Goal: Task Accomplishment & Management: Manage account settings

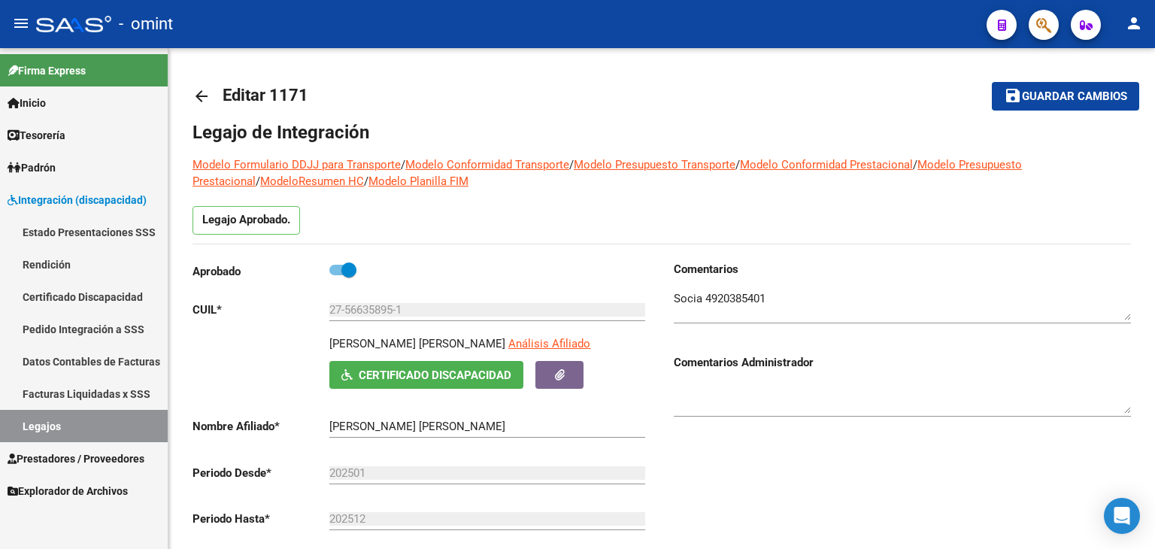
scroll to position [451, 0]
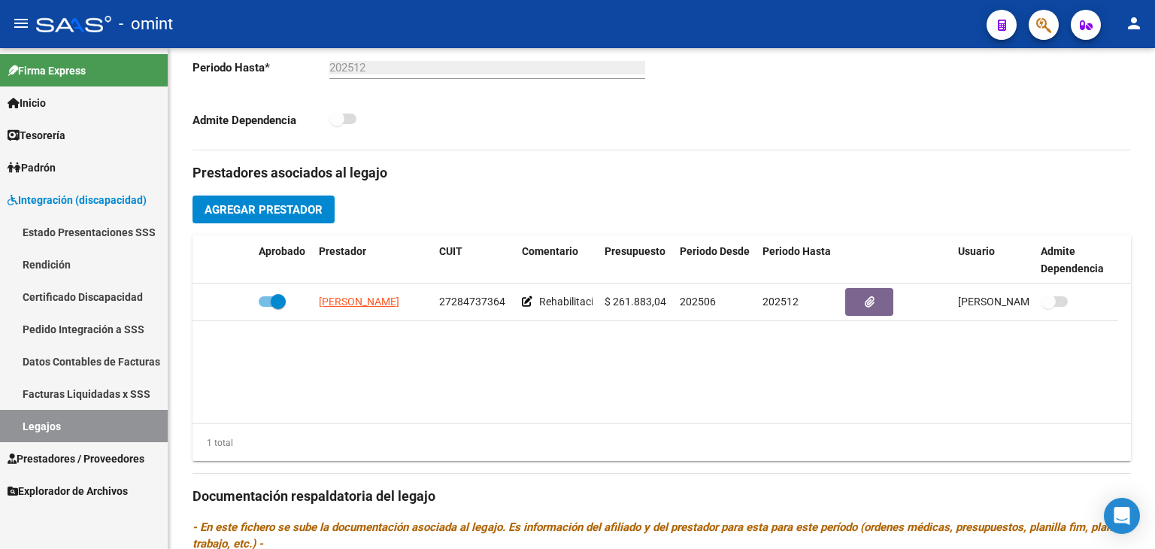
click at [77, 428] on link "Legajos" at bounding box center [84, 426] width 168 height 32
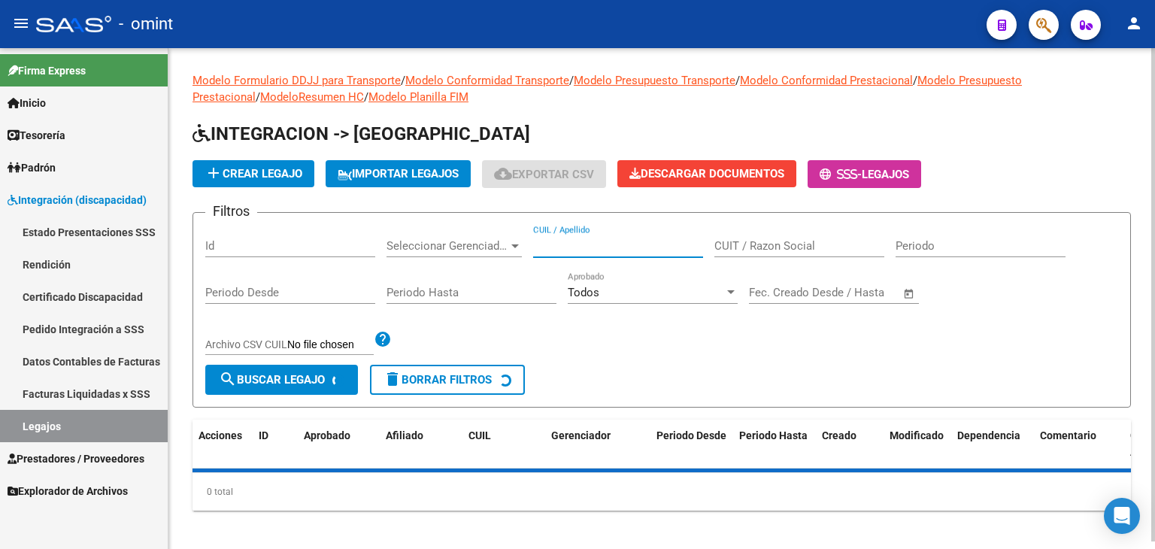
click at [602, 244] on input "CUIL / Apellido" at bounding box center [618, 246] width 170 height 14
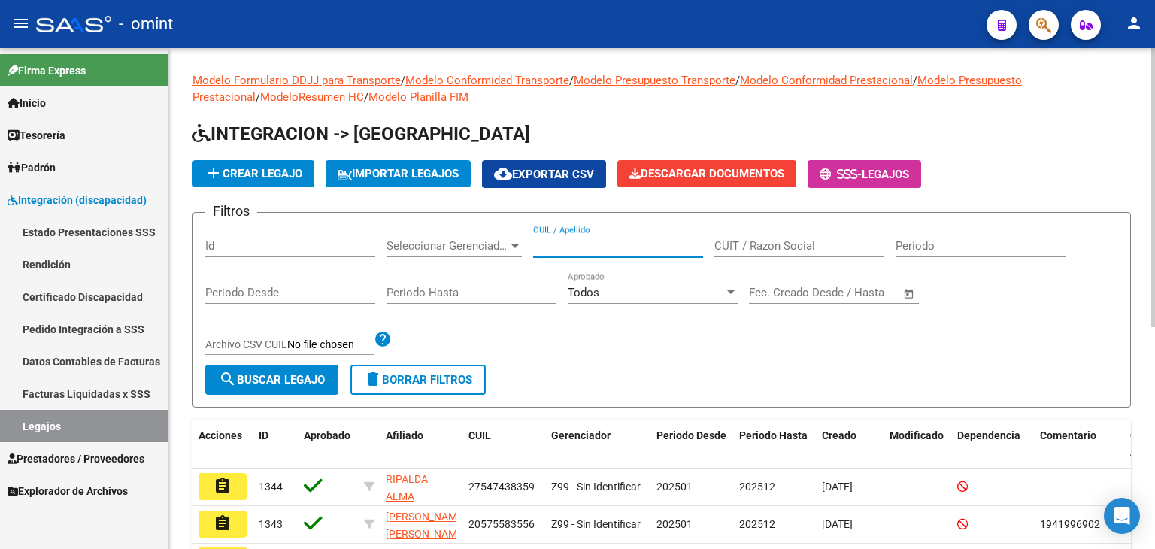
paste input "27-57627304-0"
type input "27576273040"
click at [231, 382] on mat-icon "search" at bounding box center [228, 379] width 18 height 18
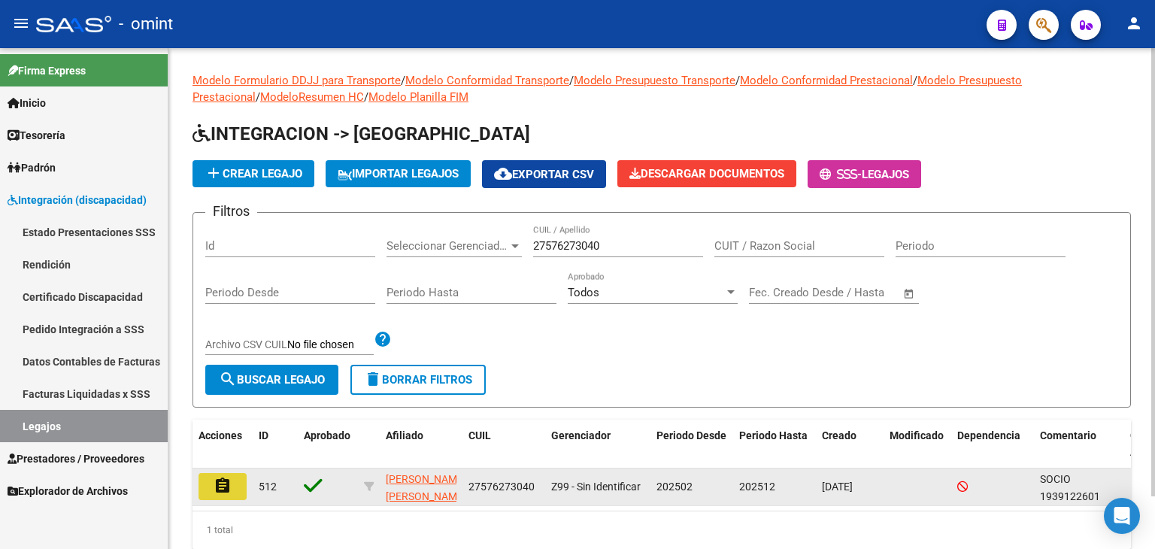
click at [230, 484] on mat-icon "assignment" at bounding box center [223, 486] width 18 height 18
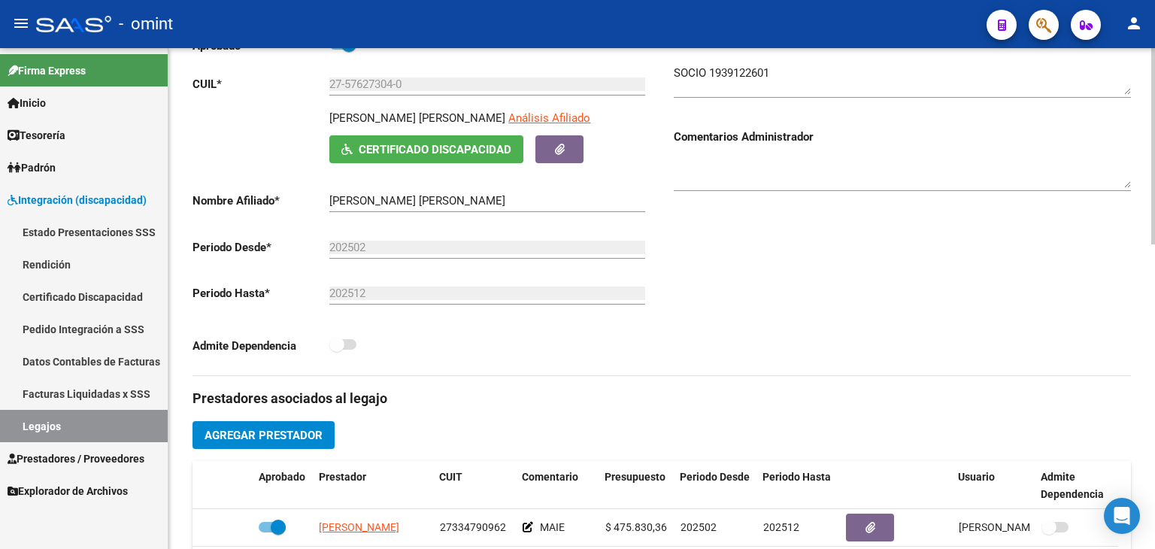
scroll to position [451, 0]
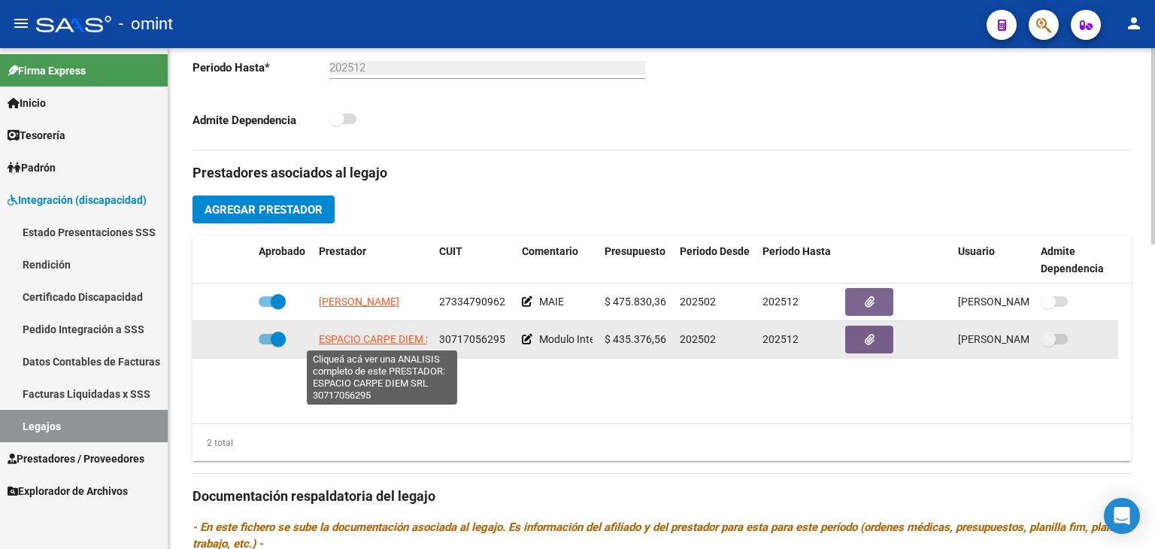
click at [385, 335] on span "ESPACIO CARPE DIEM SRL" at bounding box center [382, 339] width 126 height 12
type textarea "30717056295"
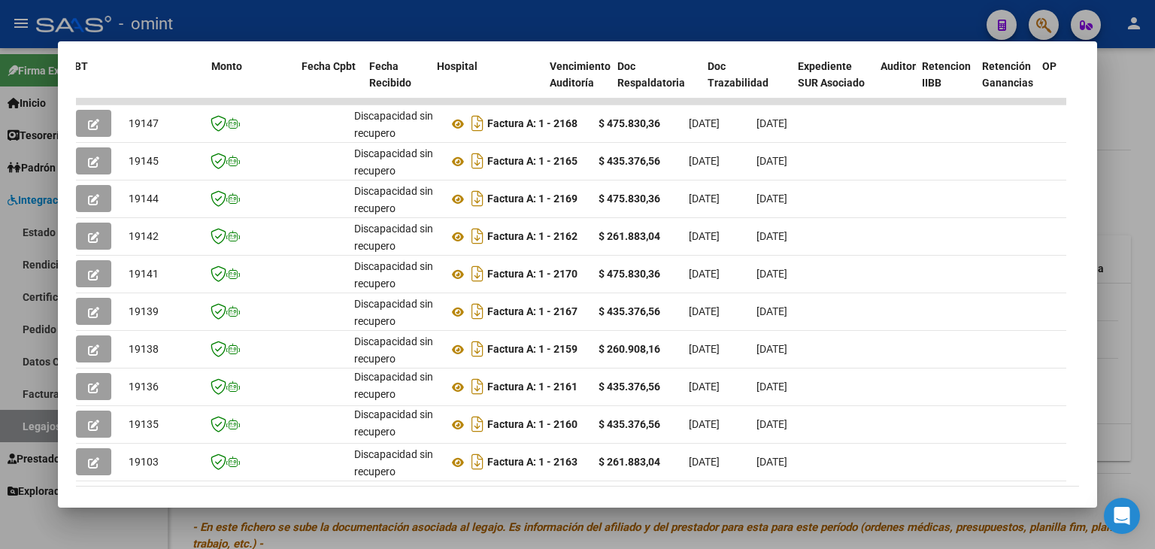
scroll to position [0, 0]
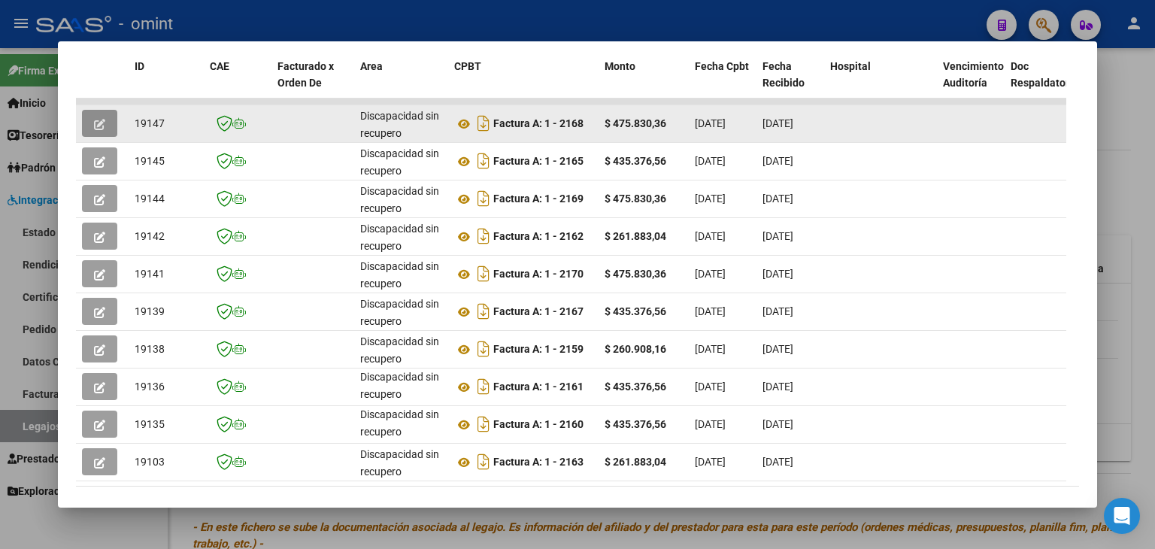
click at [99, 119] on icon "button" at bounding box center [99, 124] width 11 height 11
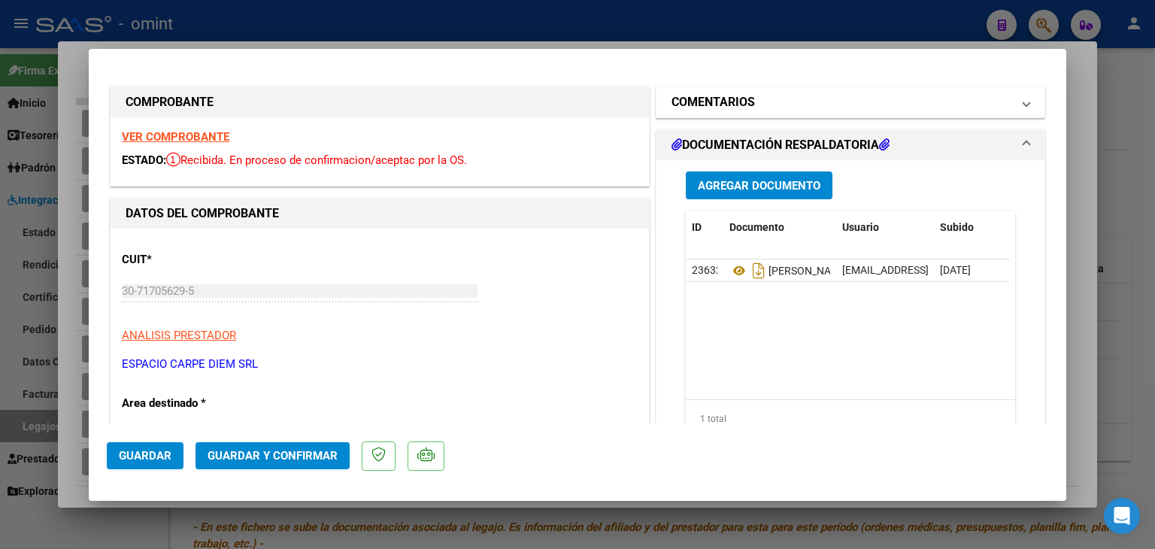
click at [749, 100] on mat-panel-title "COMENTARIOS" at bounding box center [842, 102] width 340 height 18
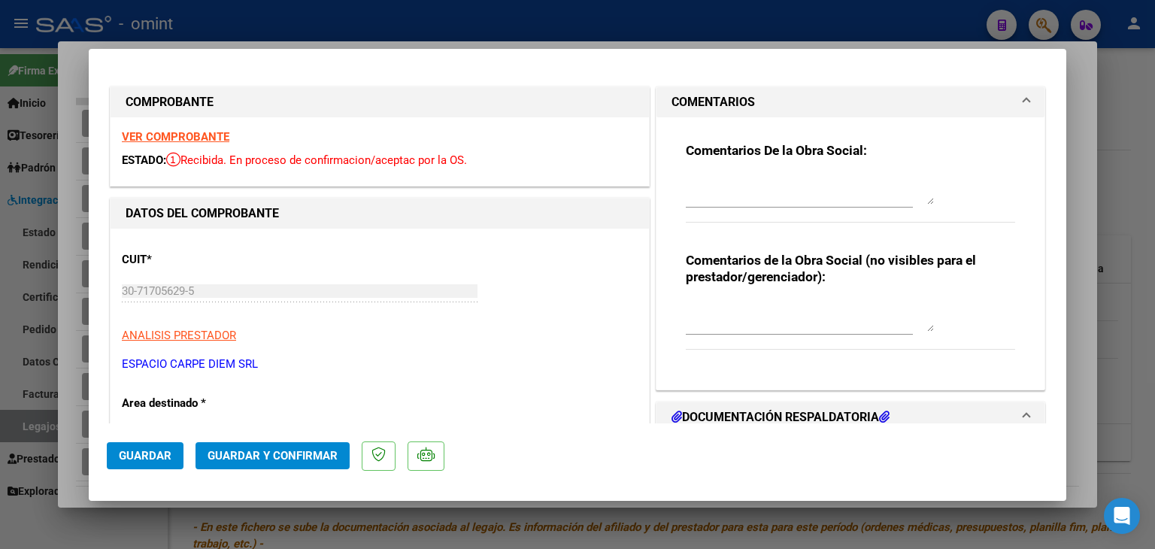
type input "$ 0,00"
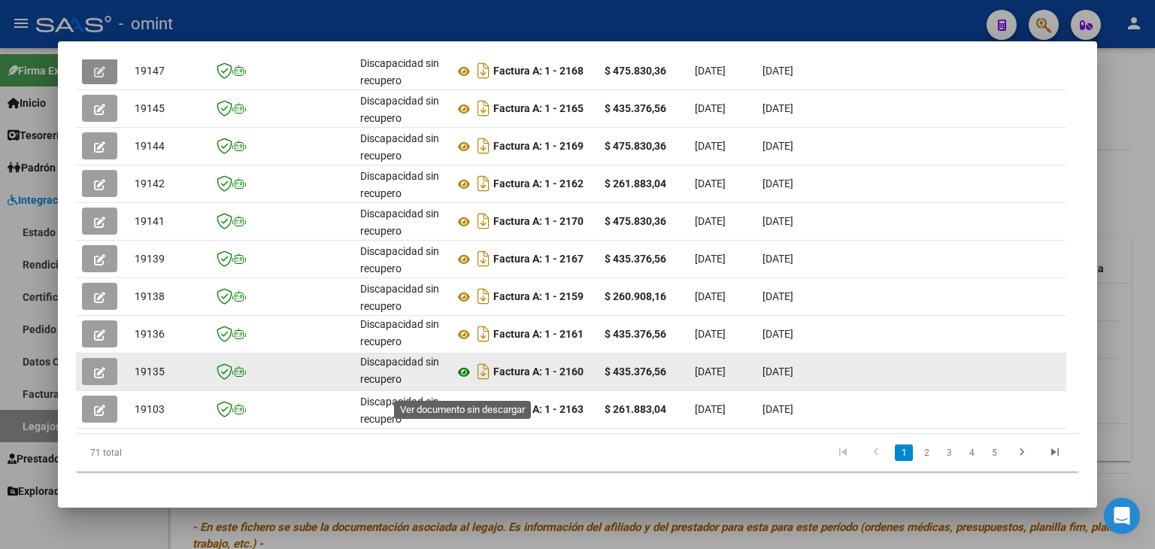
scroll to position [442, 0]
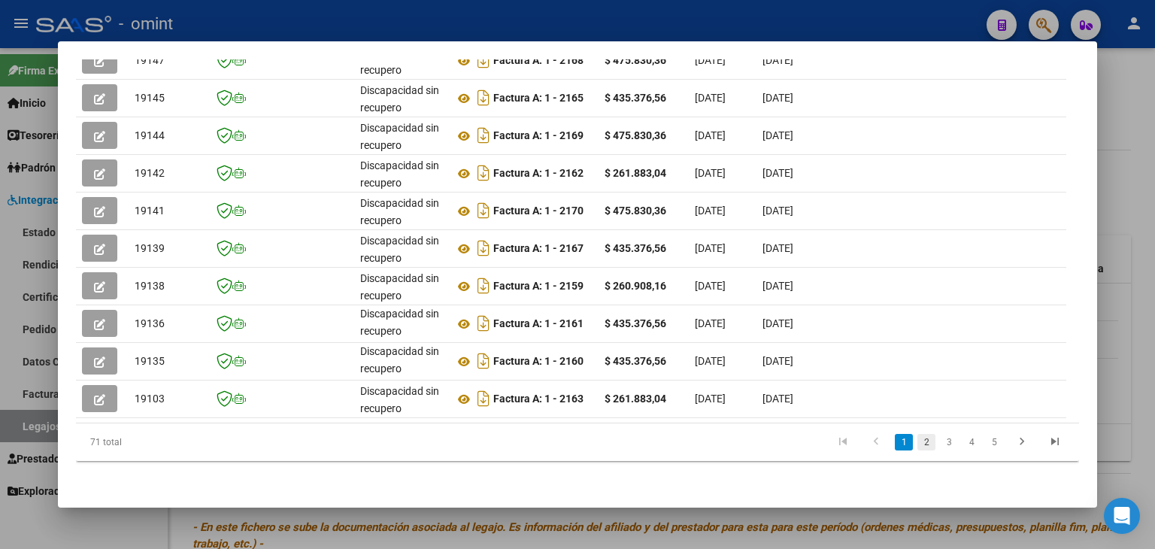
click at [917, 438] on link "2" at bounding box center [926, 442] width 18 height 17
click at [940, 444] on link "3" at bounding box center [949, 442] width 18 height 17
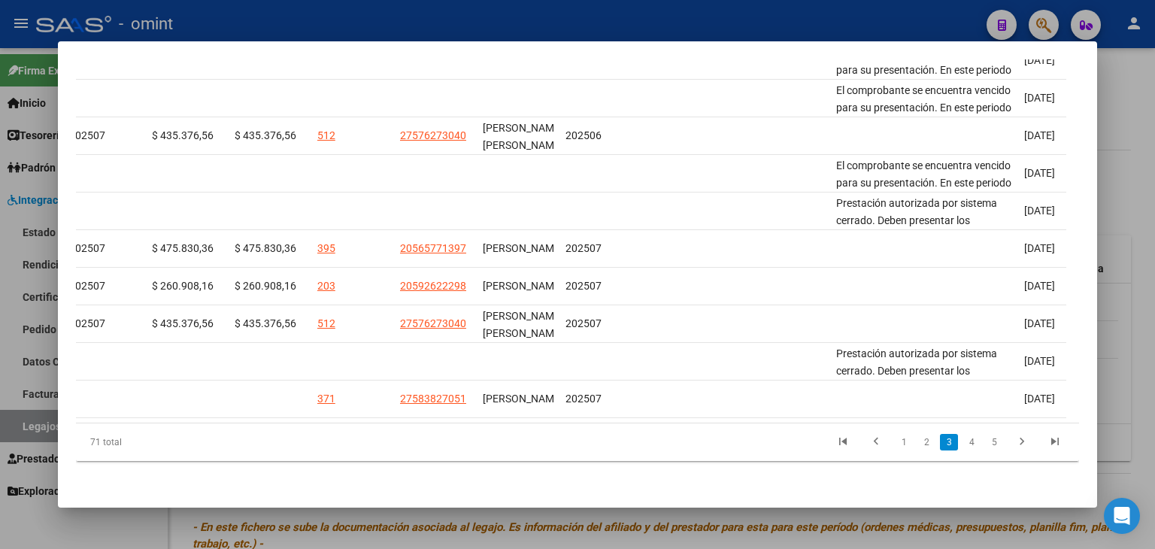
scroll to position [0, 2258]
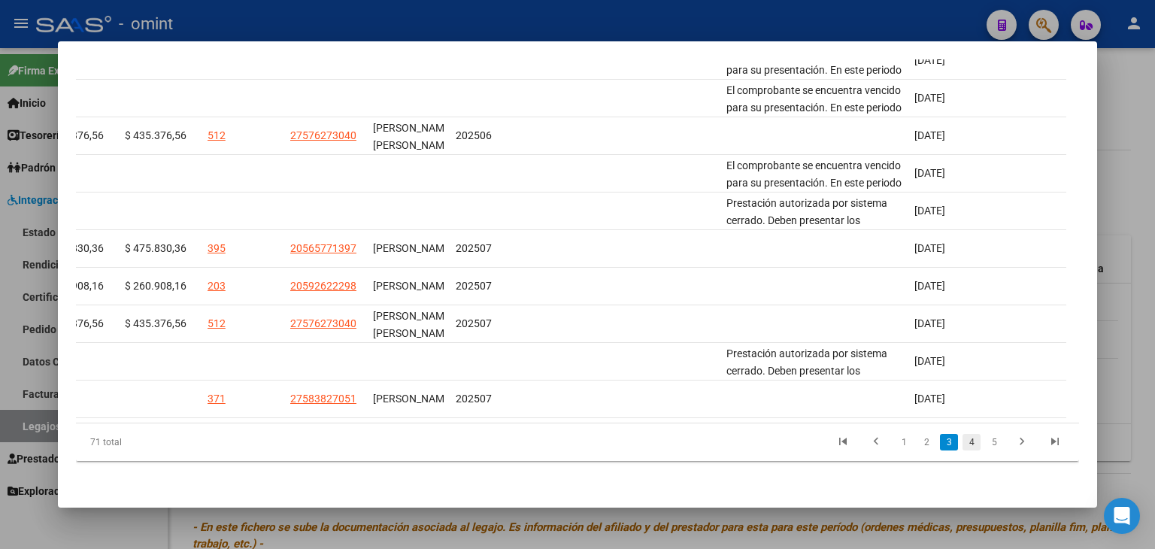
click at [963, 438] on link "4" at bounding box center [972, 442] width 18 height 17
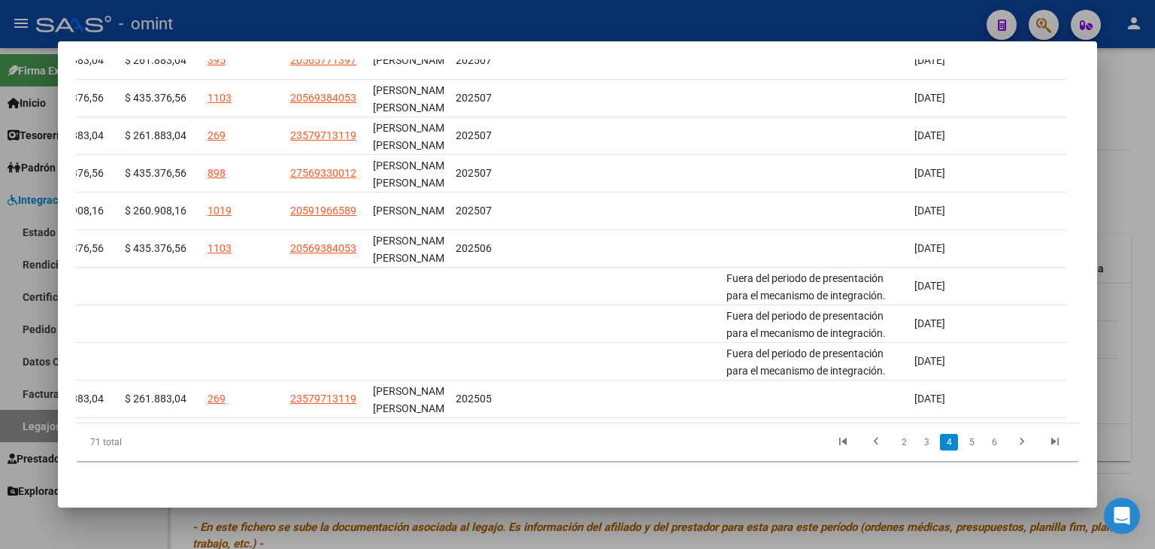
scroll to position [442, 0]
click at [963, 443] on link "5" at bounding box center [972, 442] width 18 height 17
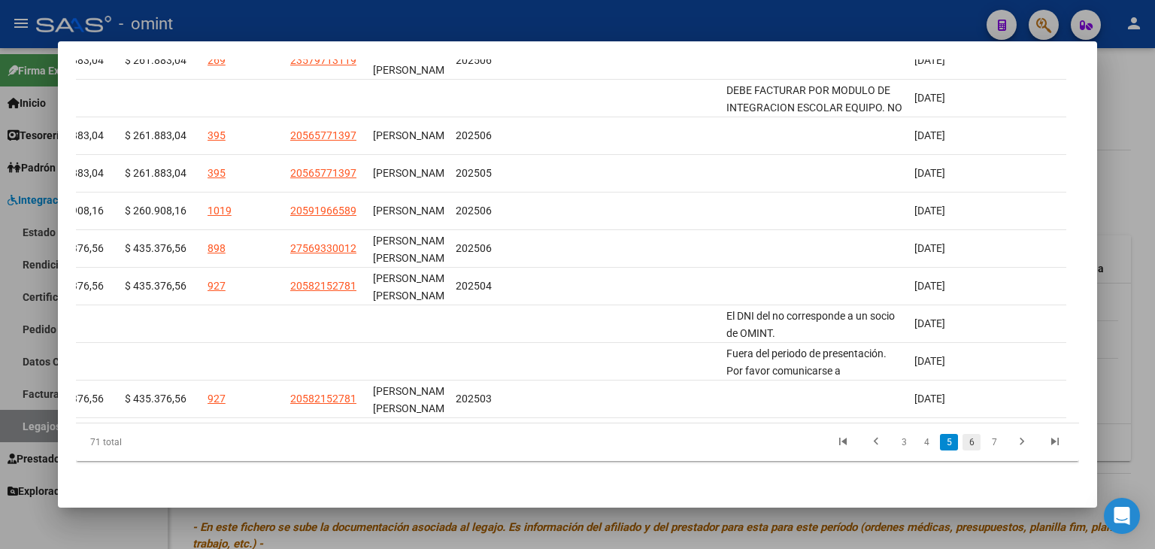
click at [963, 438] on link "6" at bounding box center [972, 442] width 18 height 17
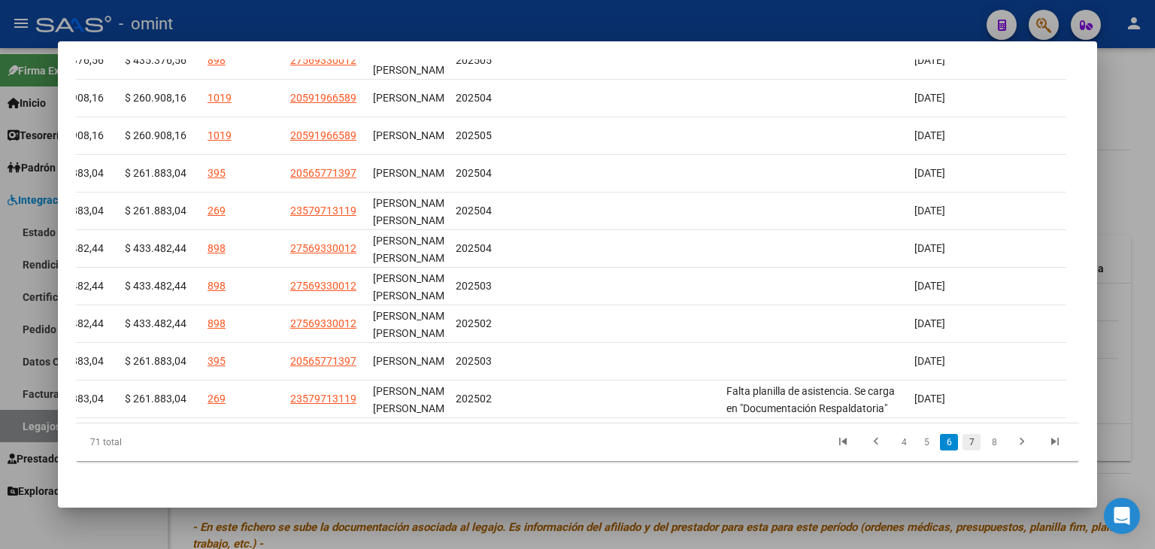
click at [963, 446] on link "7" at bounding box center [972, 442] width 18 height 17
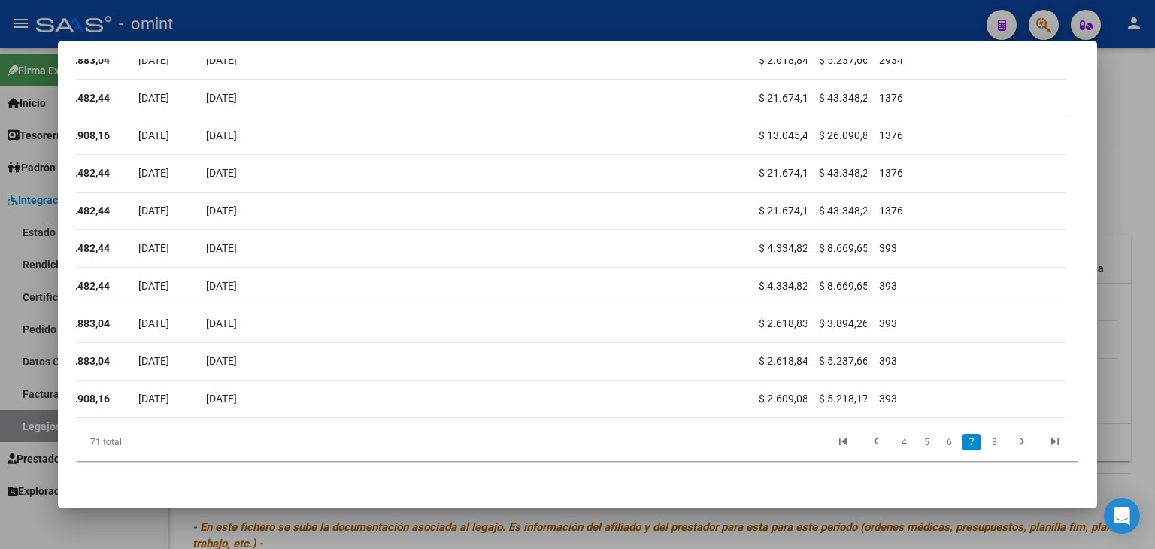
scroll to position [0, 0]
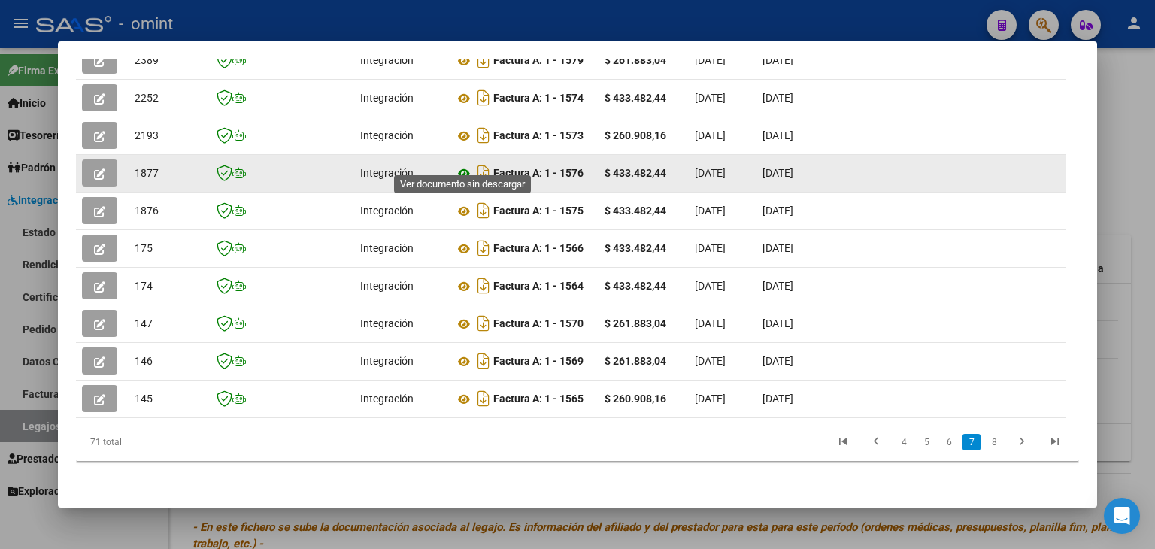
click at [461, 165] on icon at bounding box center [464, 174] width 20 height 18
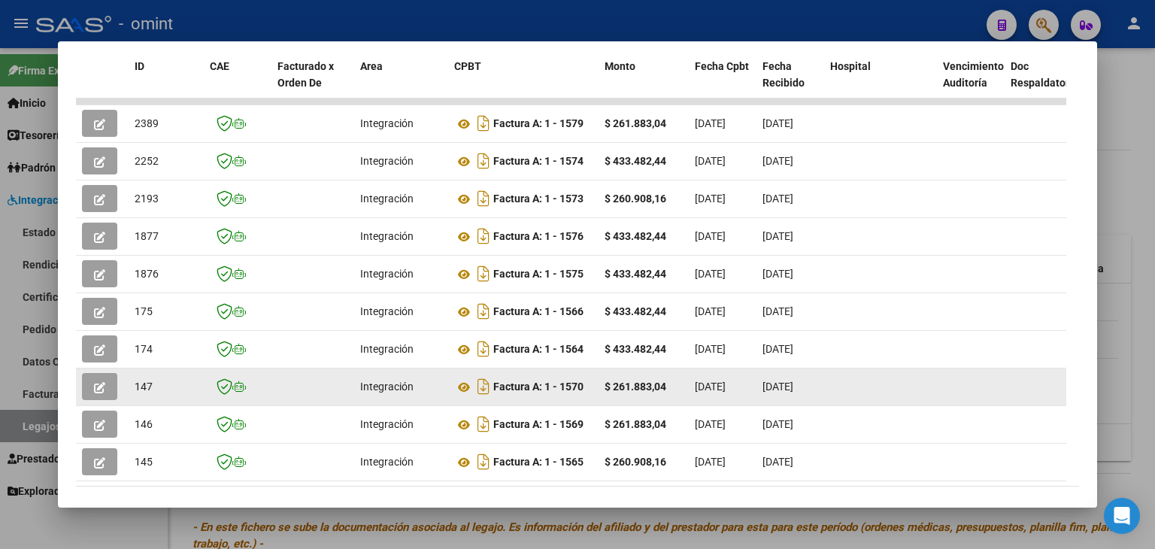
scroll to position [442, 0]
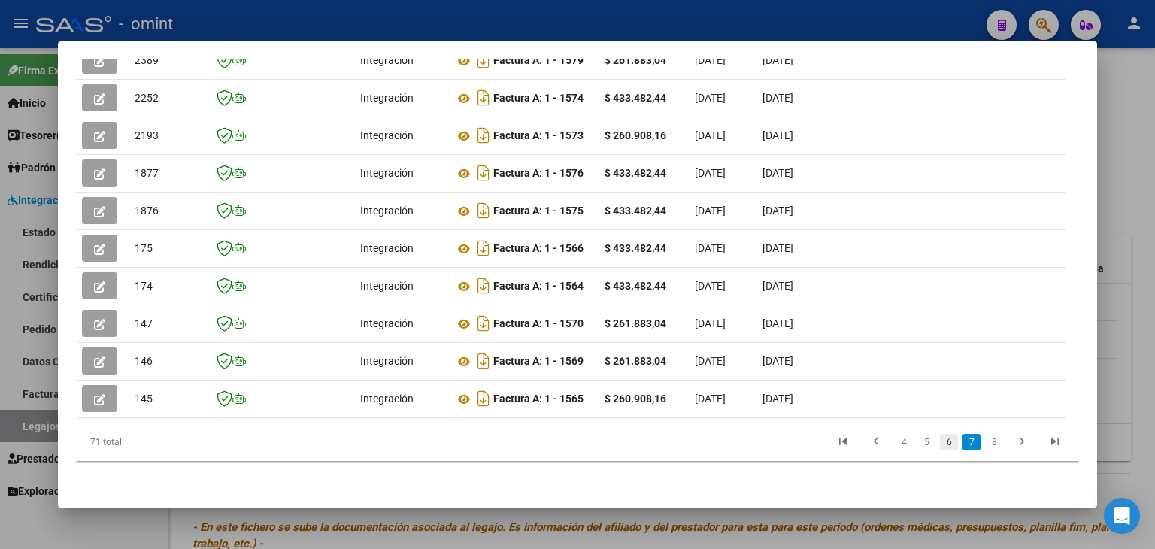
click at [940, 444] on link "6" at bounding box center [949, 442] width 18 height 17
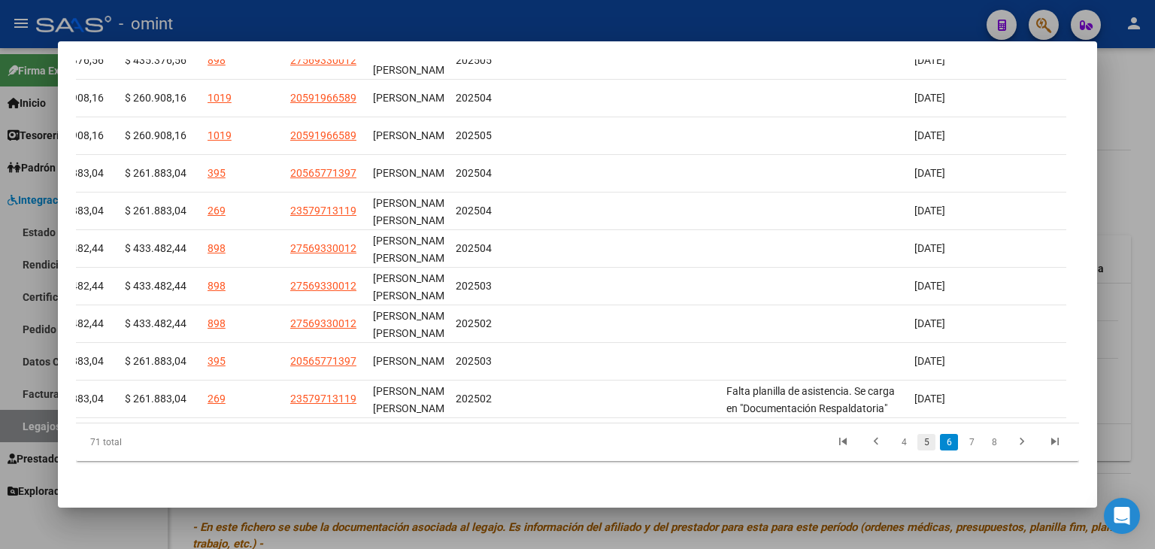
click at [920, 446] on link "5" at bounding box center [926, 442] width 18 height 17
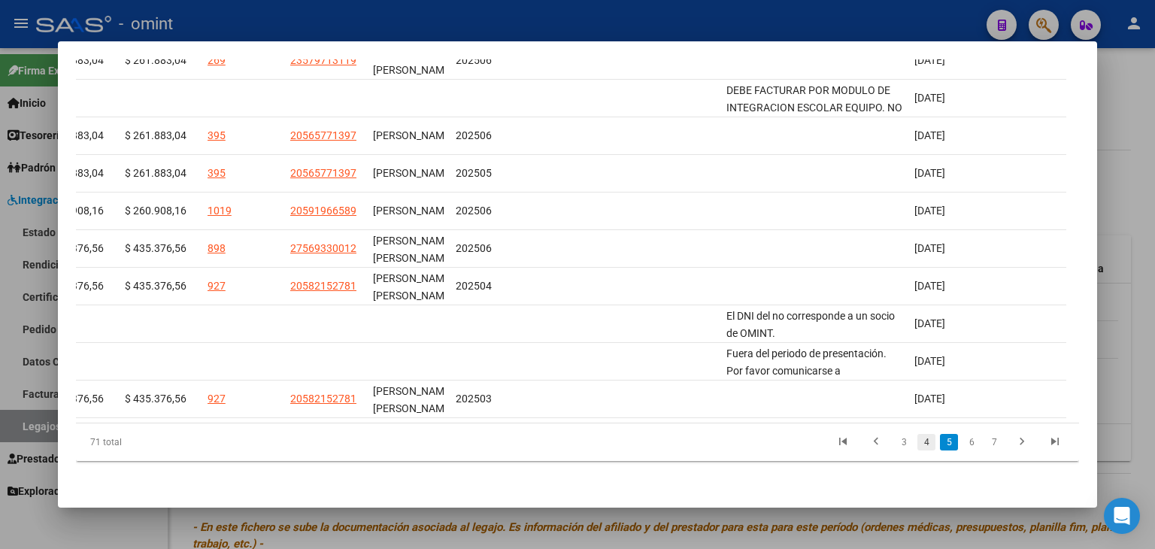
click at [917, 446] on link "4" at bounding box center [926, 442] width 18 height 17
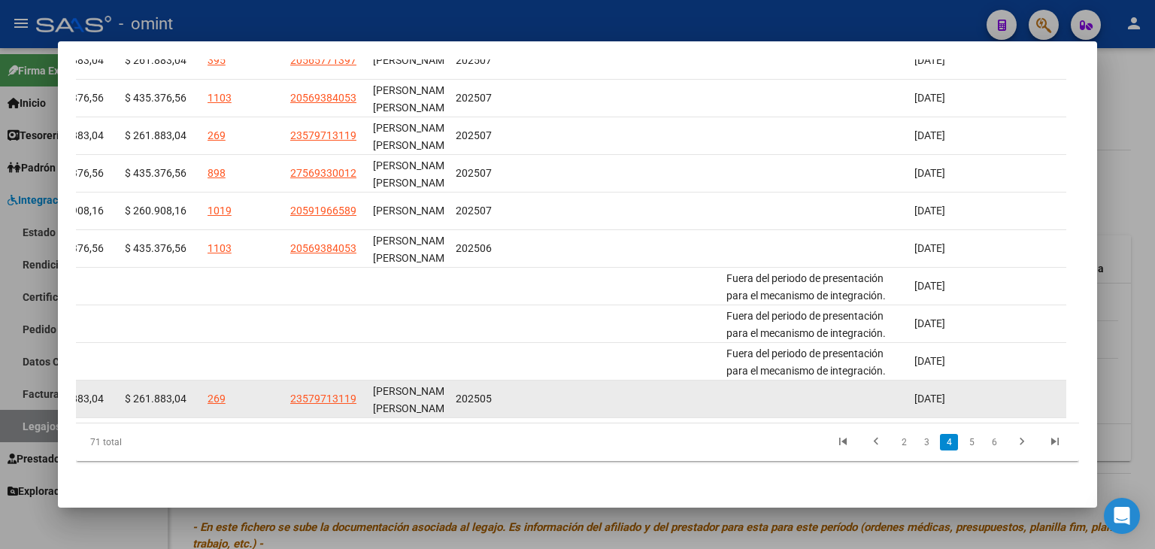
scroll to position [367, 0]
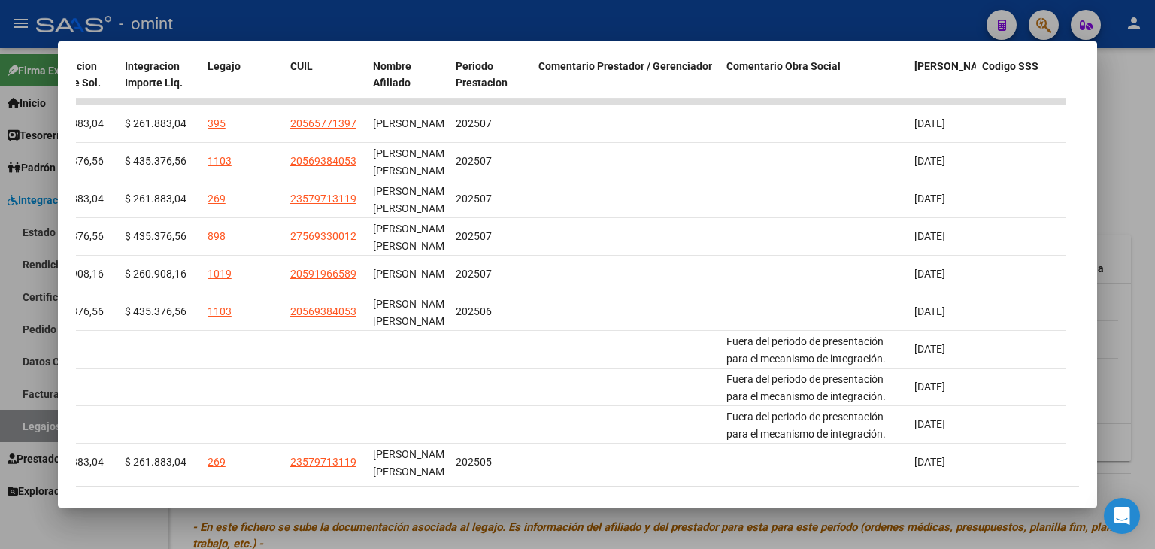
drag, startPoint x: 846, startPoint y: 490, endPoint x: 539, endPoint y: 492, distance: 306.8
click at [539, 492] on mat-dialog-container "Análisis Prestador - CUIT: 30717056295 cloud_download Exportar CSV ABM ARCA Imp…" at bounding box center [577, 274] width 1039 height 467
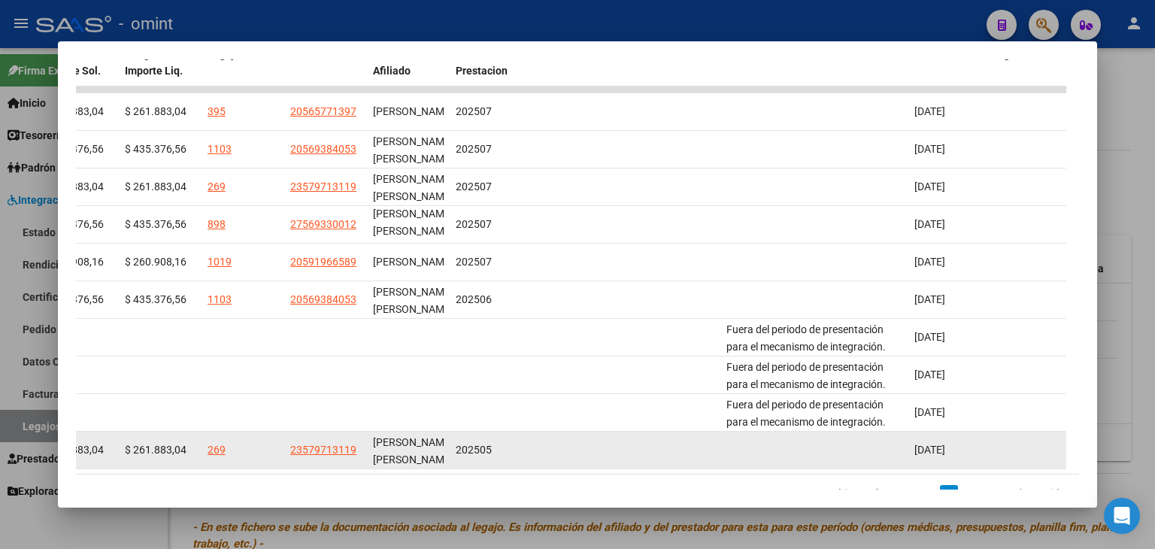
scroll to position [442, 0]
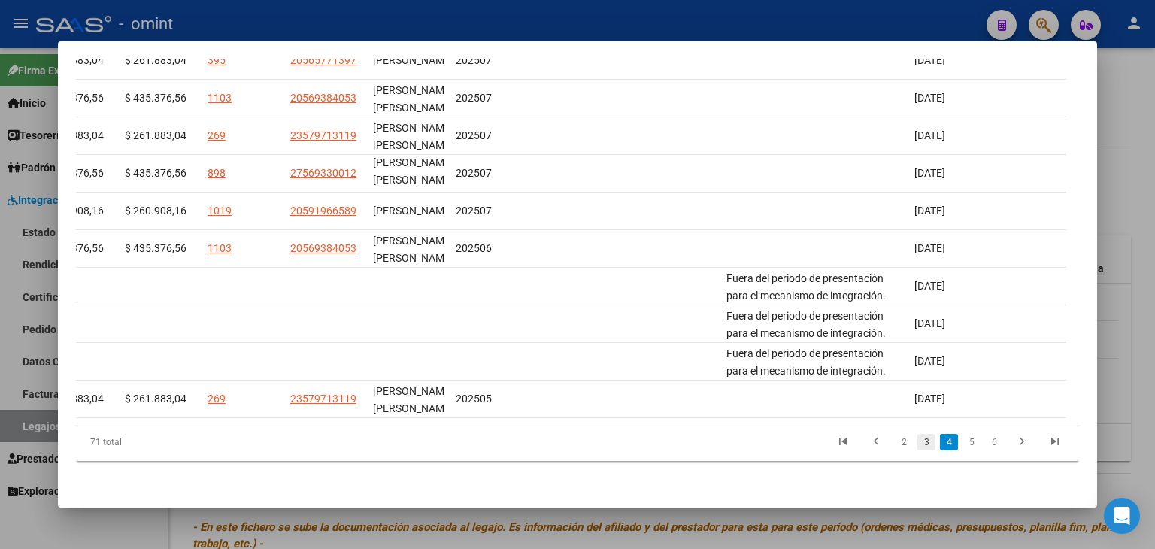
click at [917, 438] on link "3" at bounding box center [926, 442] width 18 height 17
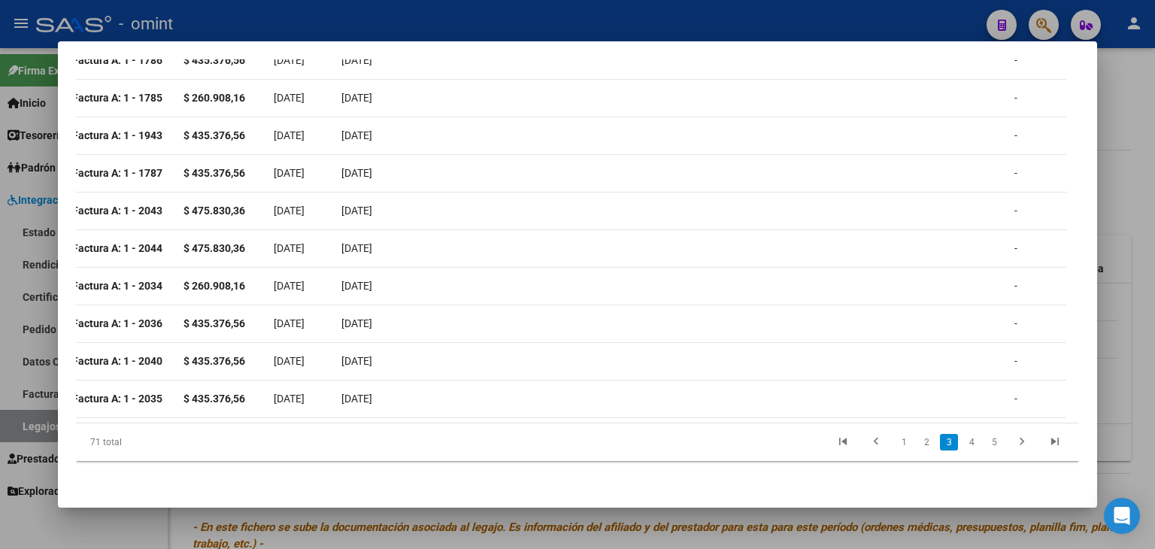
scroll to position [0, 0]
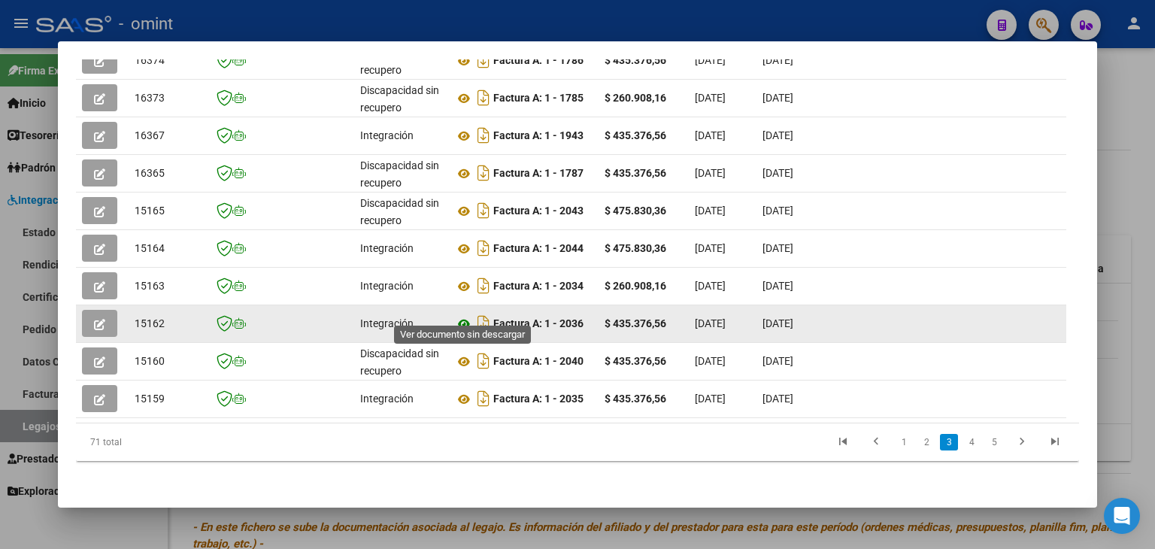
click at [466, 315] on icon at bounding box center [464, 324] width 20 height 18
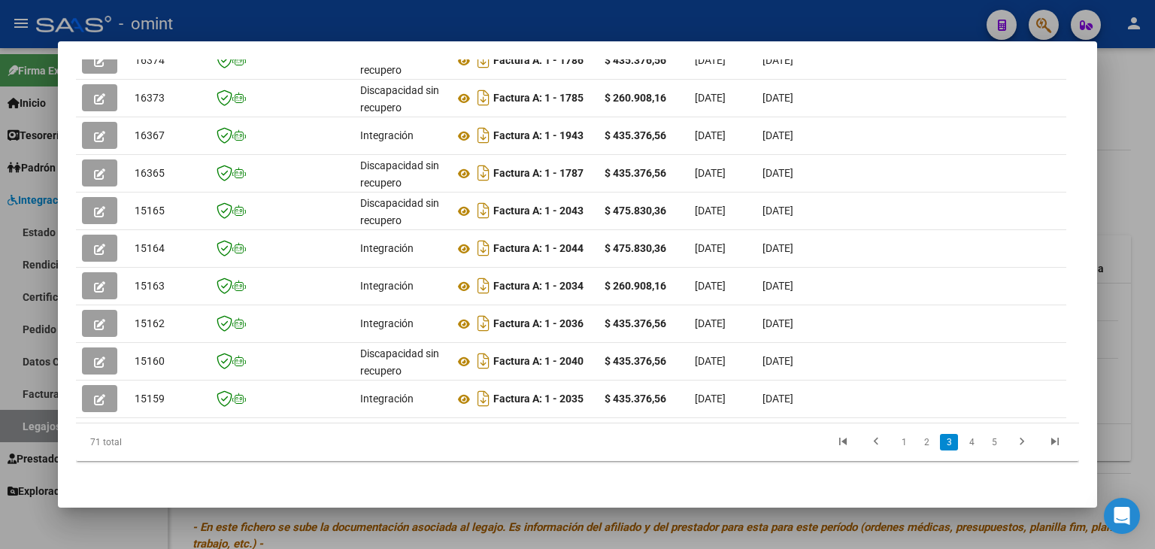
drag, startPoint x: 954, startPoint y: 435, endPoint x: 945, endPoint y: 435, distance: 8.3
click at [963, 436] on link "4" at bounding box center [972, 442] width 18 height 17
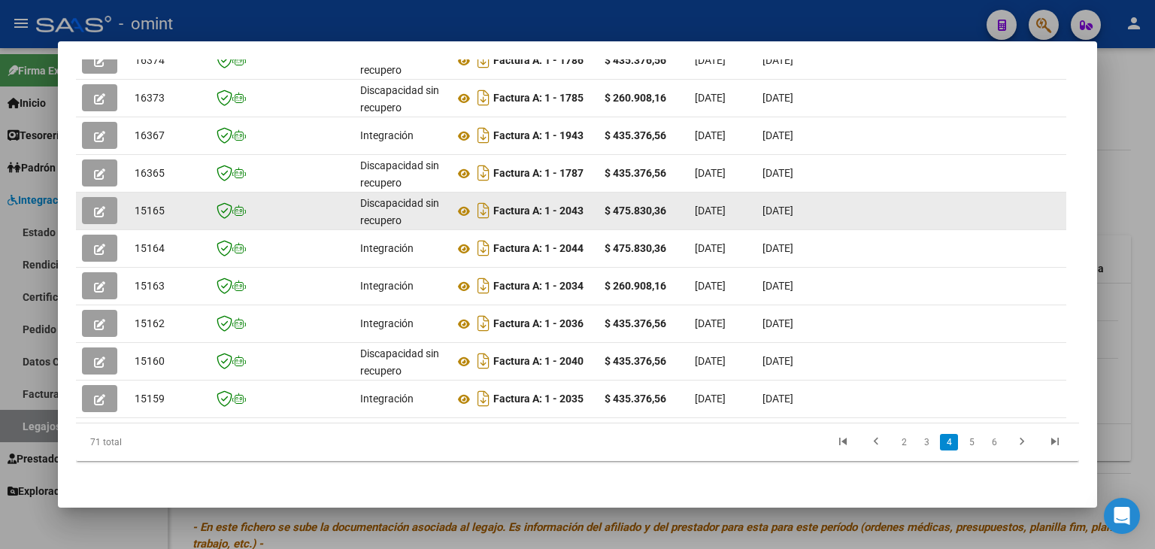
scroll to position [442, 0]
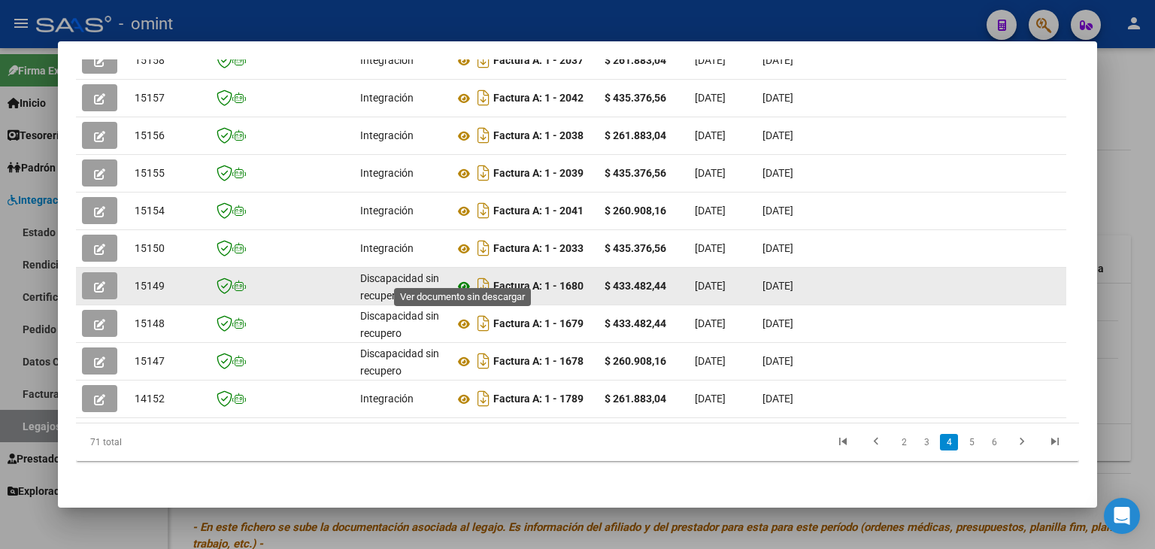
click at [466, 277] on icon at bounding box center [464, 286] width 20 height 18
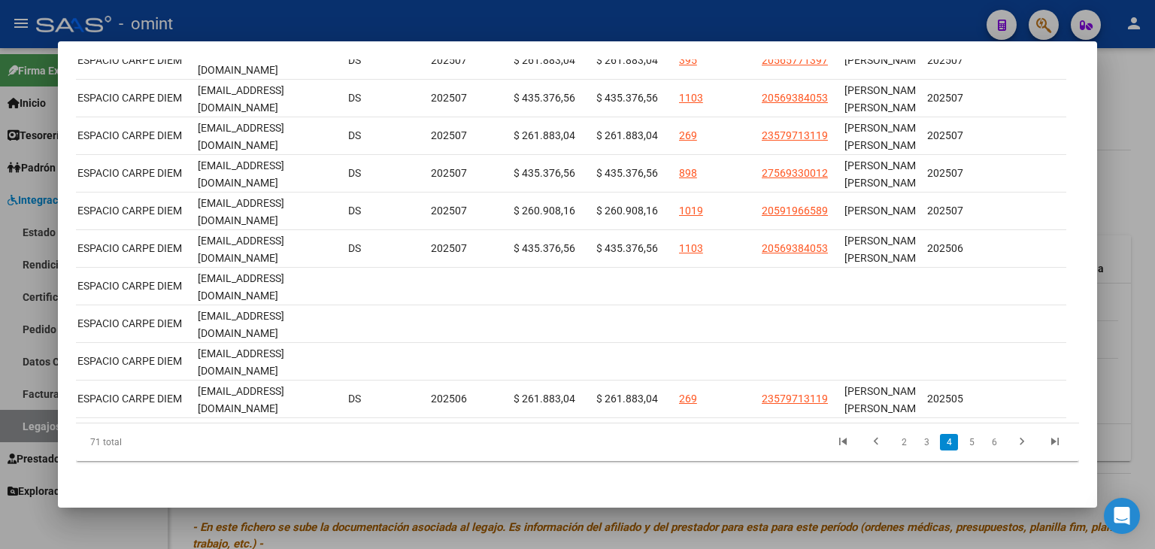
scroll to position [0, 1682]
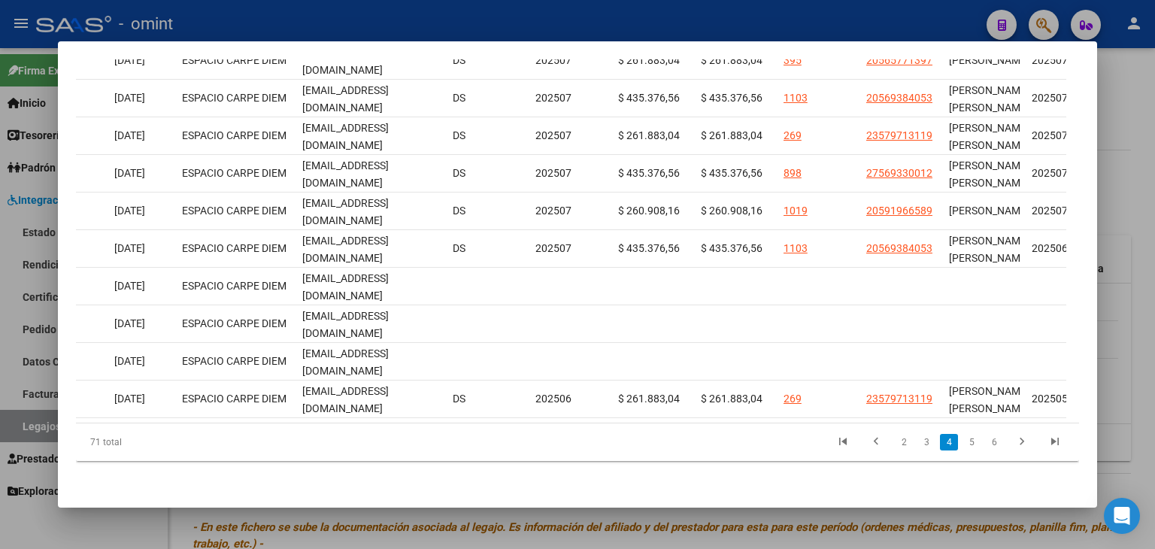
click at [877, 446] on link "go to previous page" at bounding box center [876, 442] width 29 height 17
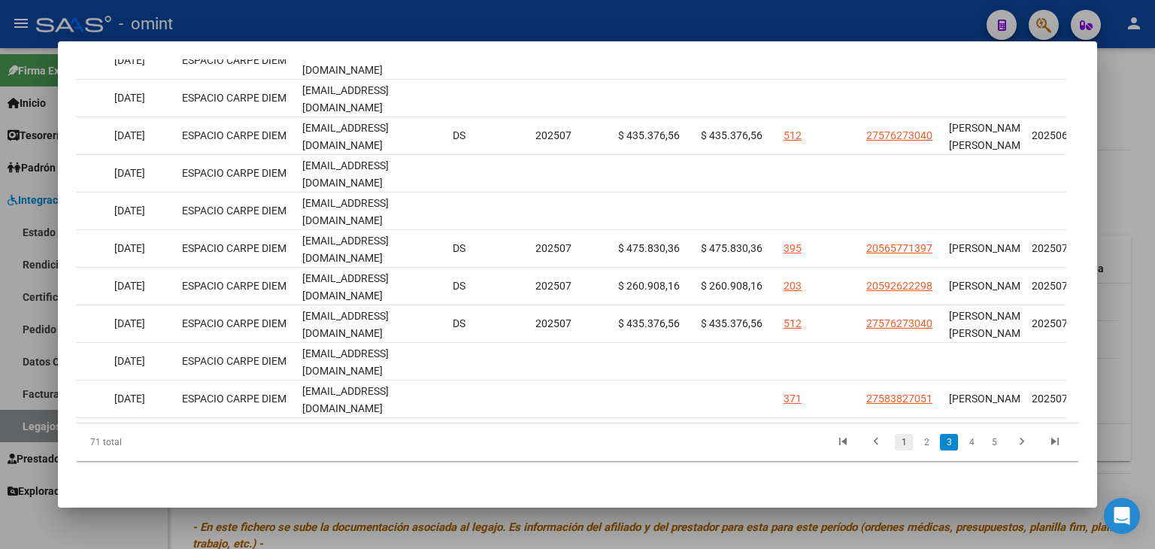
click at [895, 447] on link "1" at bounding box center [904, 442] width 18 height 17
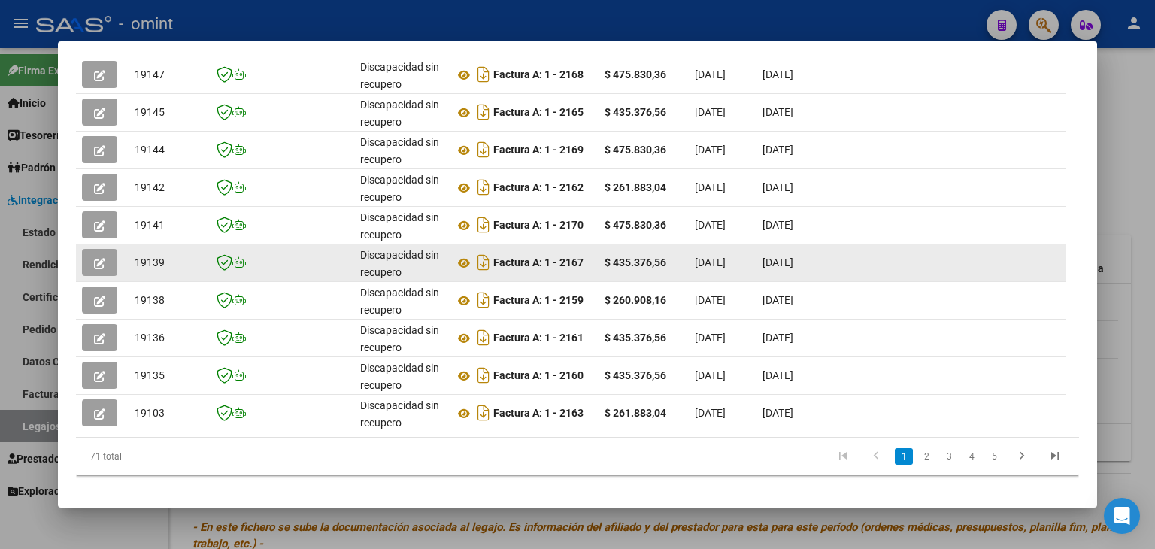
scroll to position [442, 0]
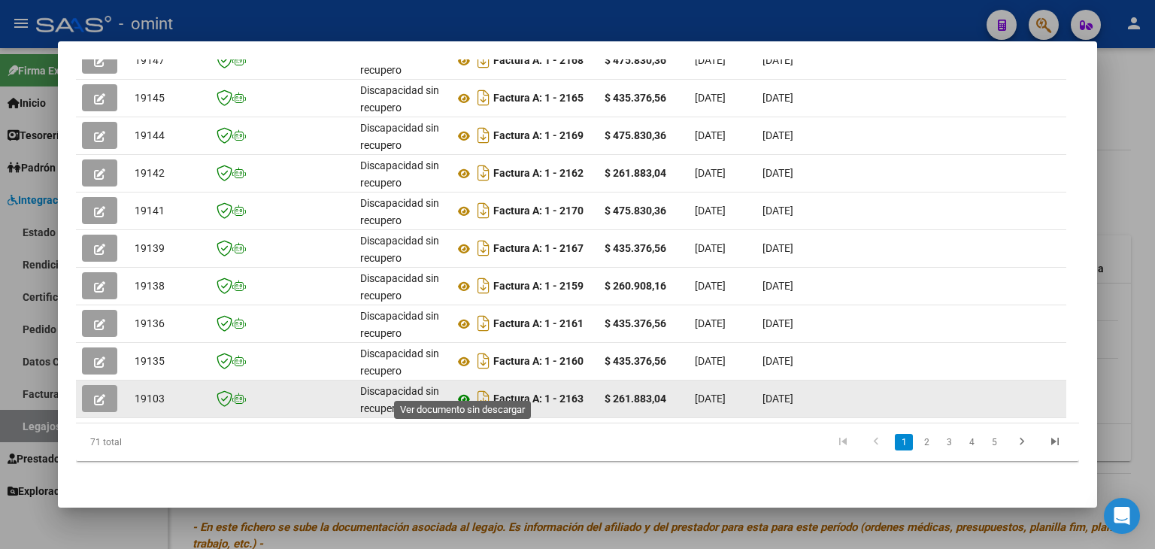
click at [457, 390] on icon at bounding box center [464, 399] width 20 height 18
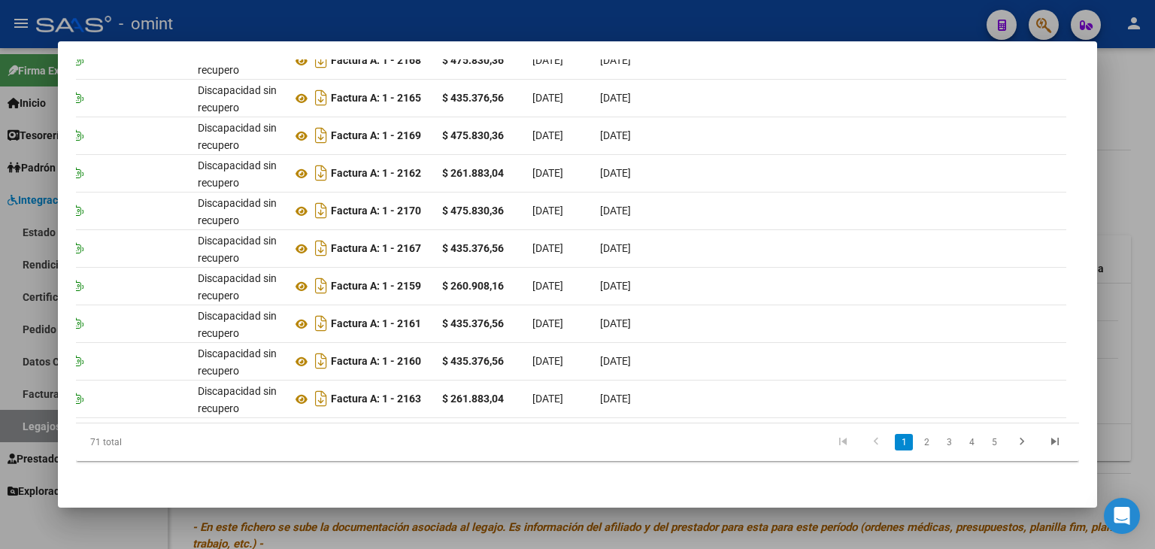
scroll to position [0, 0]
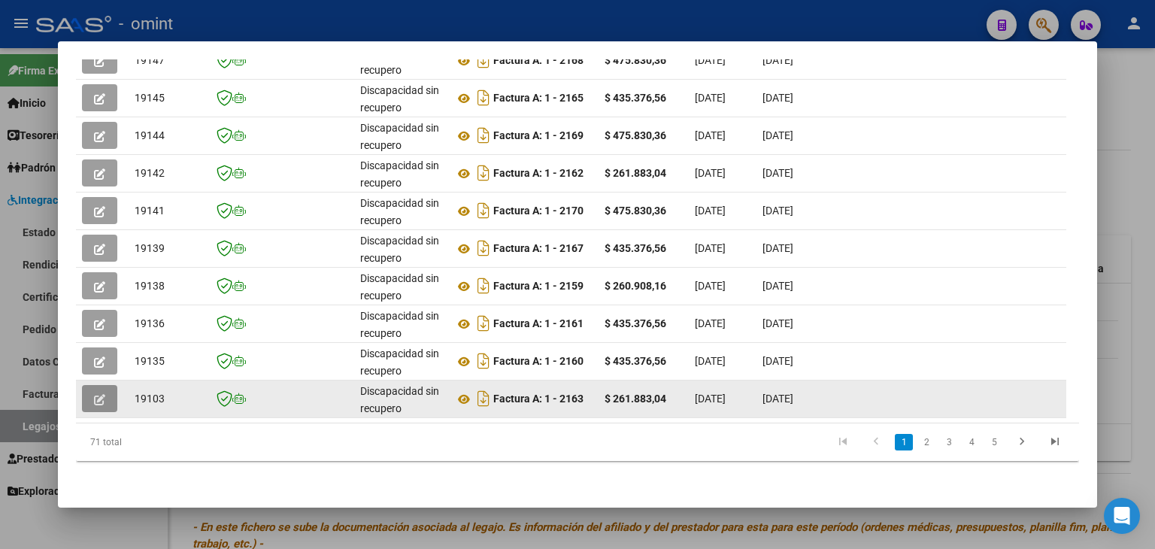
click at [102, 394] on icon "button" at bounding box center [99, 399] width 11 height 11
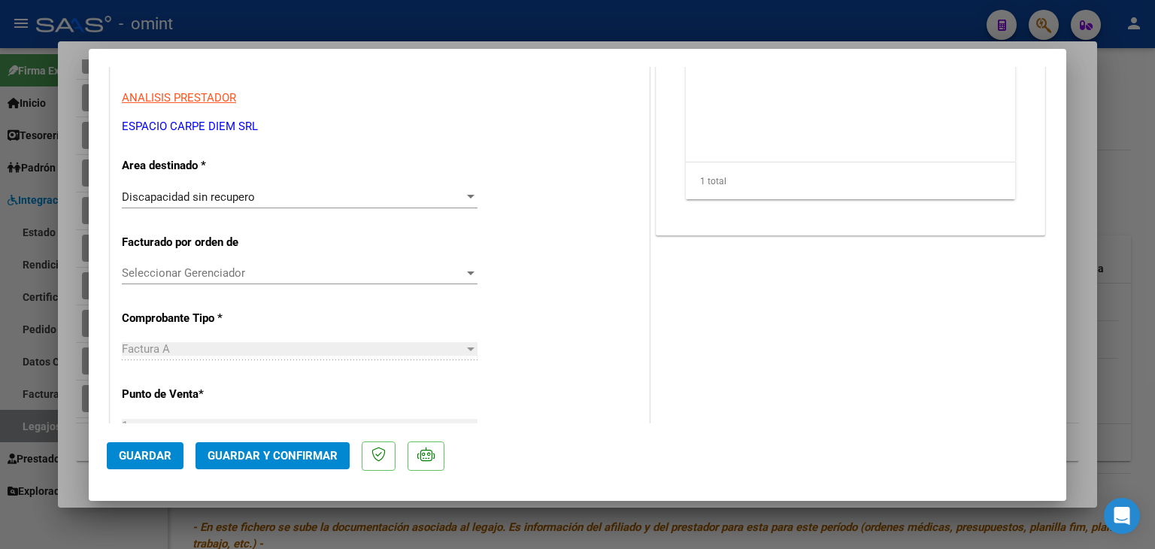
scroll to position [226, 0]
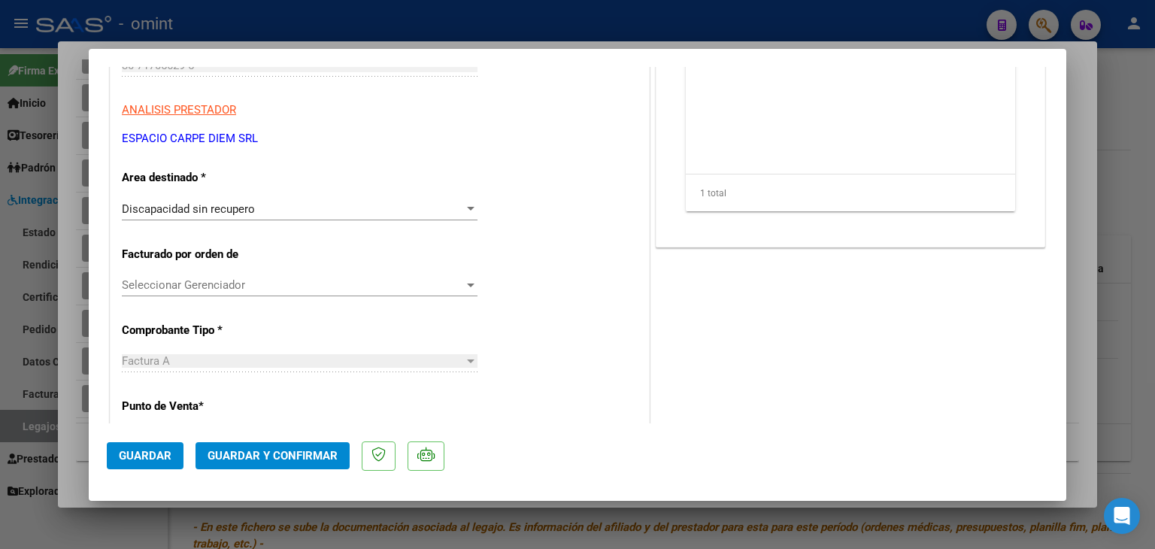
click at [280, 208] on div "Discapacidad sin recupero" at bounding box center [293, 209] width 342 height 14
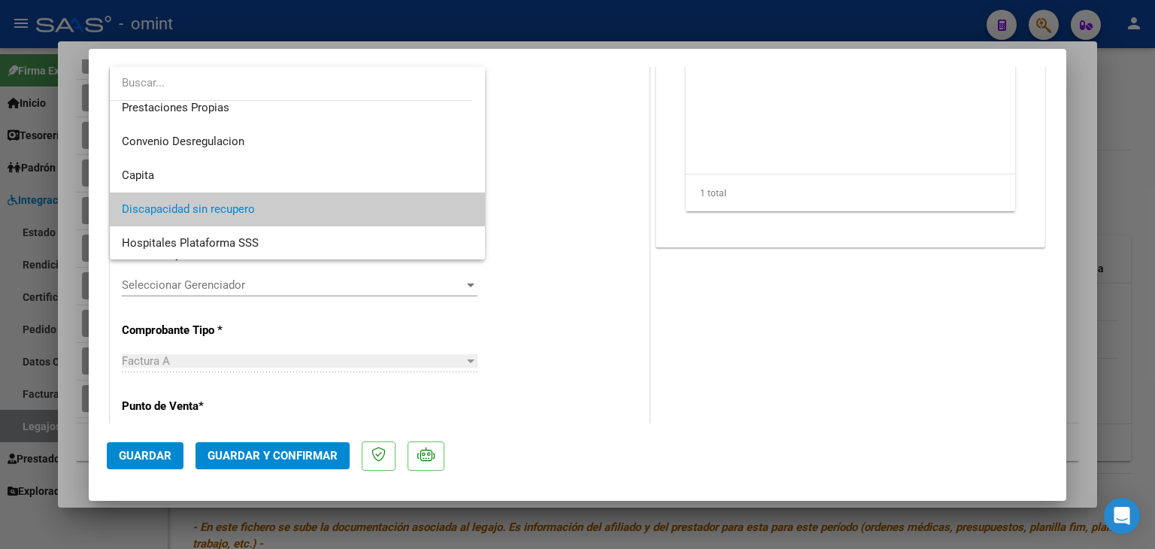
scroll to position [0, 0]
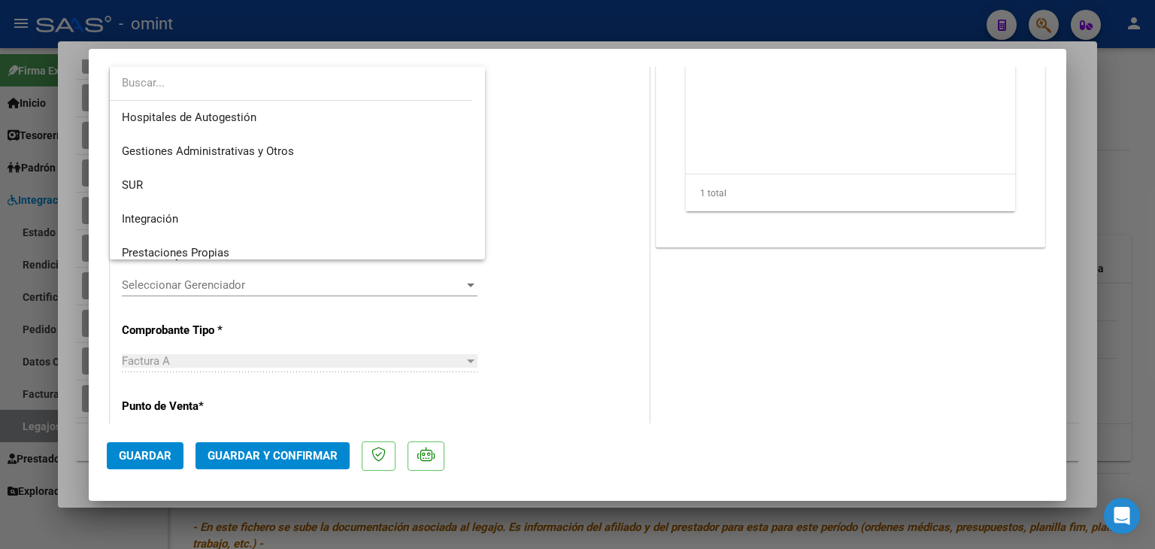
click at [570, 217] on div at bounding box center [577, 274] width 1155 height 549
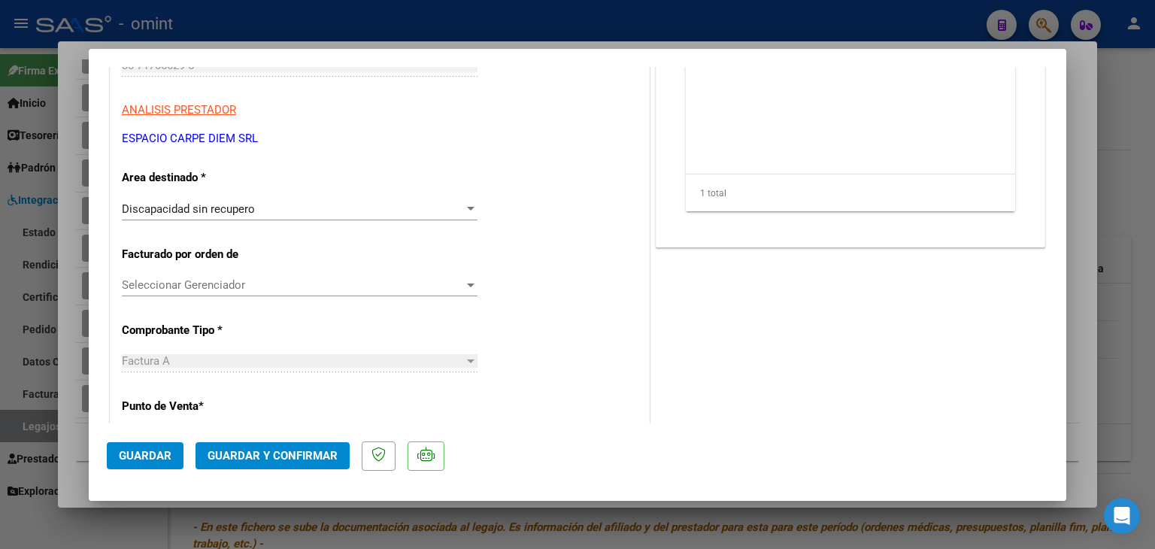
type input "$ 0,00"
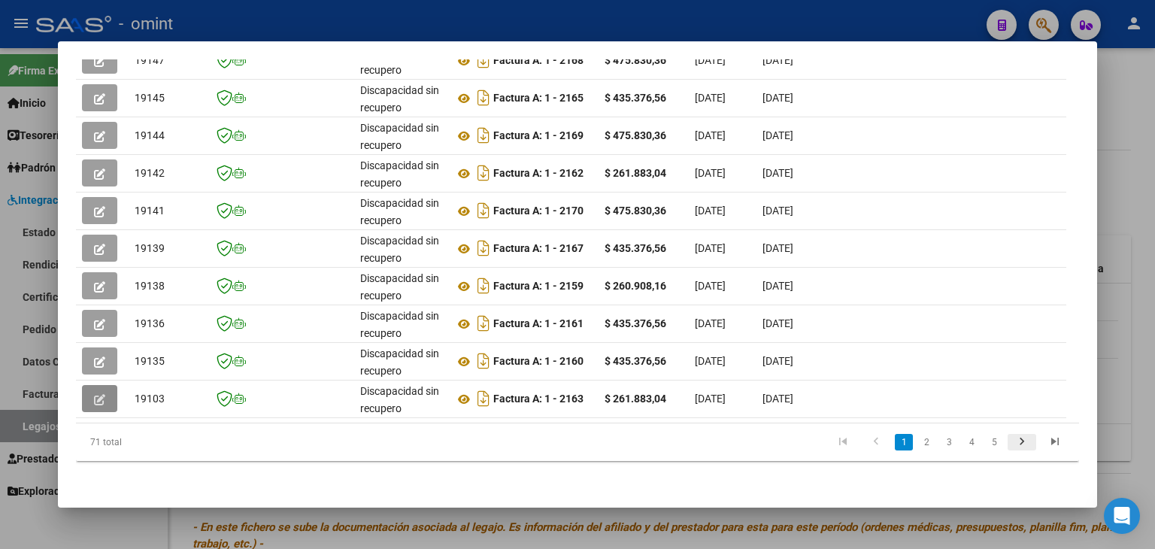
click at [1012, 444] on icon "go to next page" at bounding box center [1022, 444] width 20 height 18
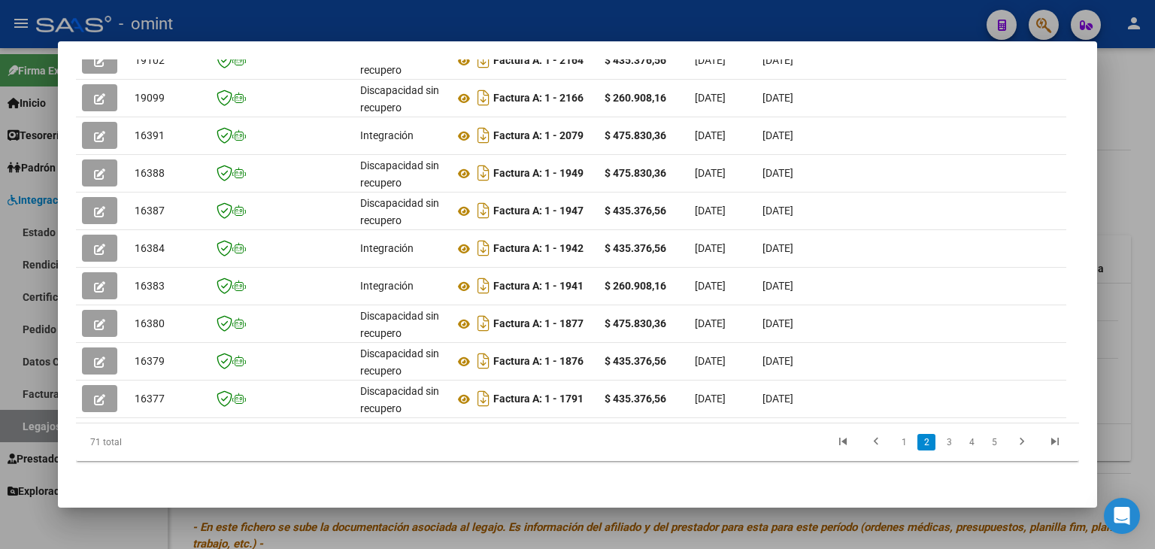
scroll to position [442, 0]
click at [1012, 447] on icon "go to next page" at bounding box center [1022, 444] width 20 height 18
click at [1012, 439] on icon "go to next page" at bounding box center [1022, 444] width 20 height 18
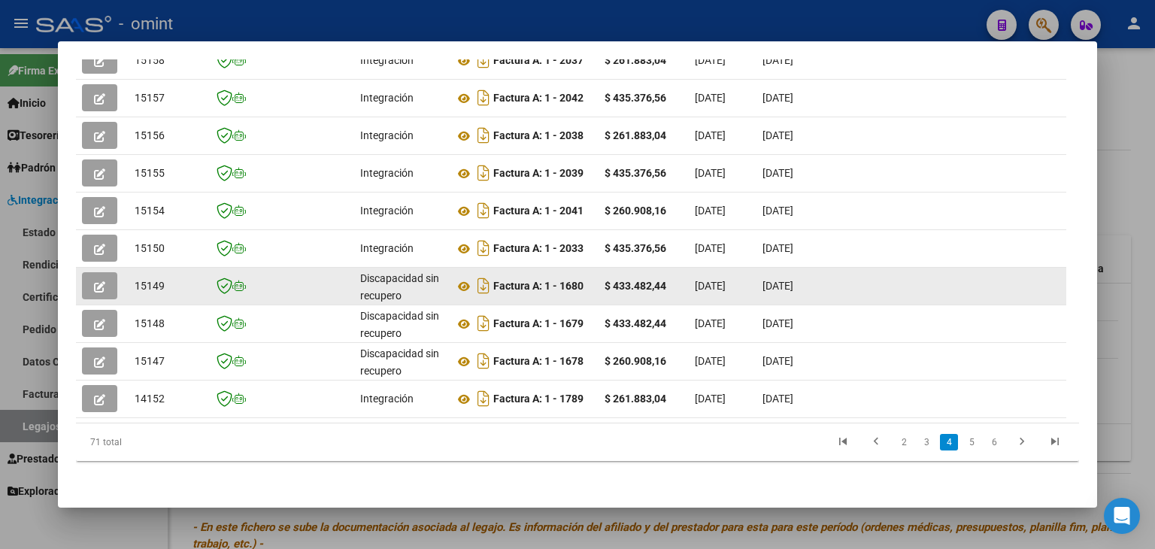
drag, startPoint x: 821, startPoint y: 270, endPoint x: 391, endPoint y: 282, distance: 430.3
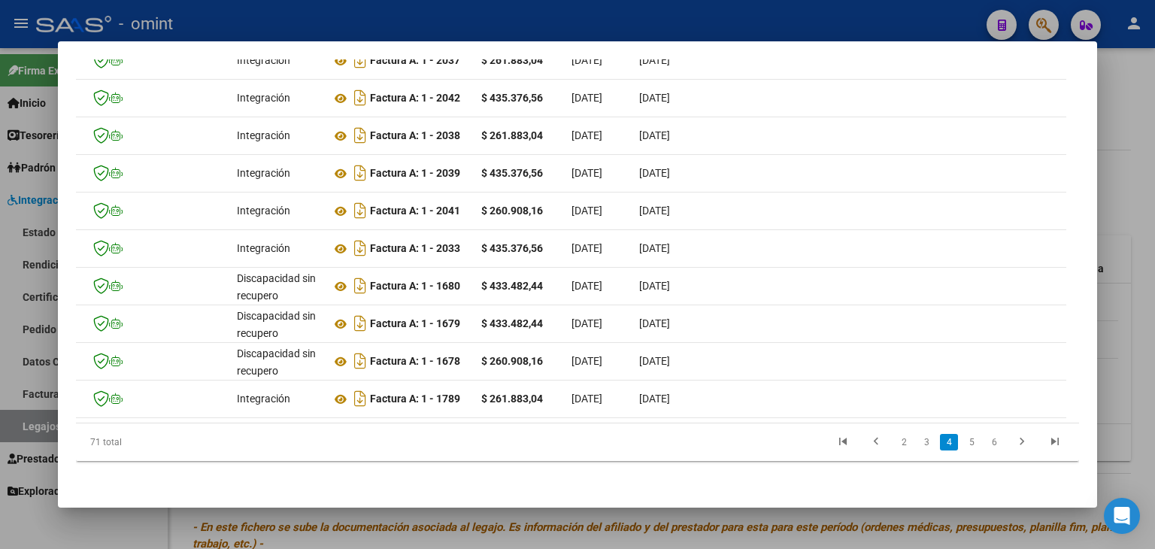
scroll to position [0, 0]
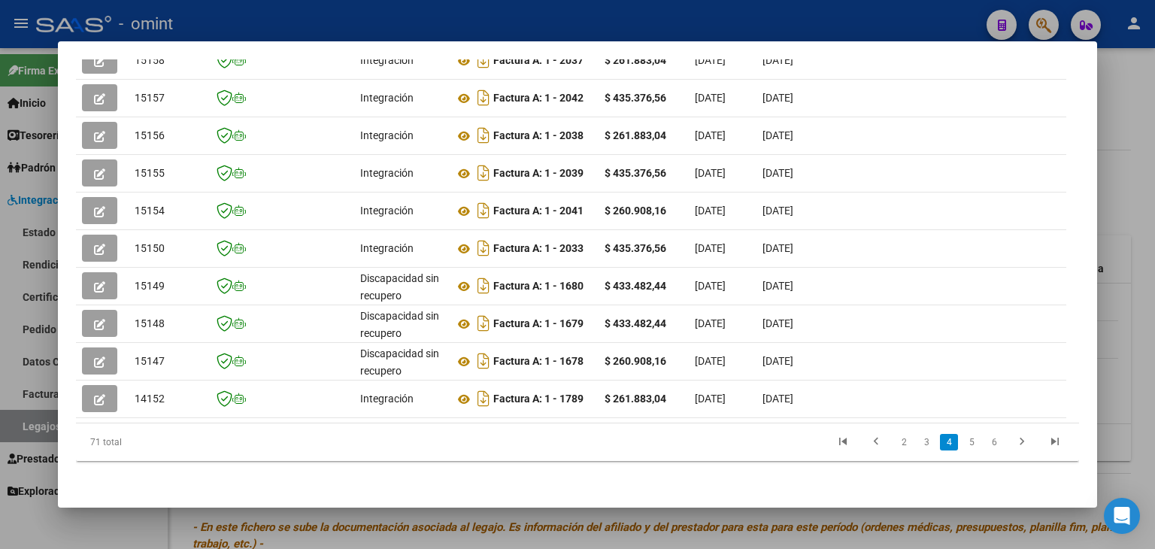
click at [777, 488] on div "Análisis Prestador - CUIT: 30717056295 cloud_download Exportar CSV ABM ARCA Imp…" at bounding box center [577, 66] width 1003 height 847
click at [922, 444] on link "3" at bounding box center [926, 442] width 18 height 17
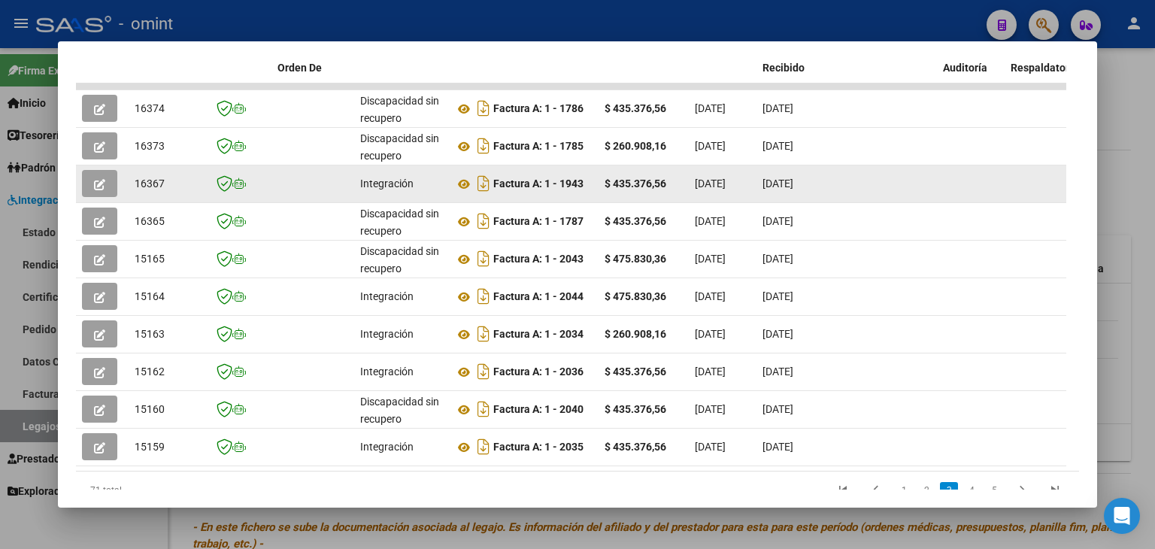
scroll to position [442, 0]
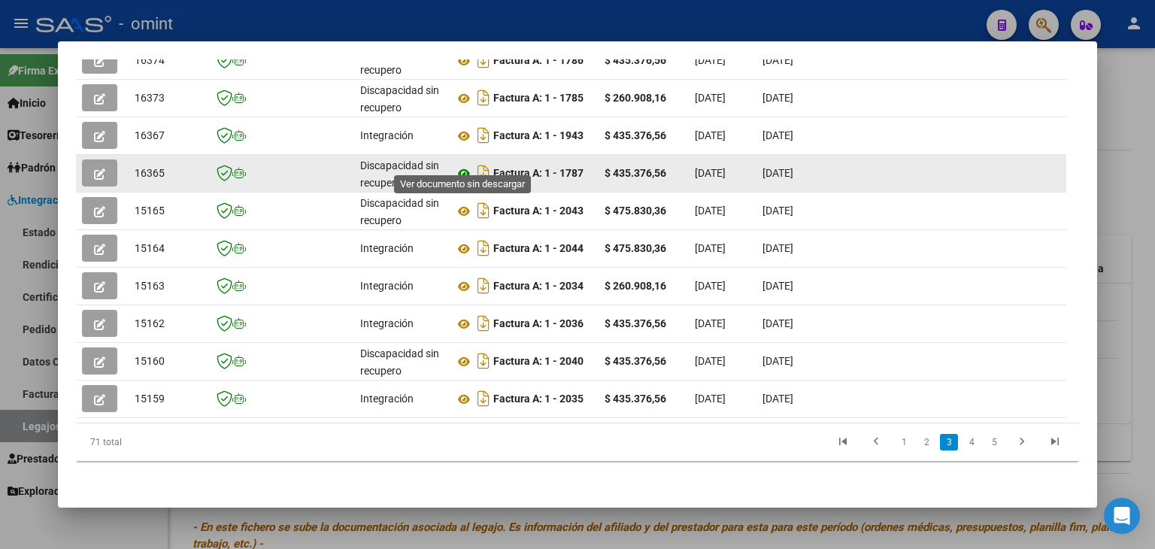
click at [462, 165] on icon at bounding box center [464, 174] width 20 height 18
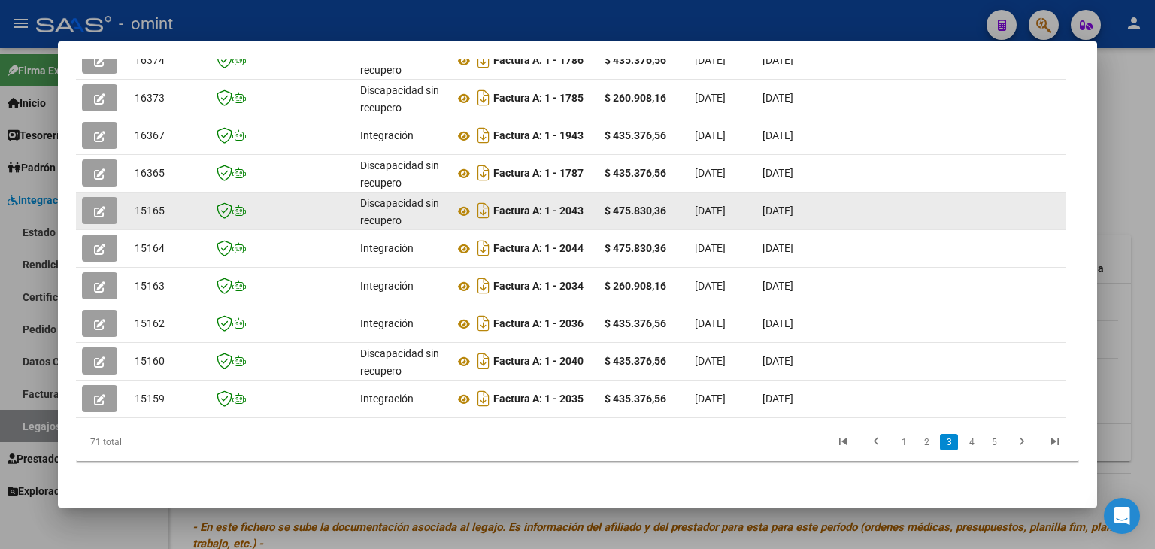
click at [92, 197] on button "button" at bounding box center [99, 210] width 35 height 27
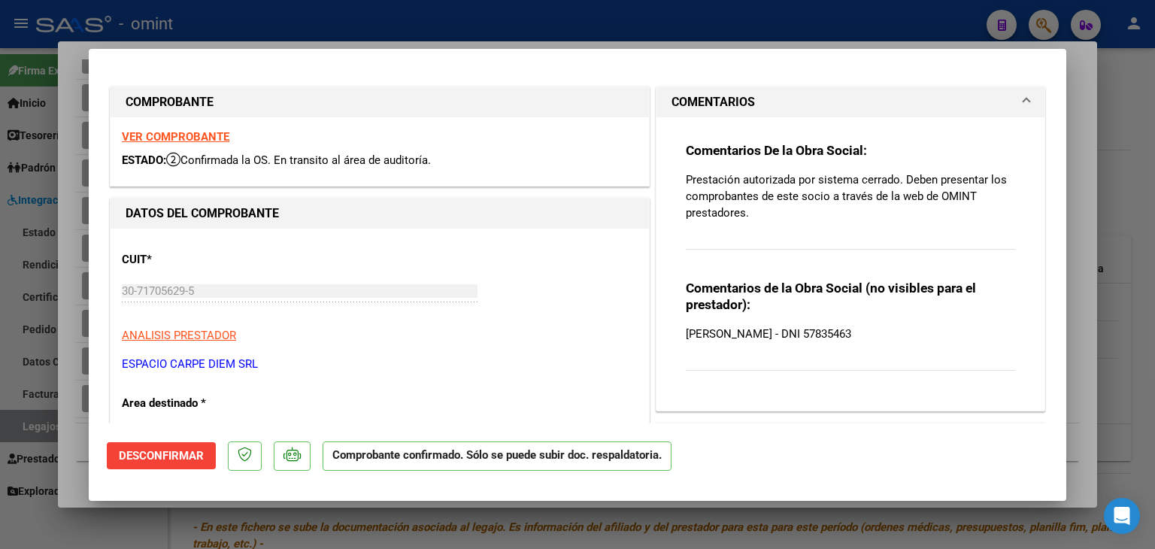
type input "$ 0,00"
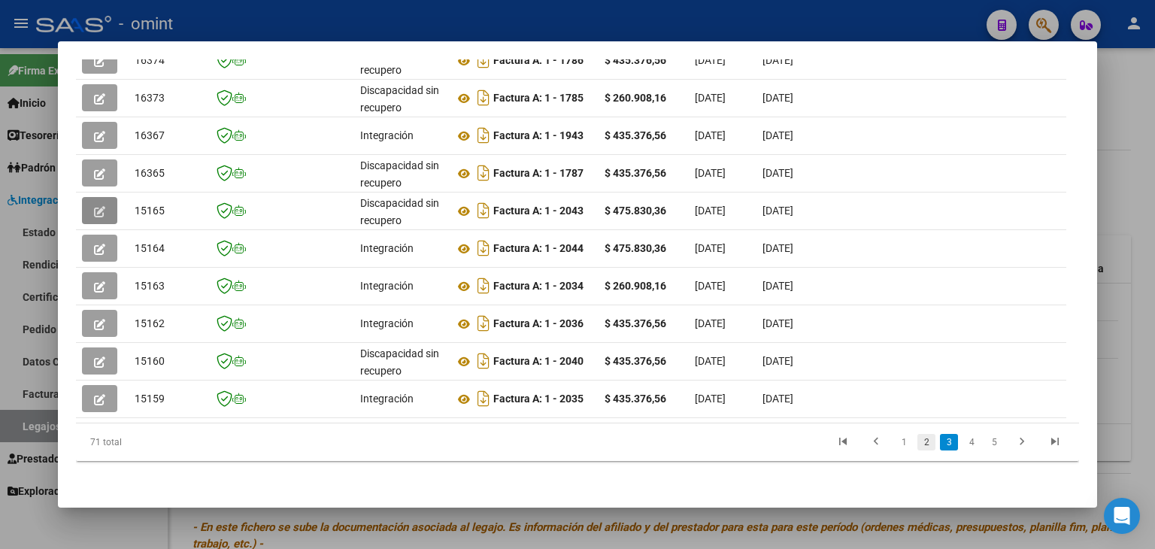
click at [917, 444] on link "2" at bounding box center [926, 442] width 18 height 17
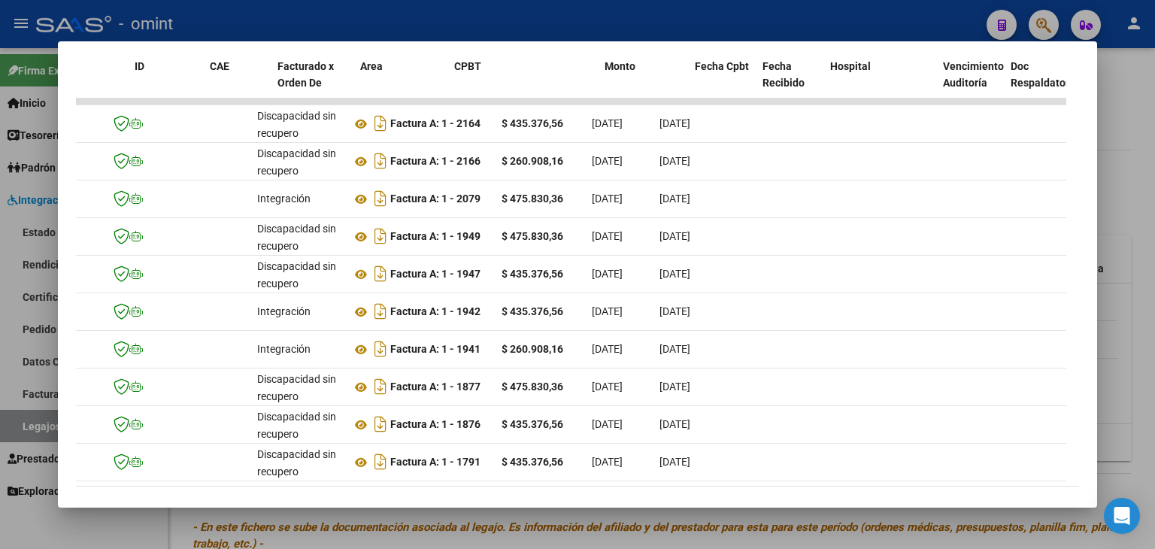
scroll to position [0, 0]
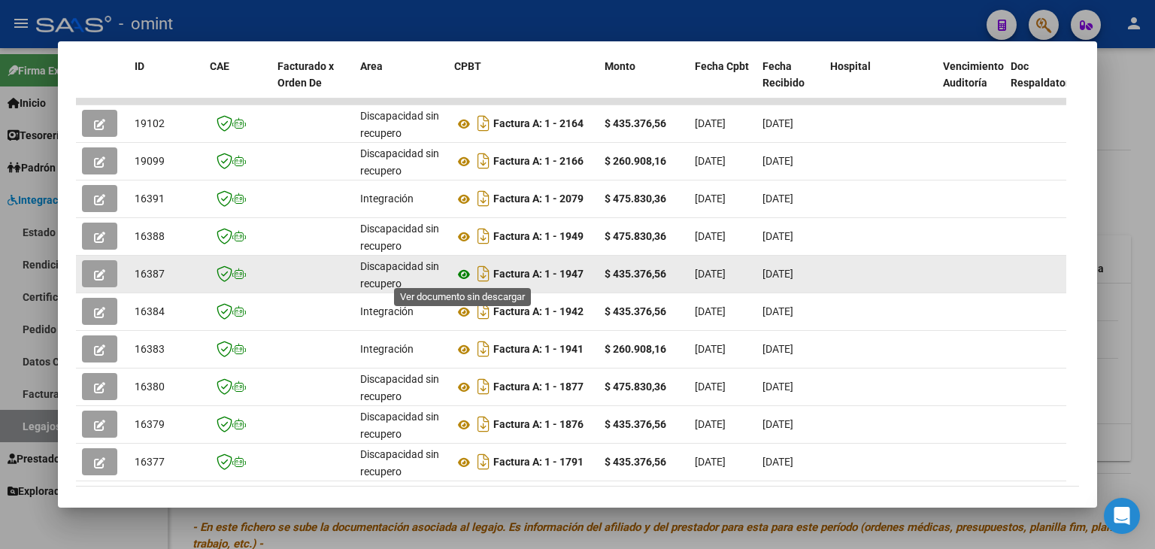
click at [465, 269] on icon at bounding box center [464, 274] width 20 height 18
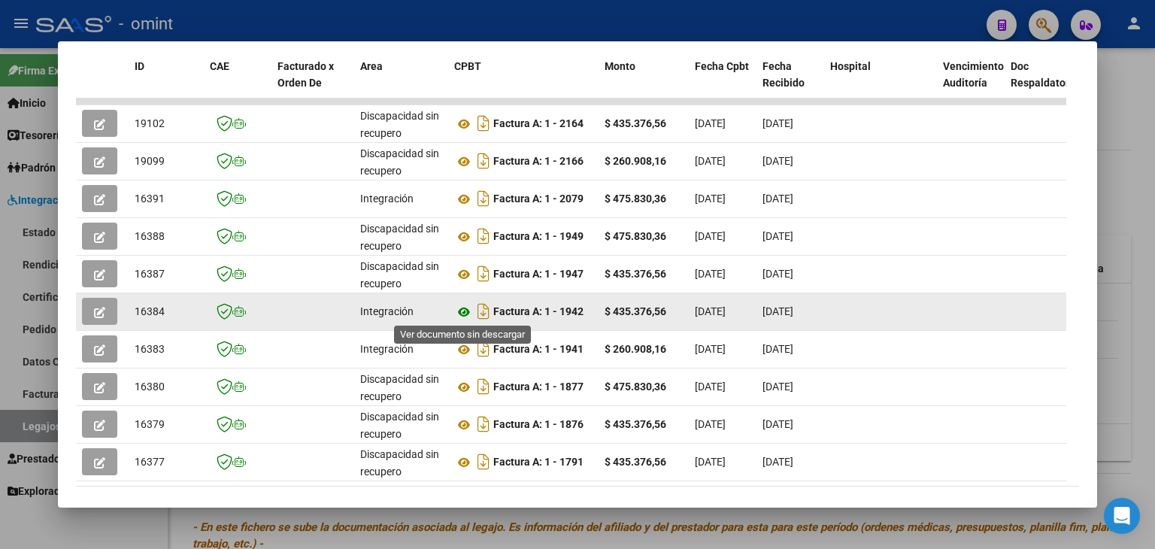
click at [460, 307] on icon at bounding box center [464, 312] width 20 height 18
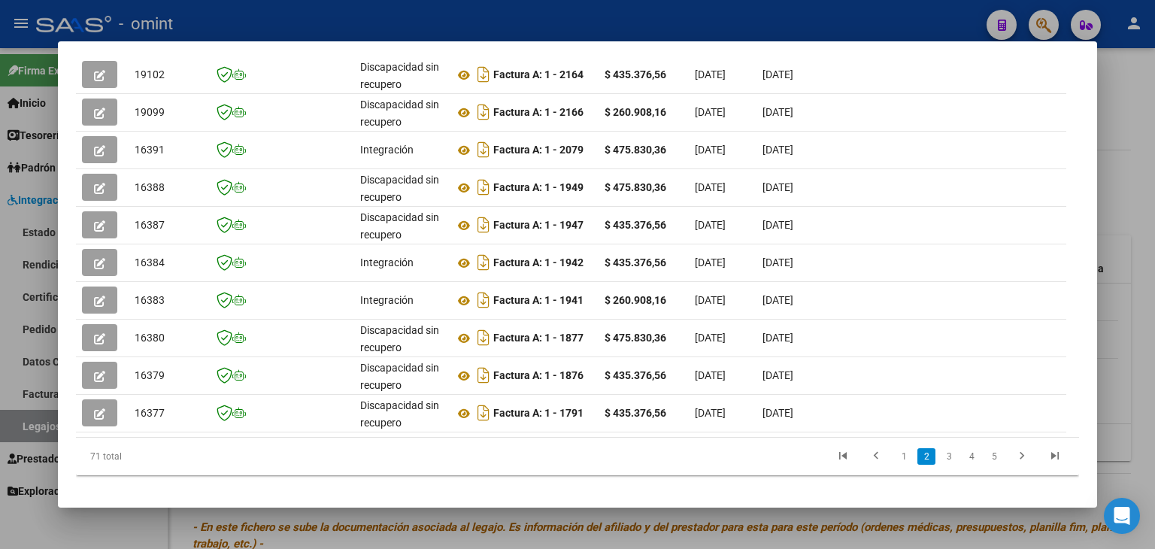
scroll to position [442, 0]
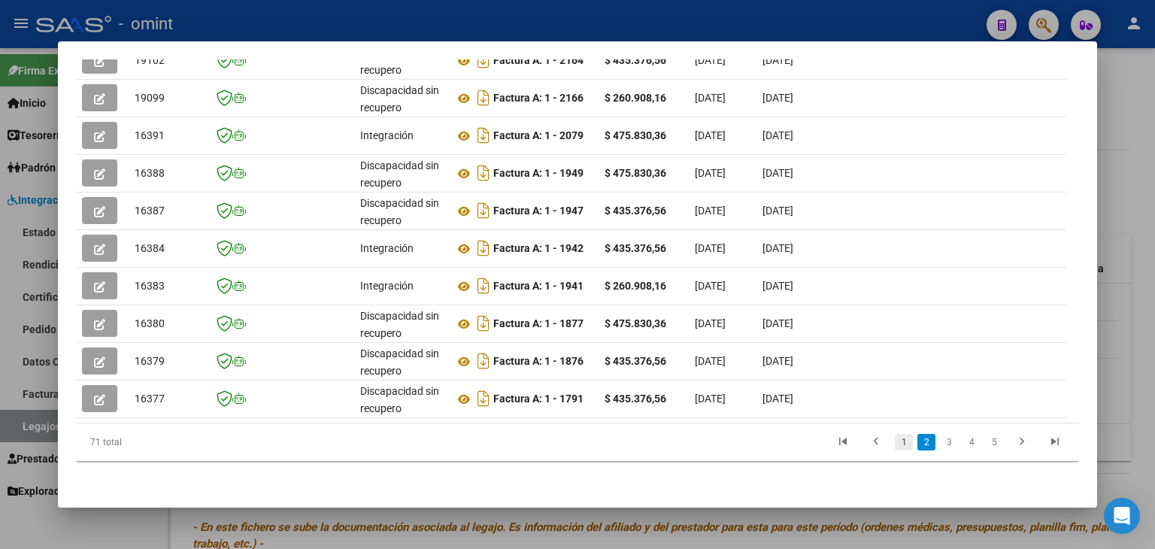
click at [895, 439] on link "1" at bounding box center [904, 442] width 18 height 17
click at [920, 441] on link "2" at bounding box center [926, 442] width 18 height 17
click at [940, 439] on link "3" at bounding box center [949, 442] width 18 height 17
click at [963, 441] on link "4" at bounding box center [972, 442] width 18 height 17
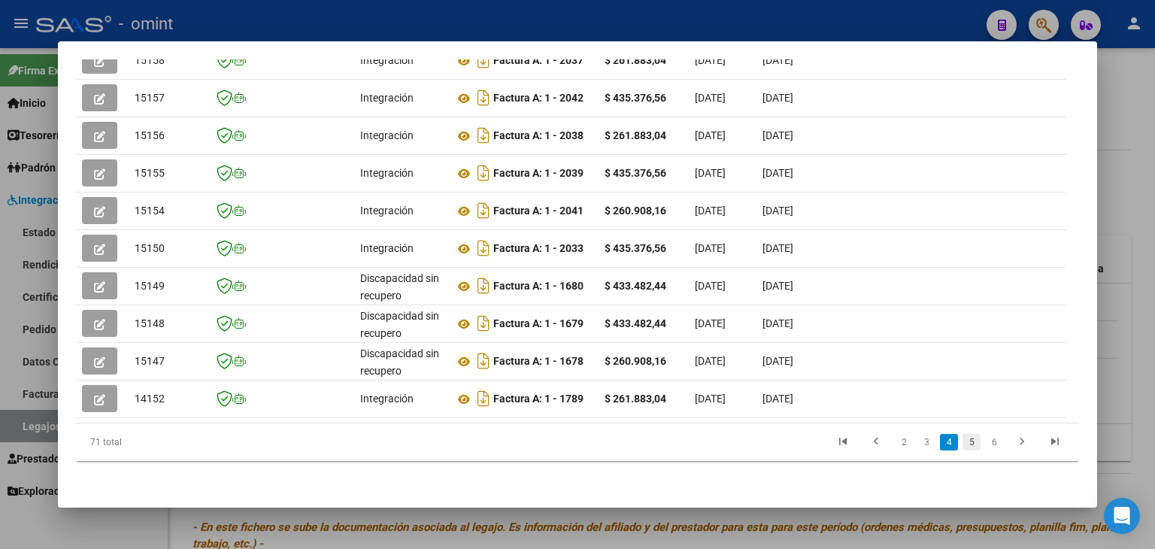
click at [963, 444] on link "5" at bounding box center [972, 442] width 18 height 17
click at [963, 443] on link "6" at bounding box center [972, 442] width 18 height 17
click at [917, 444] on link "5" at bounding box center [926, 442] width 18 height 17
click at [917, 444] on link "4" at bounding box center [926, 442] width 18 height 17
click at [917, 440] on link "3" at bounding box center [926, 442] width 18 height 17
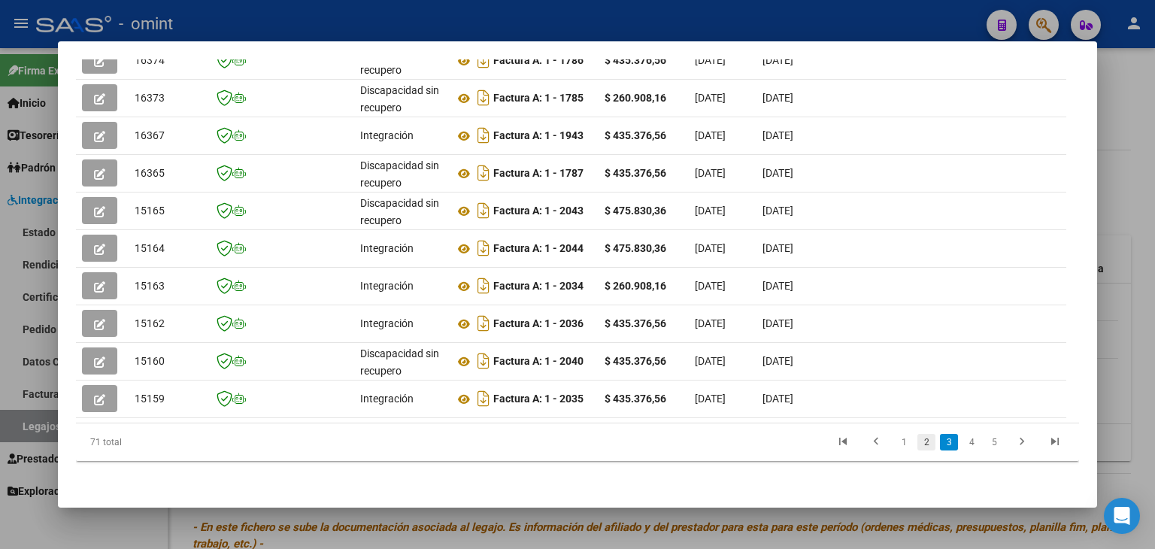
click at [917, 441] on link "2" at bounding box center [926, 442] width 18 height 17
click at [895, 442] on link "1" at bounding box center [904, 442] width 18 height 17
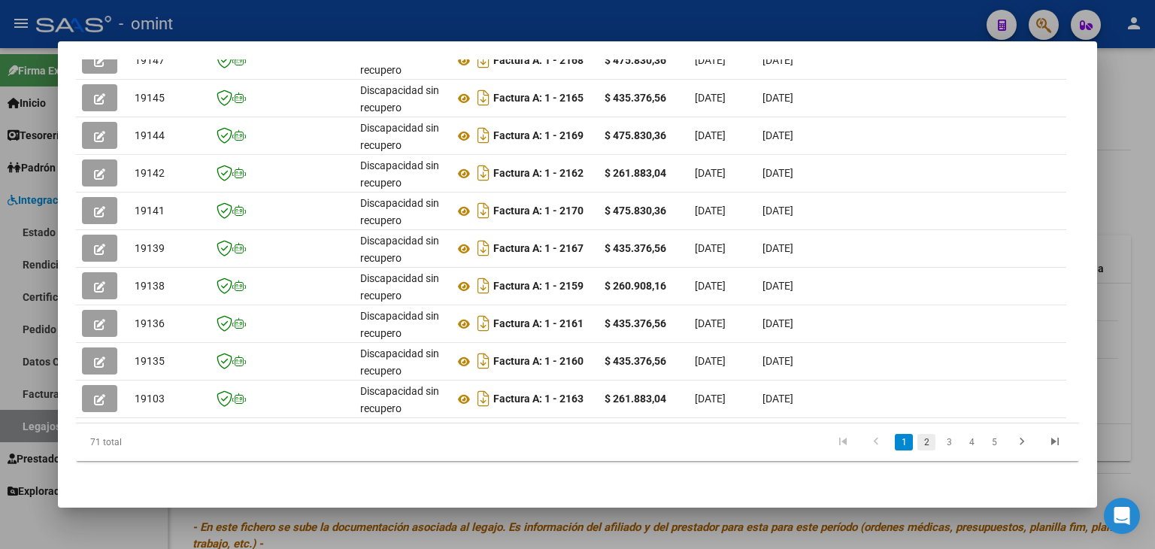
click at [917, 443] on link "2" at bounding box center [926, 442] width 18 height 17
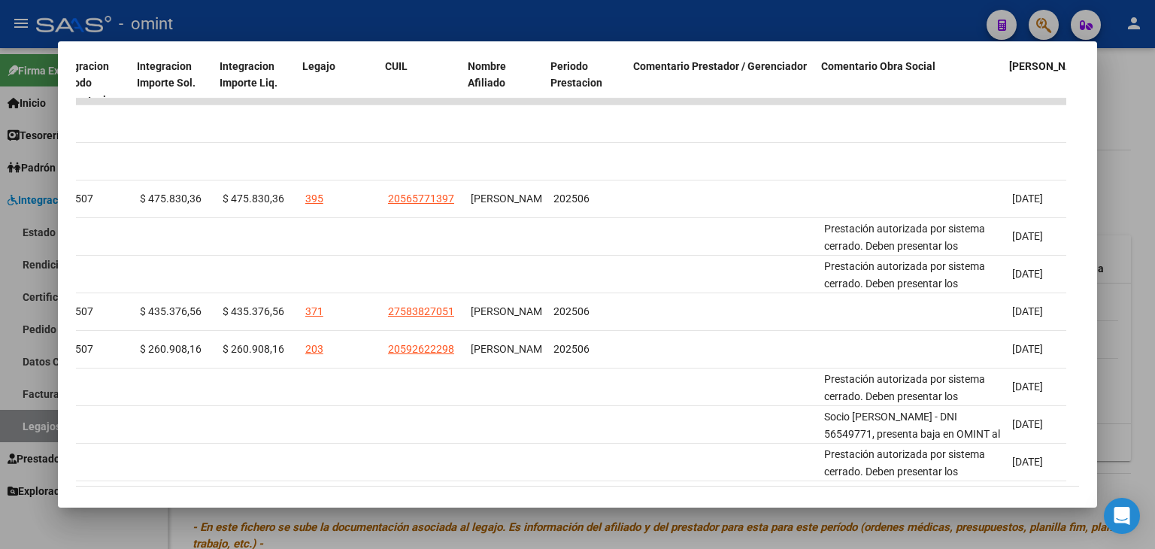
scroll to position [0, 2163]
drag, startPoint x: 914, startPoint y: 490, endPoint x: 755, endPoint y: 491, distance: 159.4
click at [755, 491] on mat-dialog-container "Análisis Prestador - CUIT: 30717056295 cloud_download Exportar CSV ABM ARCA Imp…" at bounding box center [577, 274] width 1039 height 467
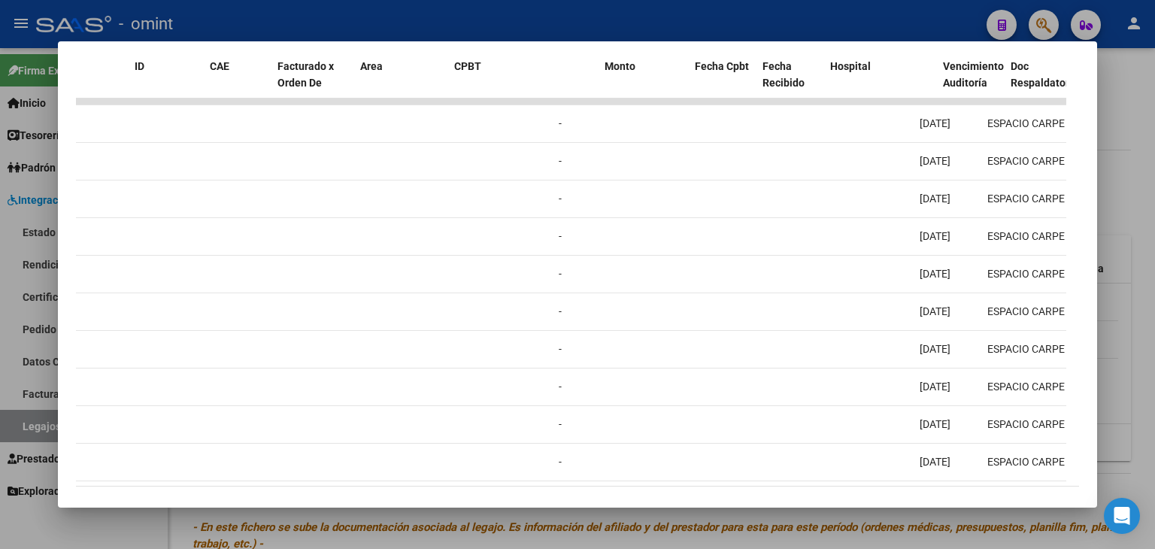
scroll to position [0, 0]
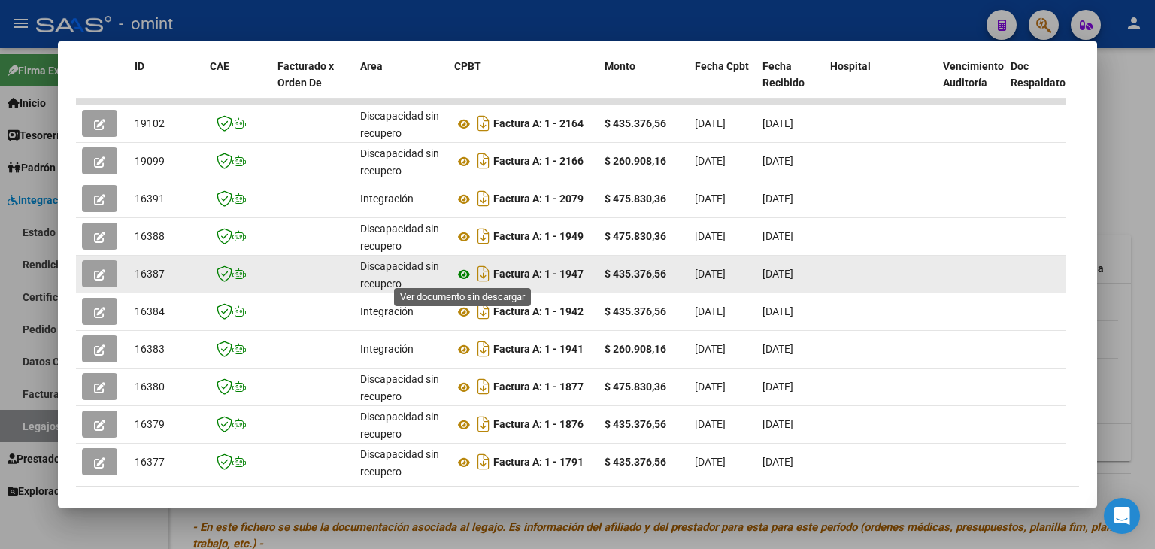
click at [460, 269] on icon at bounding box center [464, 274] width 20 height 18
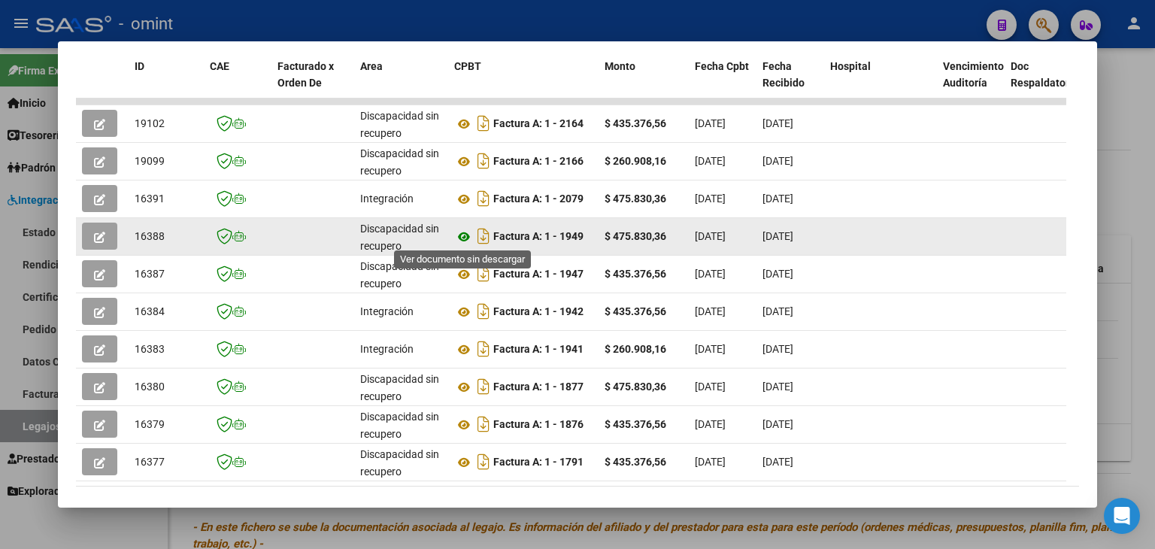
click at [470, 238] on icon at bounding box center [464, 237] width 20 height 18
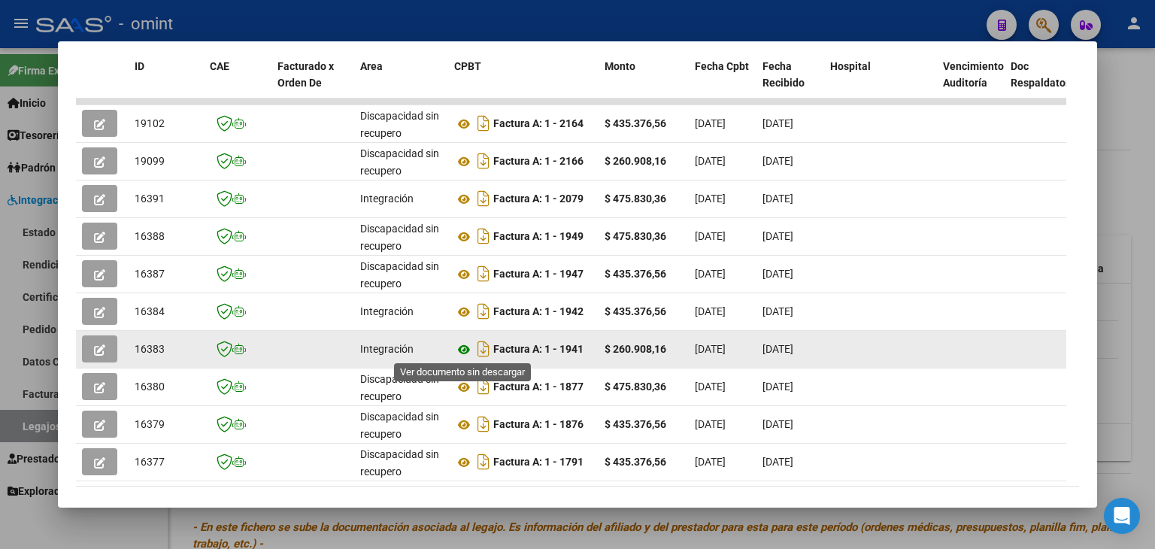
click at [460, 350] on icon at bounding box center [464, 350] width 20 height 18
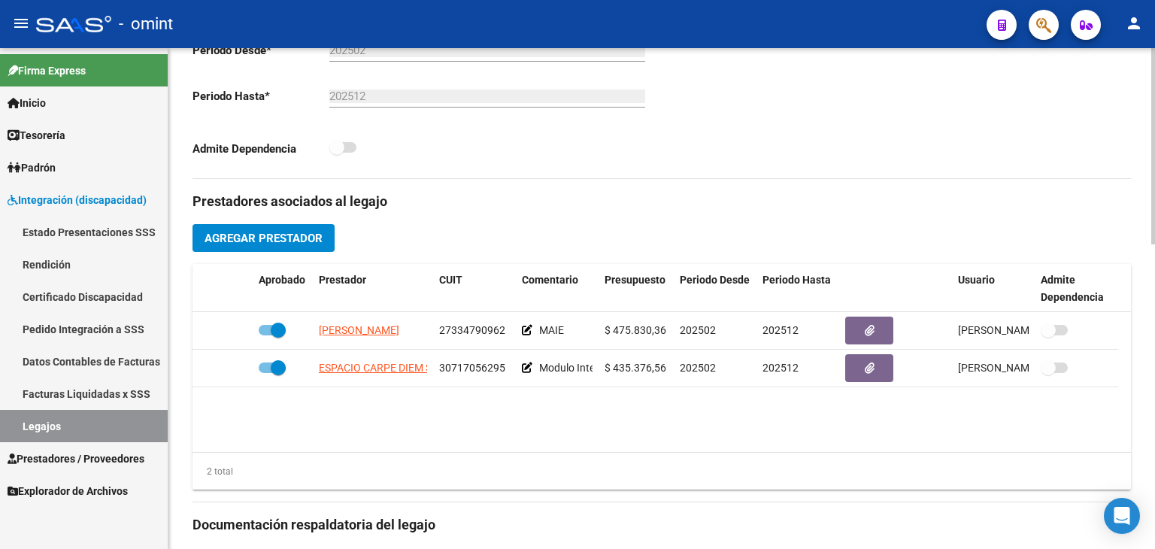
scroll to position [451, 0]
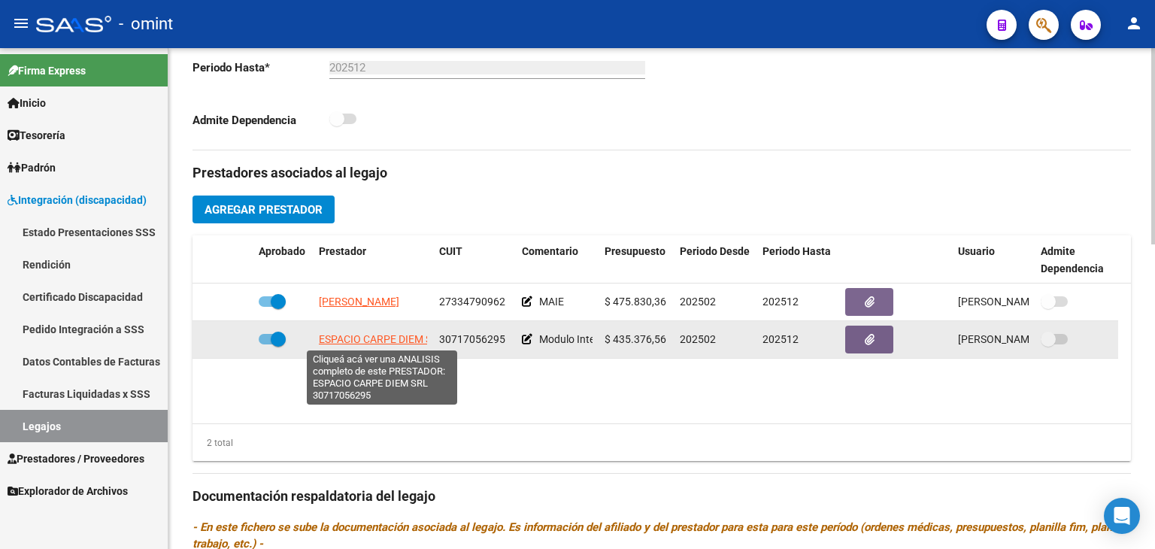
click at [373, 340] on span "ESPACIO CARPE DIEM SRL" at bounding box center [382, 339] width 126 height 12
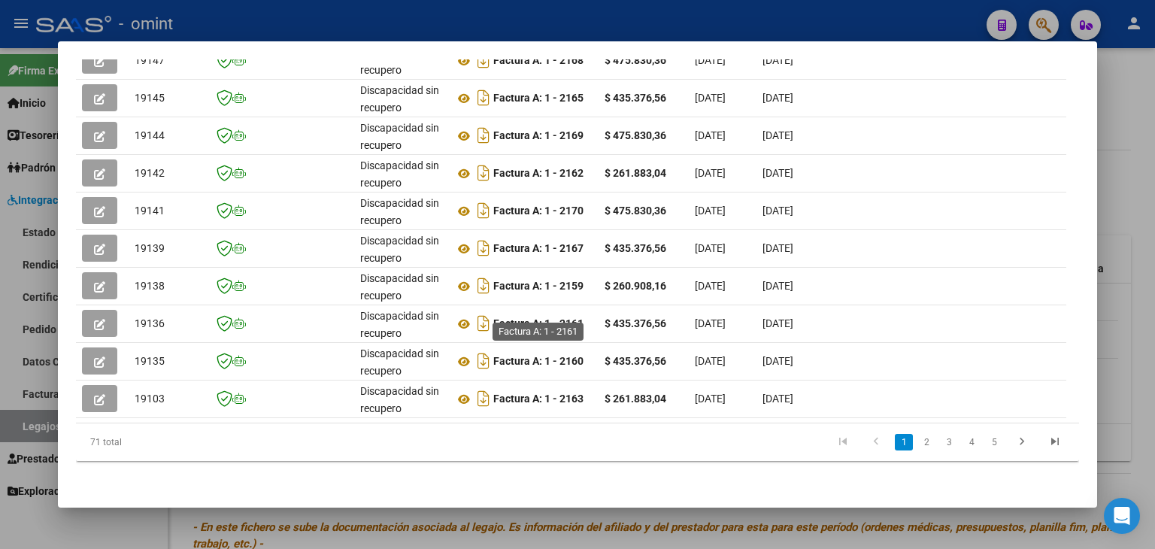
scroll to position [367, 0]
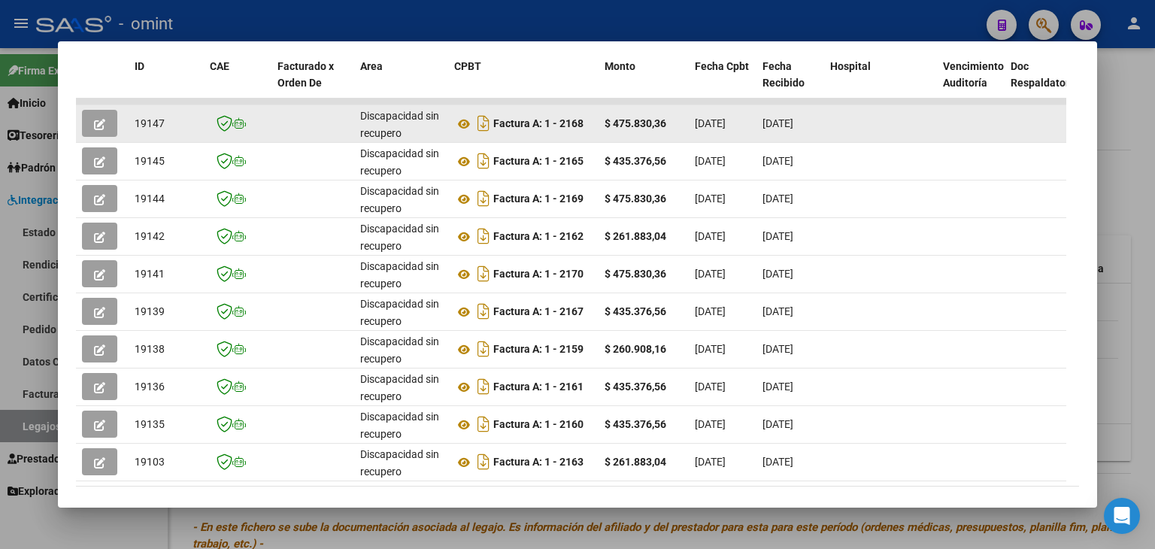
click at [99, 121] on icon "button" at bounding box center [99, 124] width 11 height 11
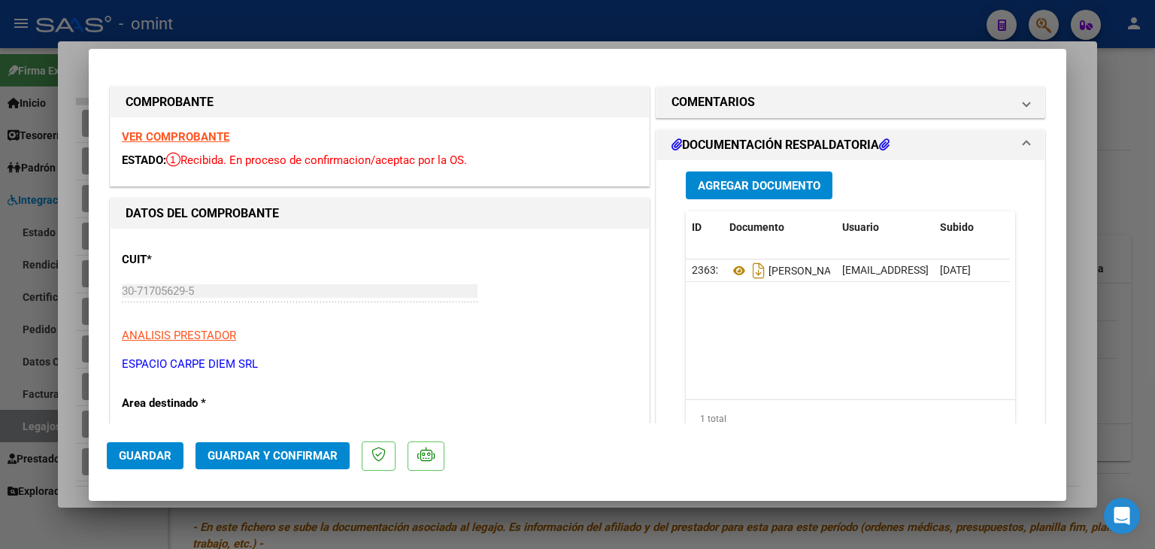
scroll to position [150, 0]
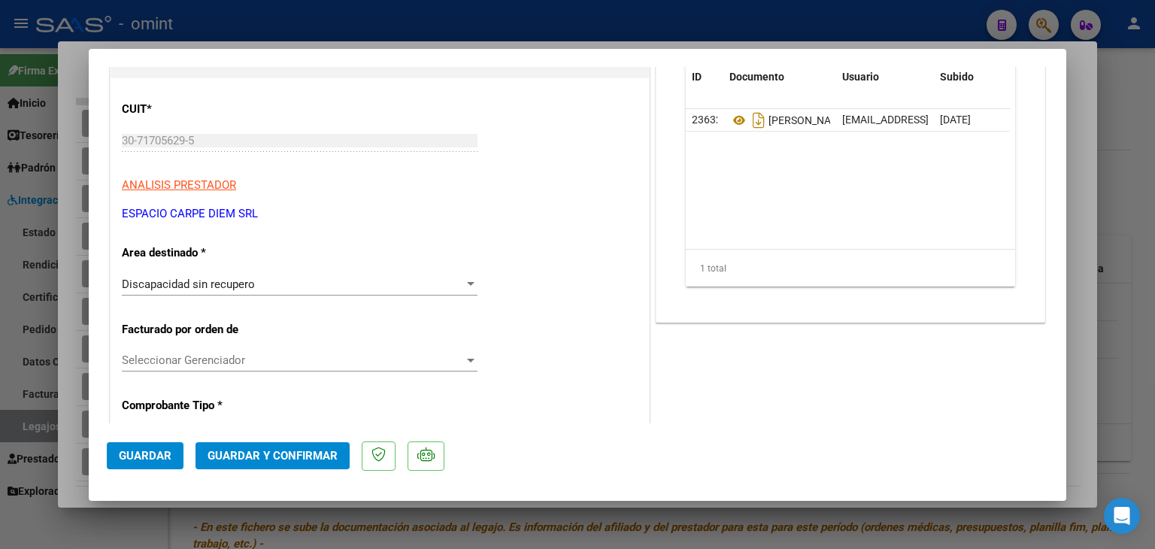
type input "$ 0,00"
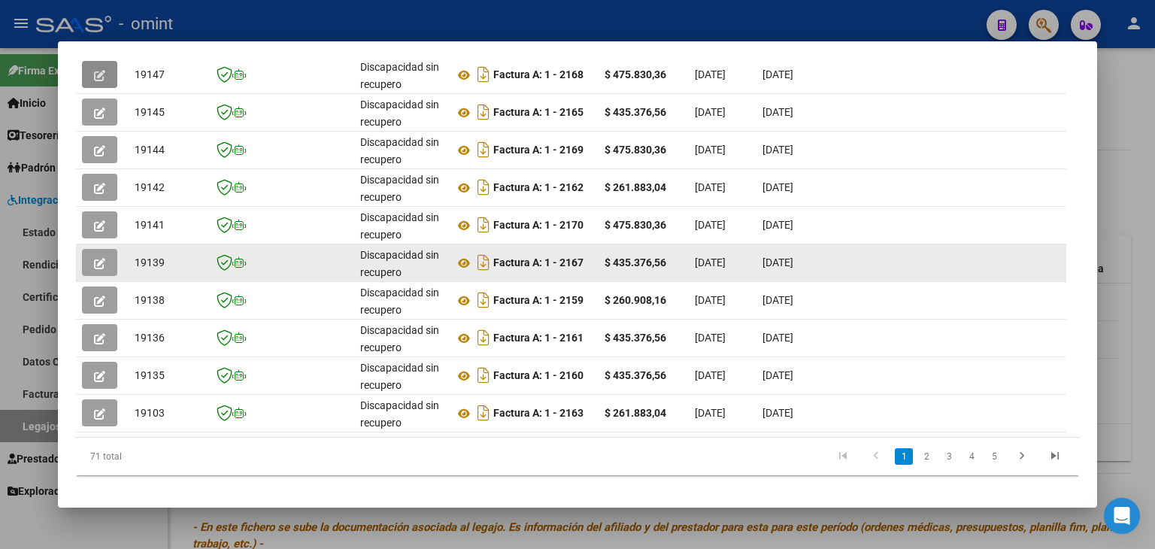
scroll to position [442, 0]
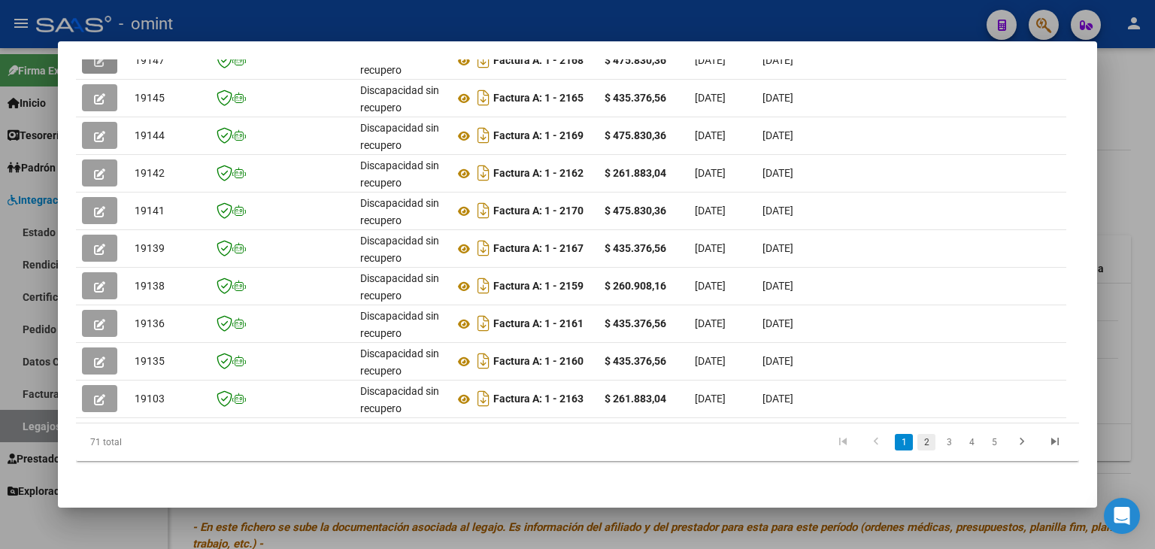
click at [919, 438] on link "2" at bounding box center [926, 442] width 18 height 17
click at [940, 446] on link "3" at bounding box center [949, 442] width 18 height 17
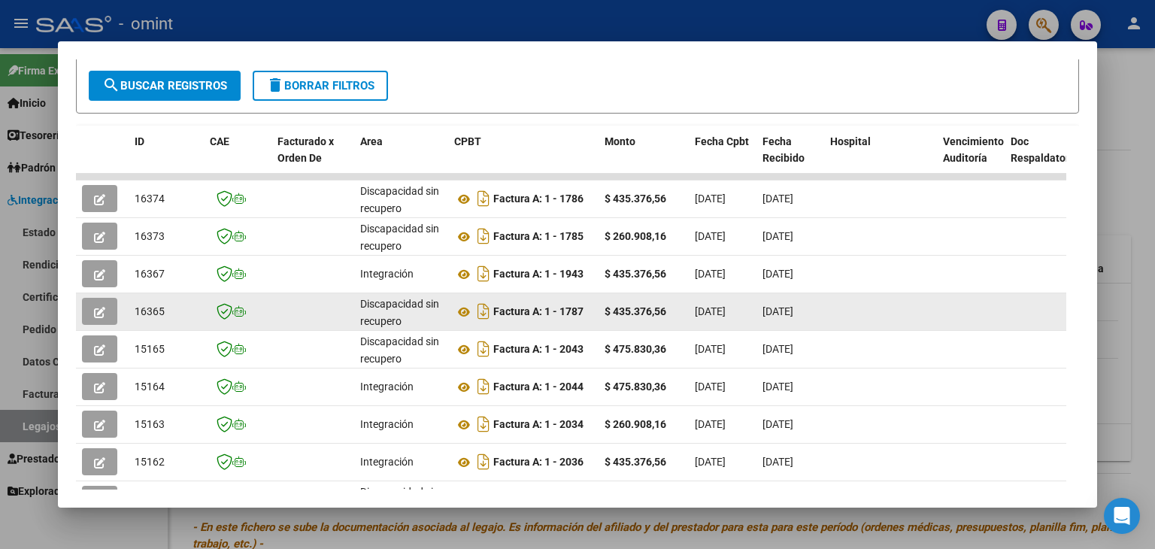
scroll to position [367, 0]
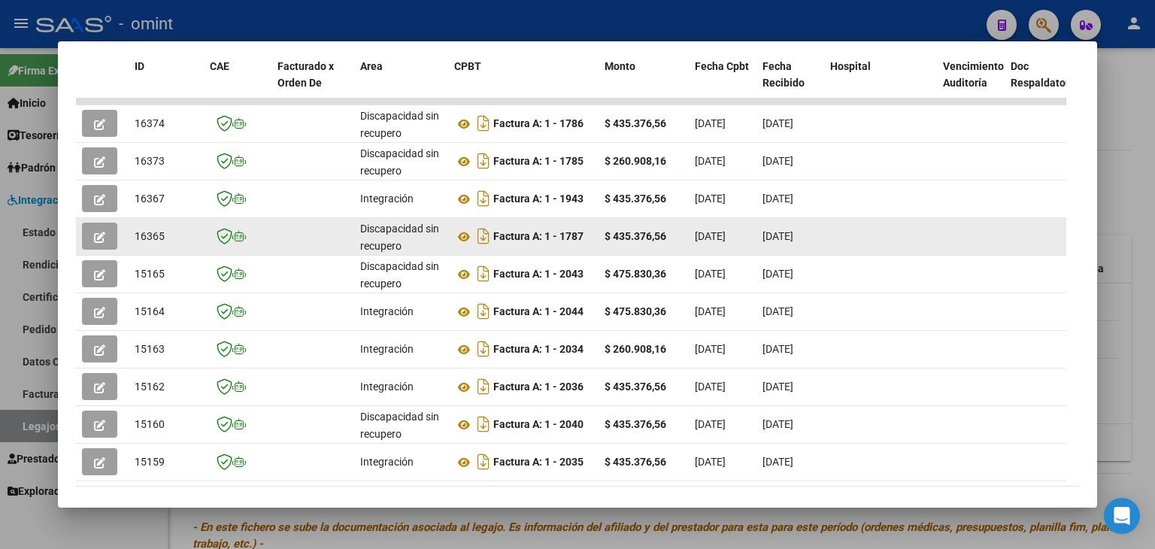
drag, startPoint x: 699, startPoint y: 233, endPoint x: 767, endPoint y: 244, distance: 68.6
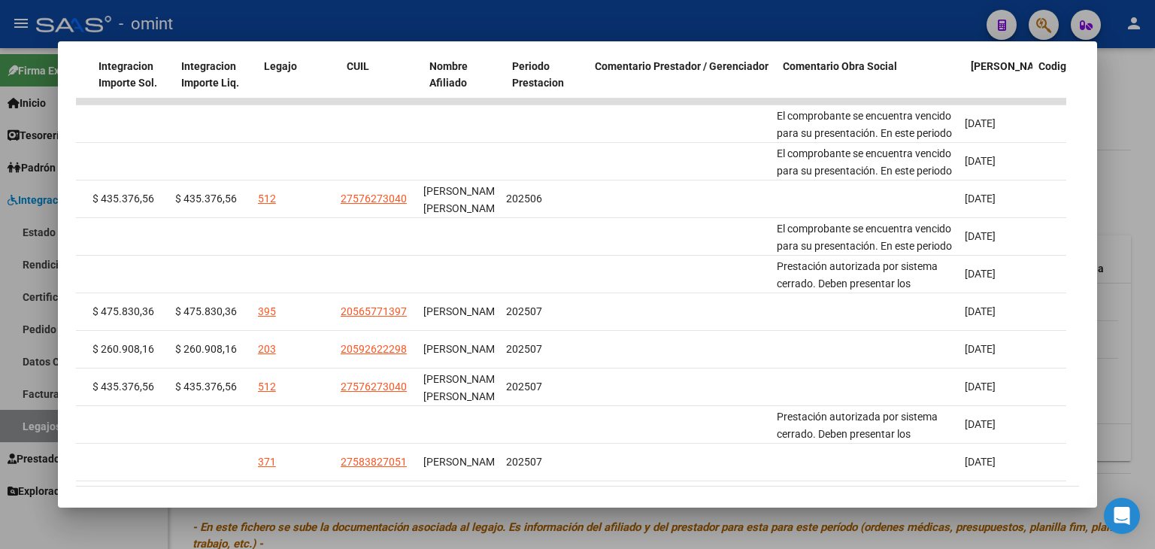
scroll to position [0, 2209]
drag, startPoint x: 789, startPoint y: 484, endPoint x: 638, endPoint y: 499, distance: 151.8
click at [638, 499] on mat-dialog-container "Análisis Prestador - CUIT: 30717056295 cloud_download Exportar CSV ABM ARCA Imp…" at bounding box center [577, 274] width 1039 height 467
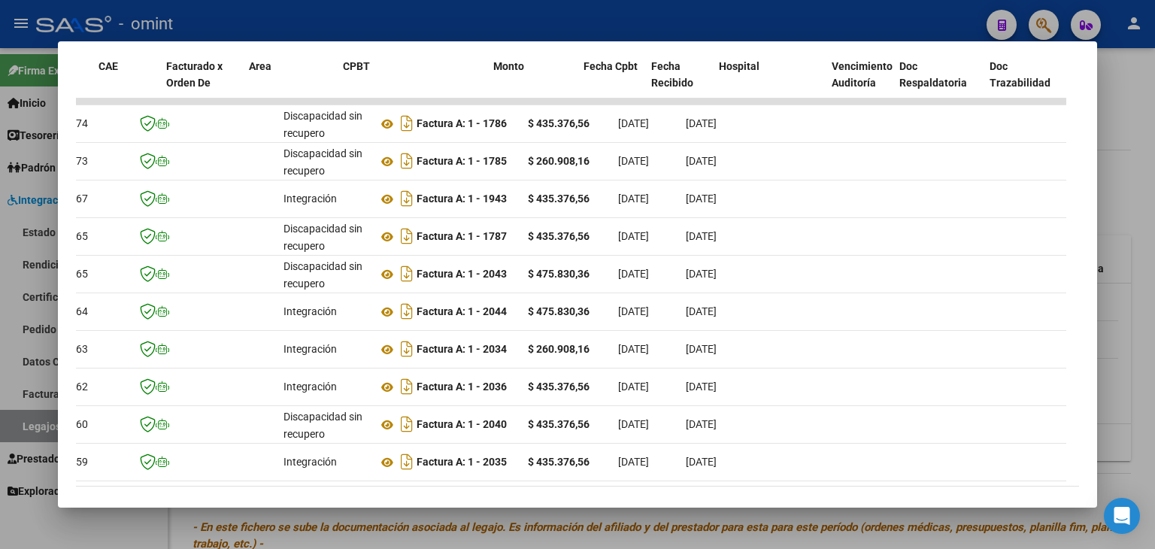
scroll to position [0, 0]
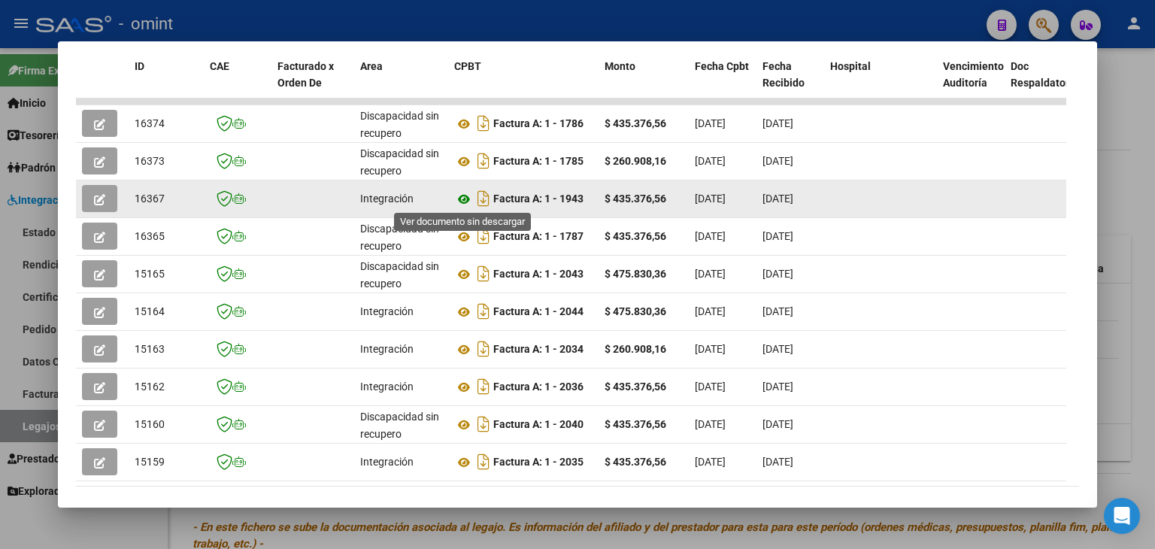
click at [468, 200] on icon at bounding box center [464, 199] width 20 height 18
click at [96, 199] on icon "button" at bounding box center [99, 199] width 11 height 11
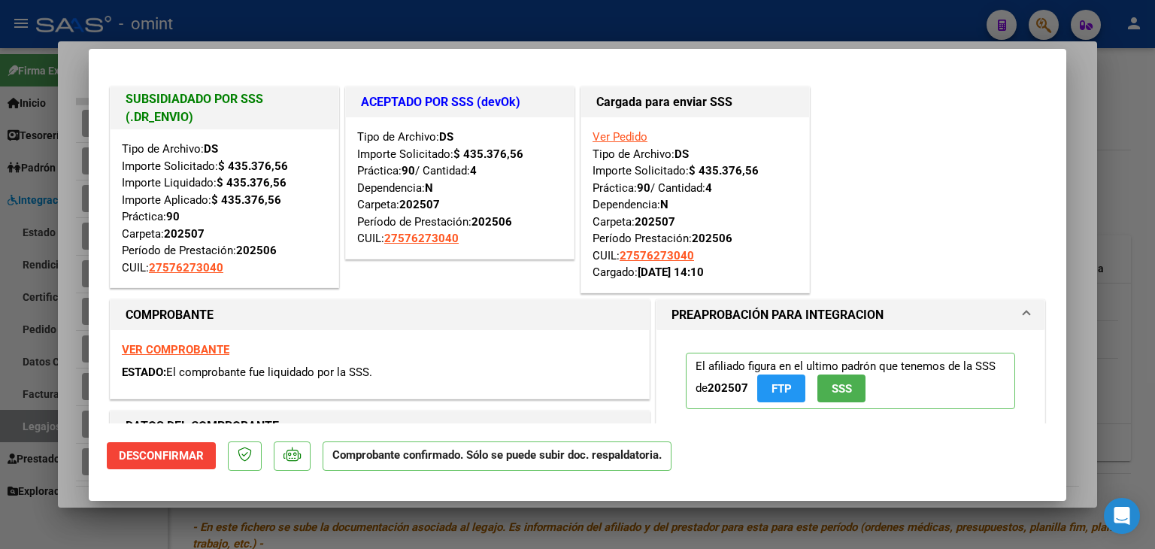
type input "$ 0,00"
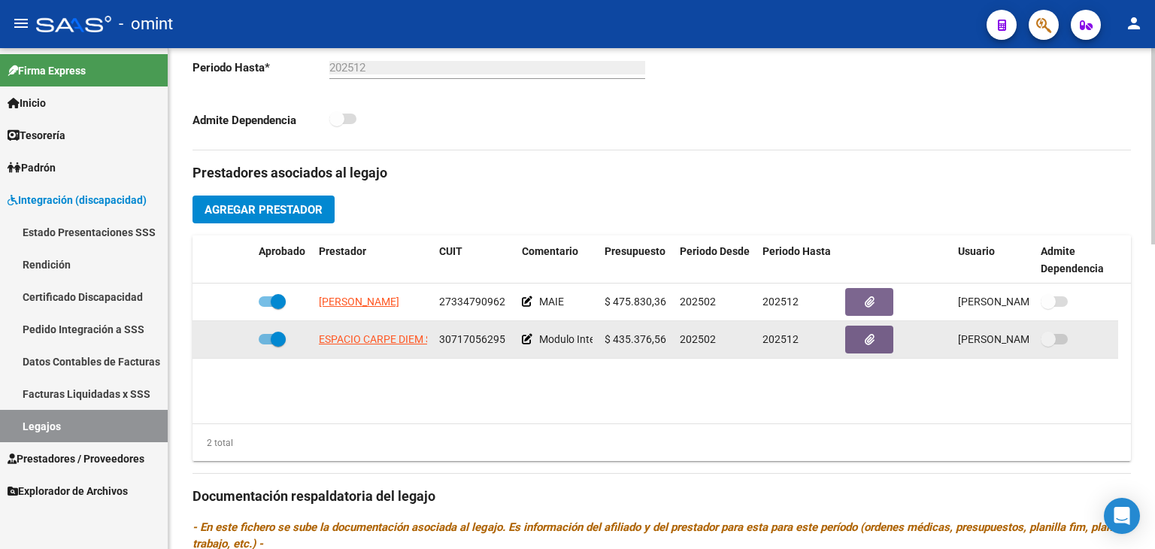
drag, startPoint x: 441, startPoint y: 338, endPoint x: 502, endPoint y: 338, distance: 60.9
click at [502, 338] on span "30717056295" at bounding box center [472, 339] width 66 height 12
copy span "30717056295"
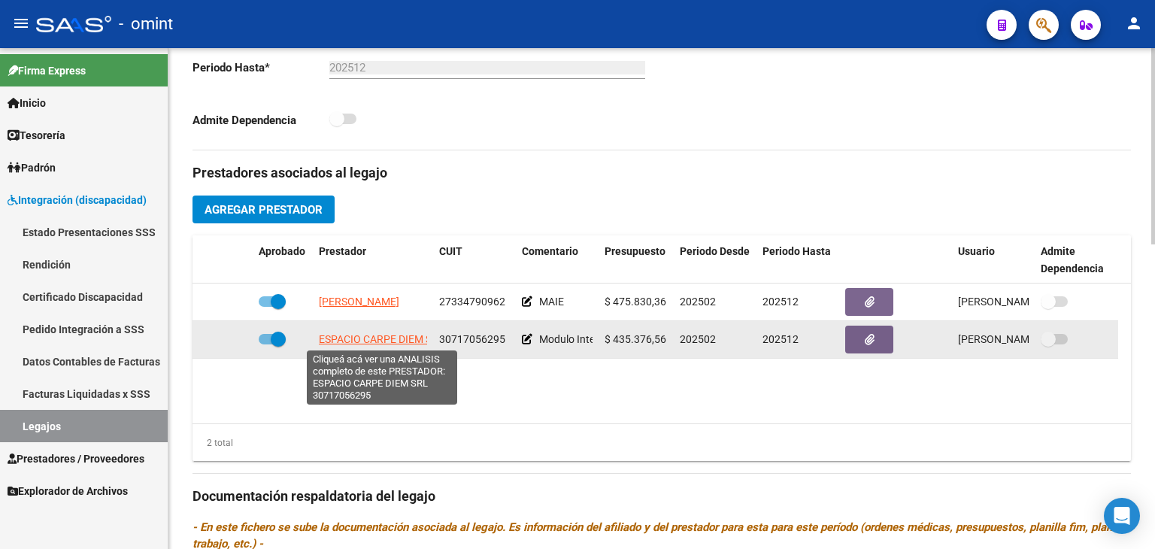
click at [350, 337] on span "ESPACIO CARPE DIEM SRL" at bounding box center [382, 339] width 126 height 12
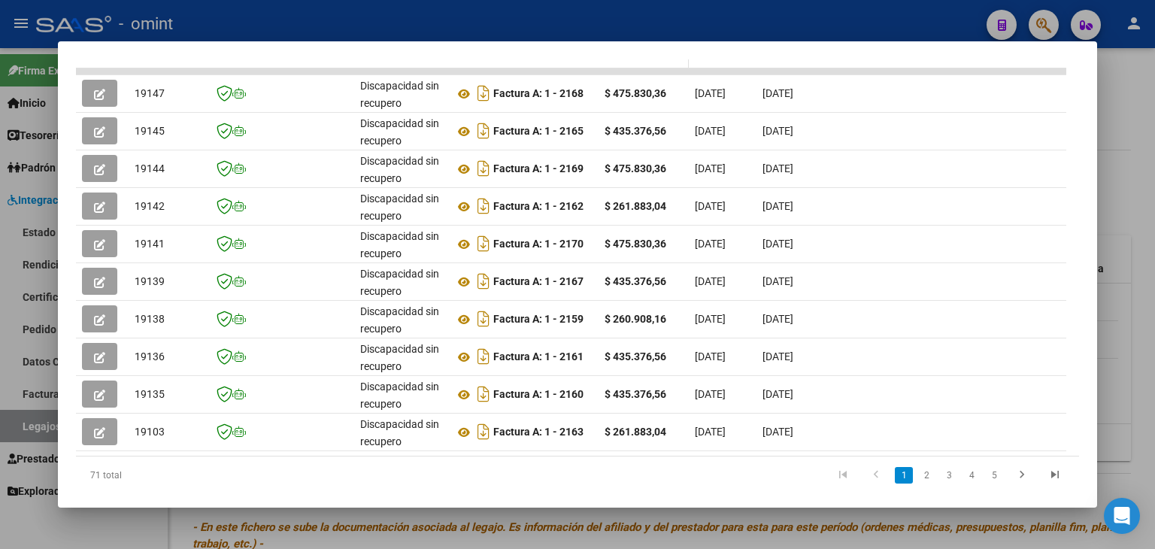
scroll to position [421, 0]
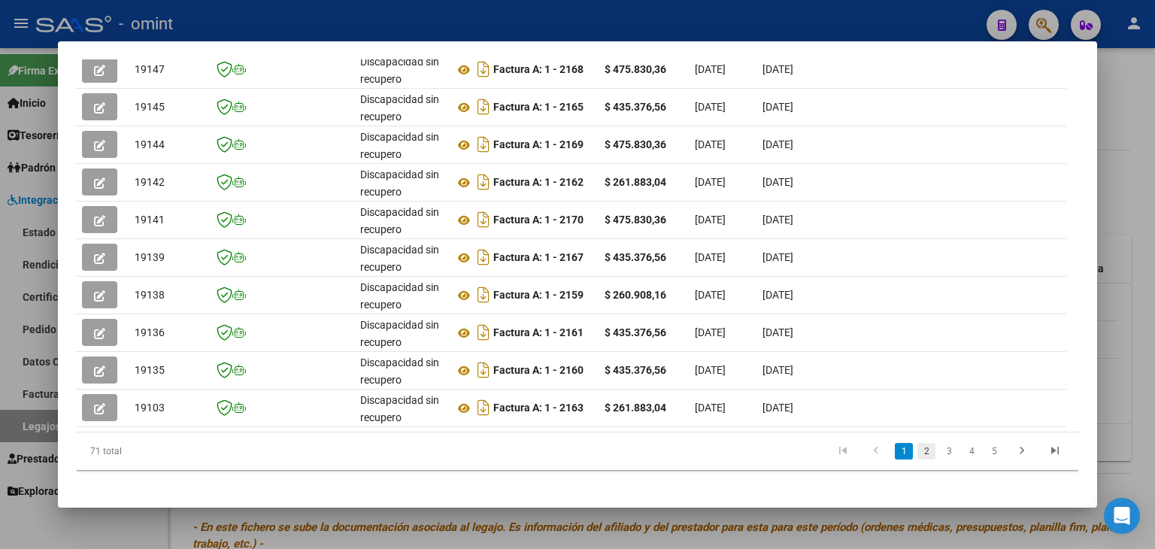
click at [917, 459] on link "2" at bounding box center [926, 451] width 18 height 17
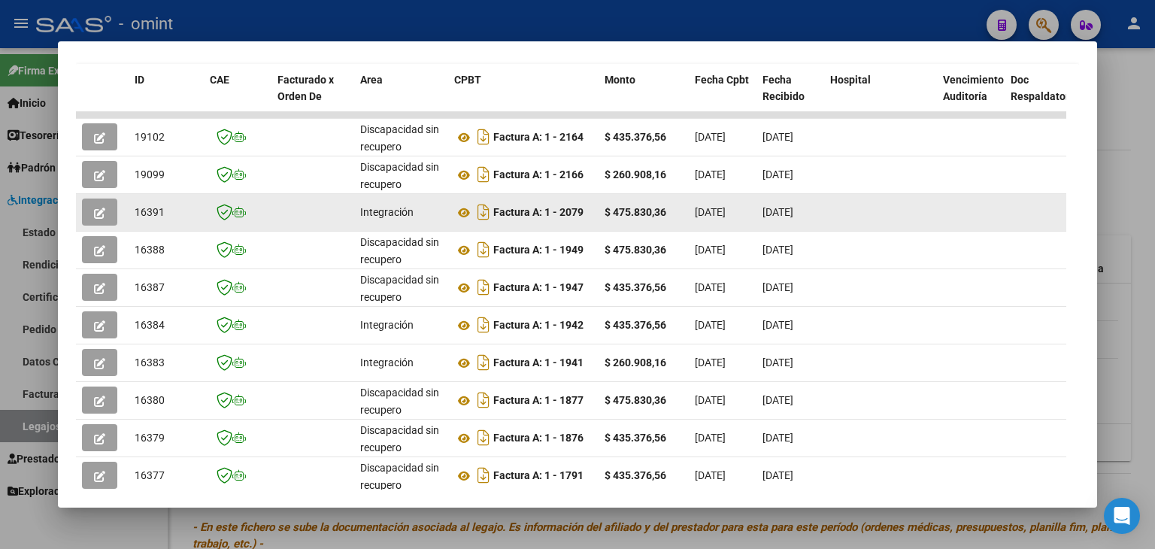
scroll to position [442, 0]
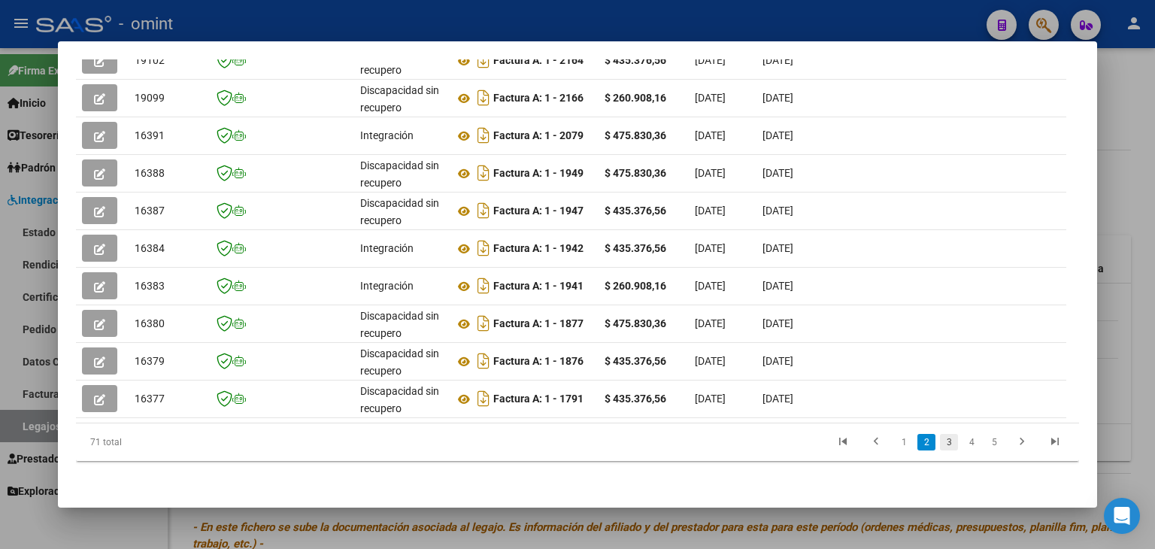
click at [940, 445] on link "3" at bounding box center [949, 442] width 18 height 17
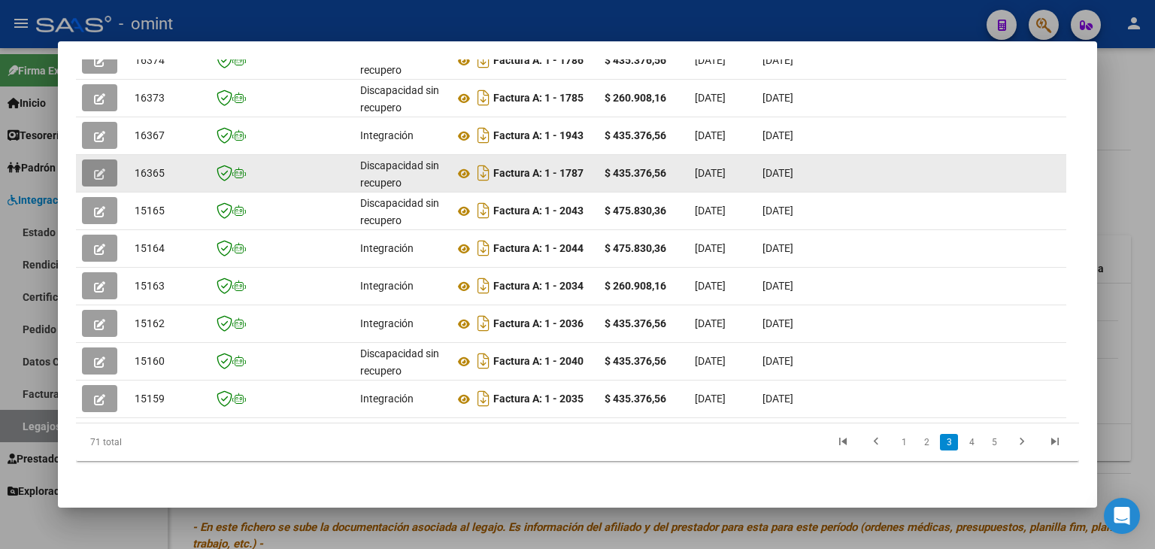
click at [92, 159] on button "button" at bounding box center [99, 172] width 35 height 27
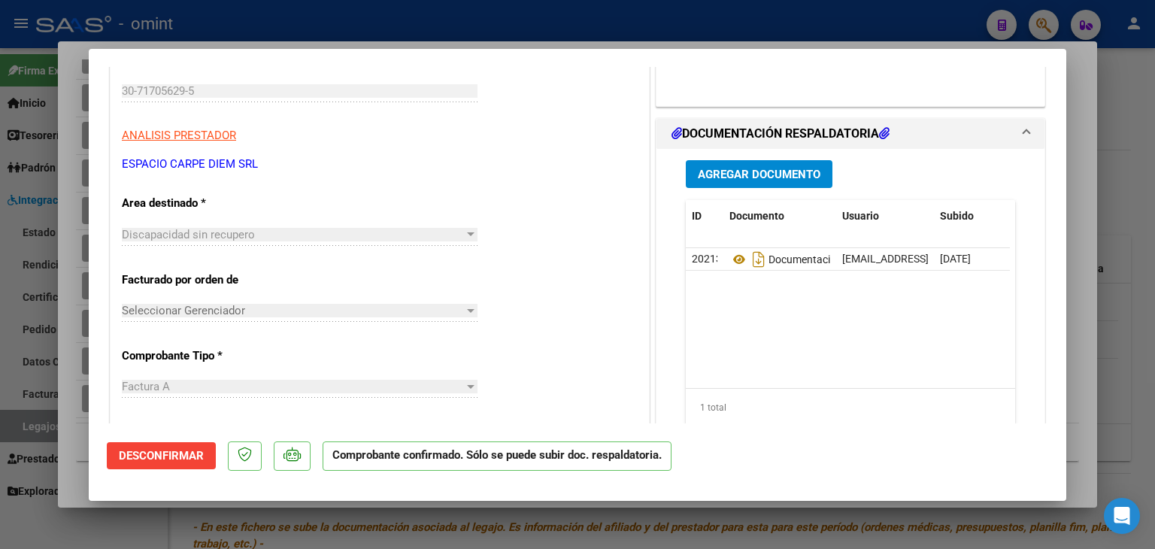
scroll to position [226, 0]
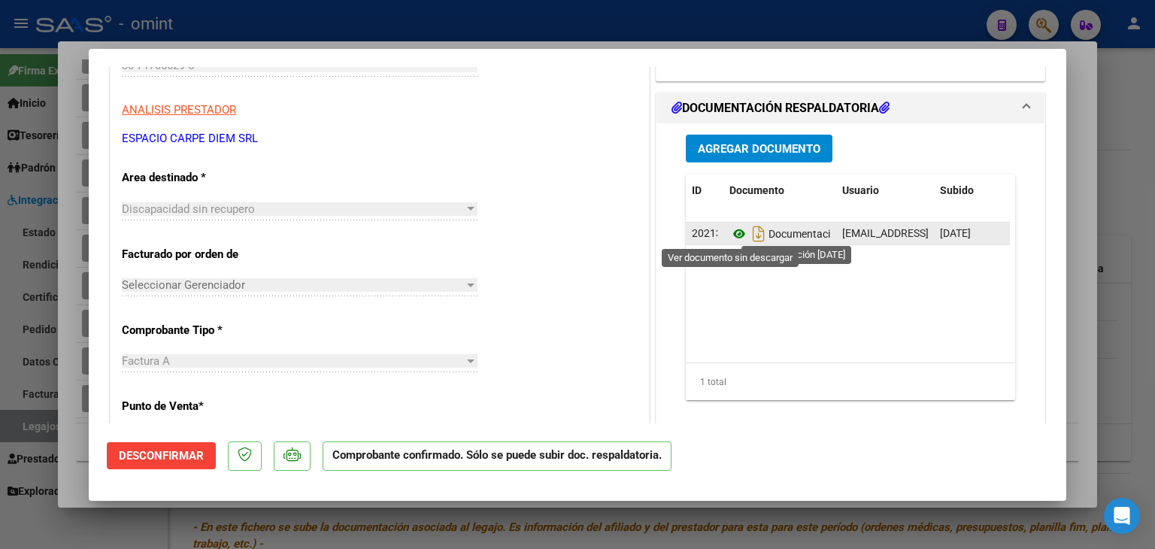
click at [729, 235] on icon at bounding box center [739, 234] width 20 height 18
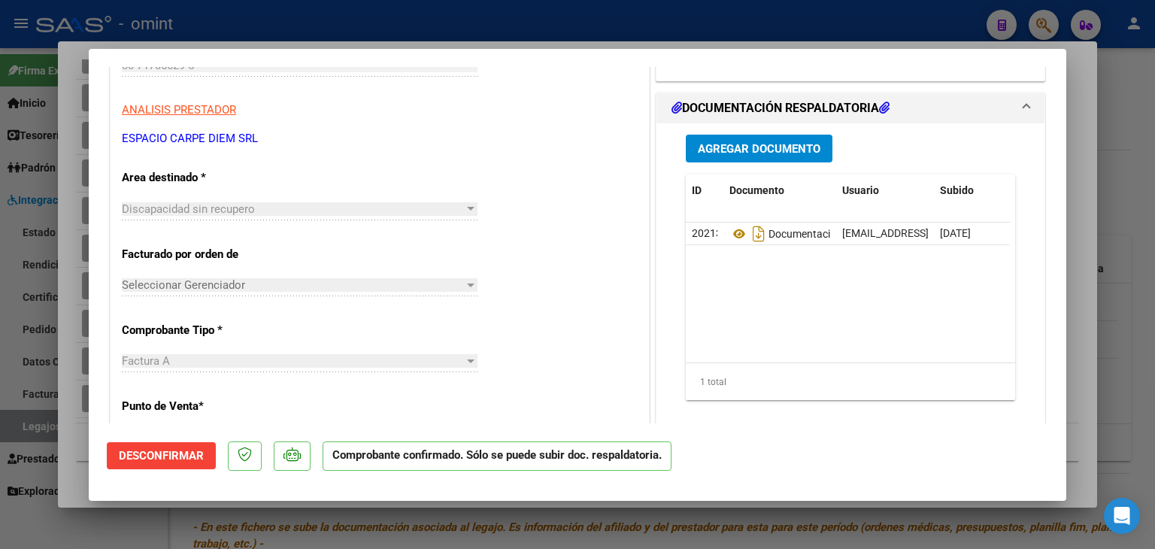
type input "$ 0,00"
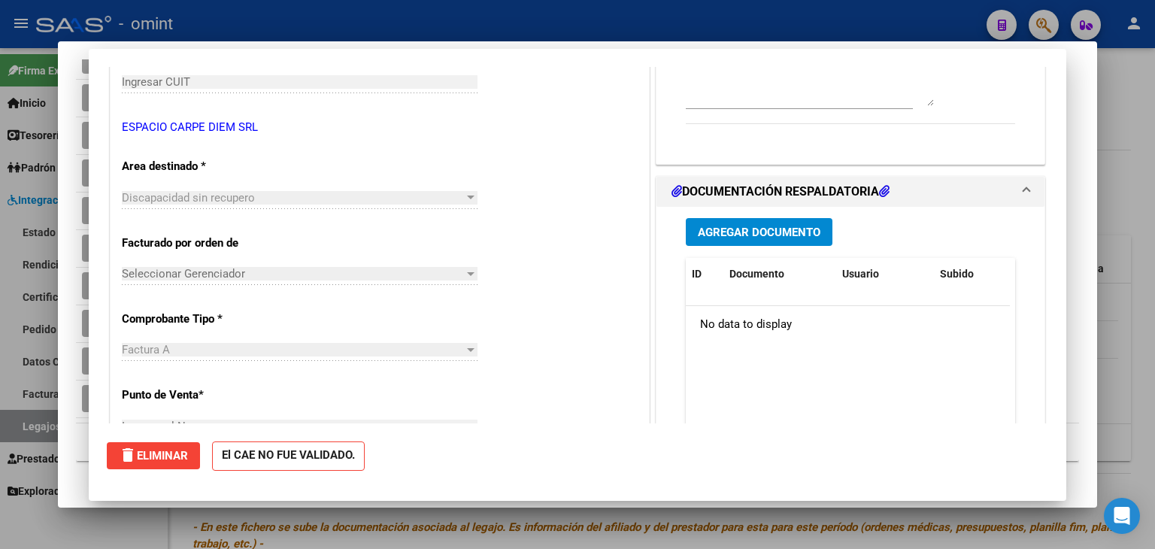
scroll to position [242, 0]
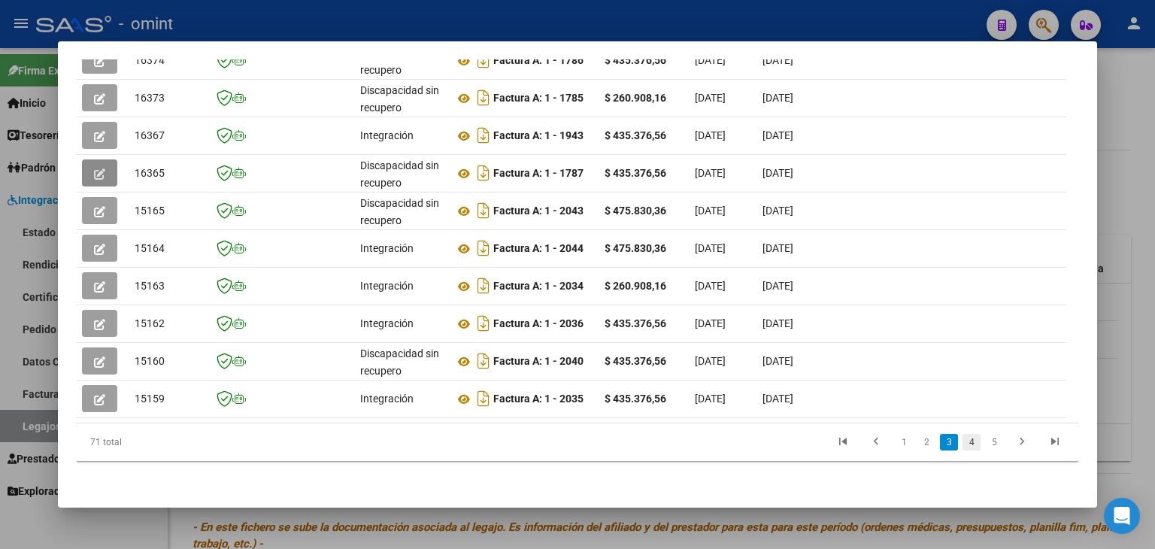
drag, startPoint x: 960, startPoint y: 443, endPoint x: 921, endPoint y: 336, distance: 113.5
click at [963, 442] on link "4" at bounding box center [972, 442] width 18 height 17
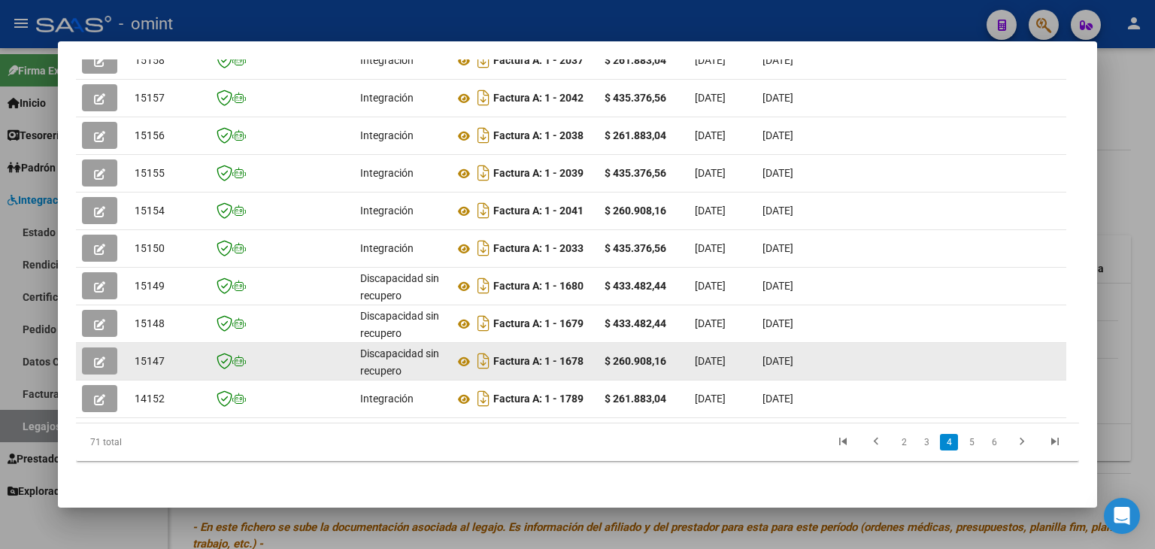
scroll to position [442, 0]
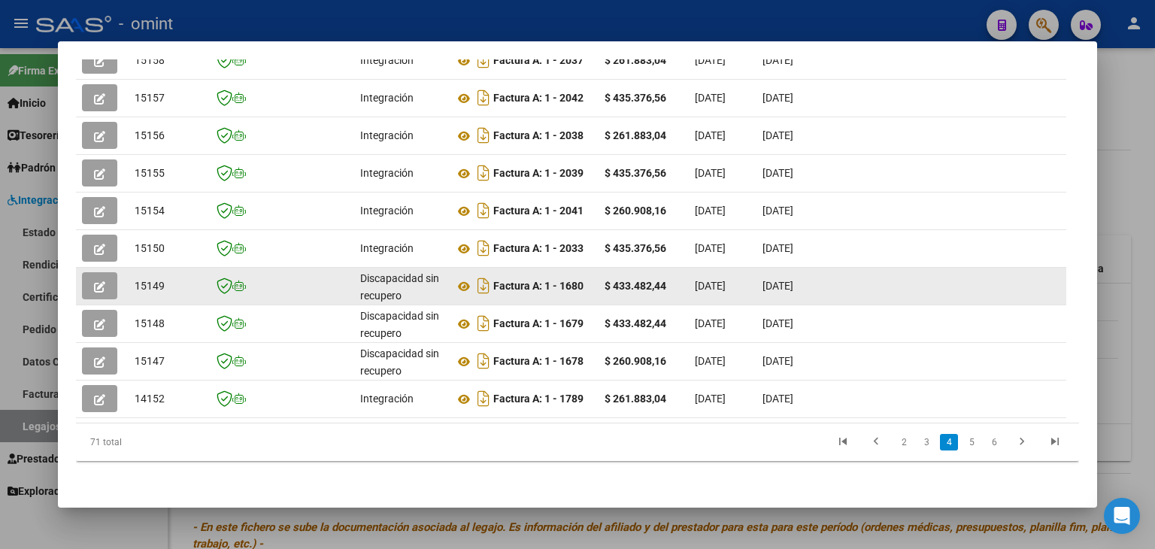
click at [97, 281] on icon "button" at bounding box center [99, 286] width 11 height 11
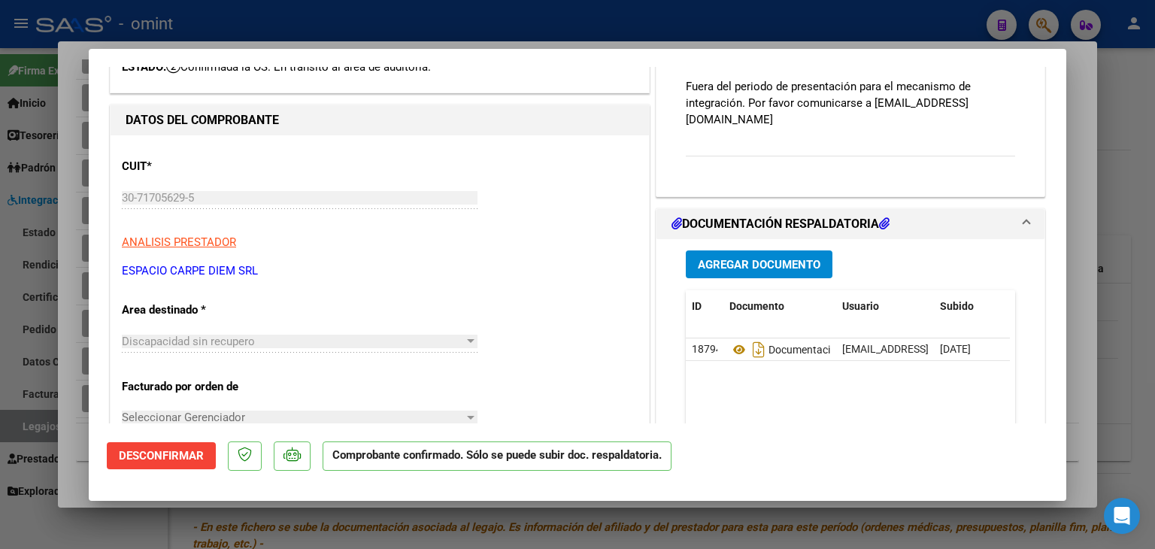
scroll to position [150, 0]
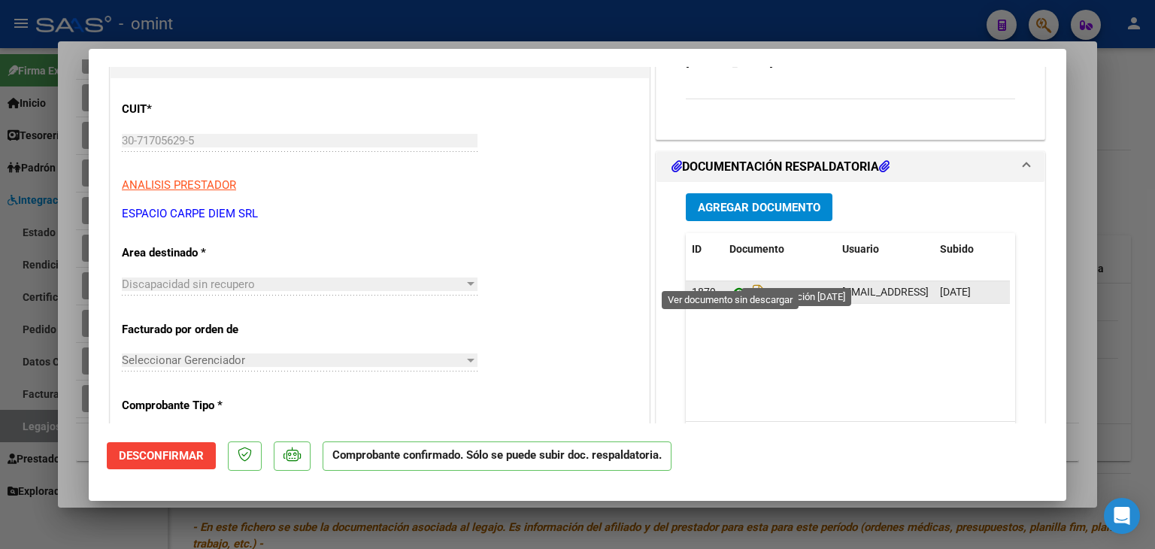
click at [729, 284] on icon at bounding box center [739, 293] width 20 height 18
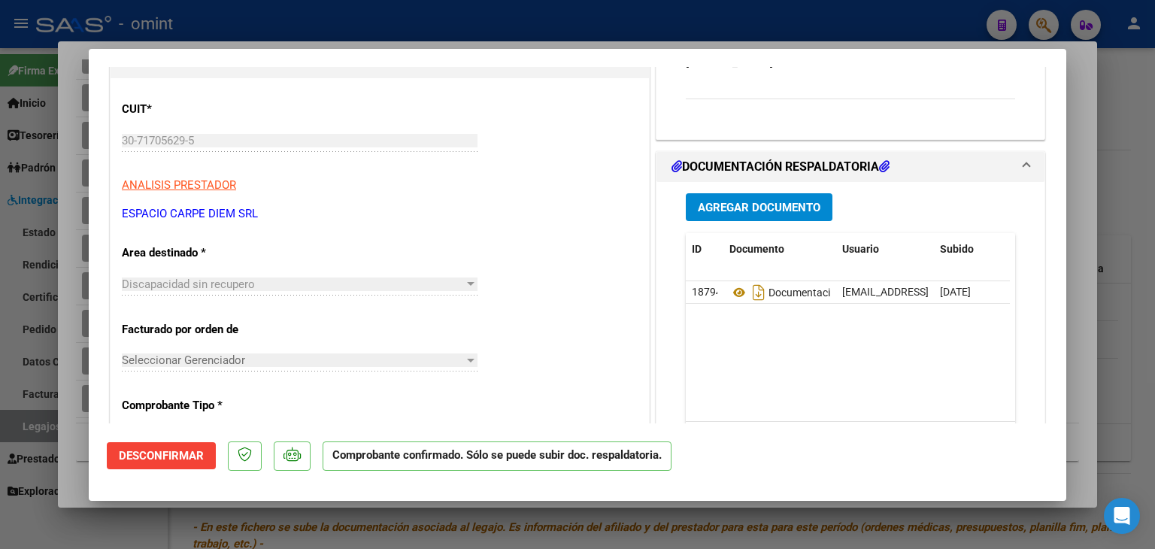
type input "$ 0,00"
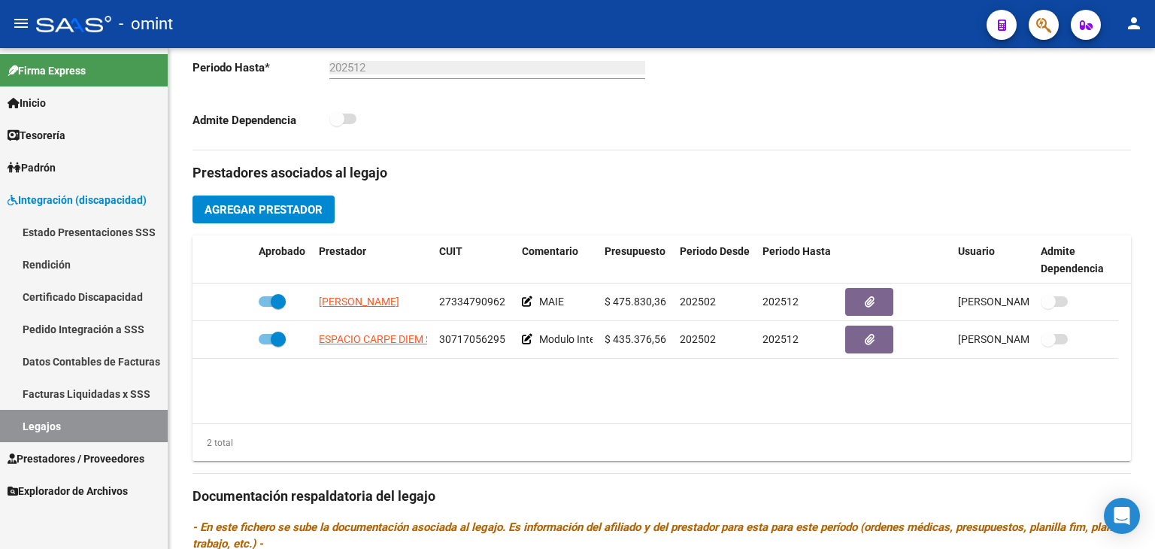
click at [93, 420] on link "Legajos" at bounding box center [84, 426] width 168 height 32
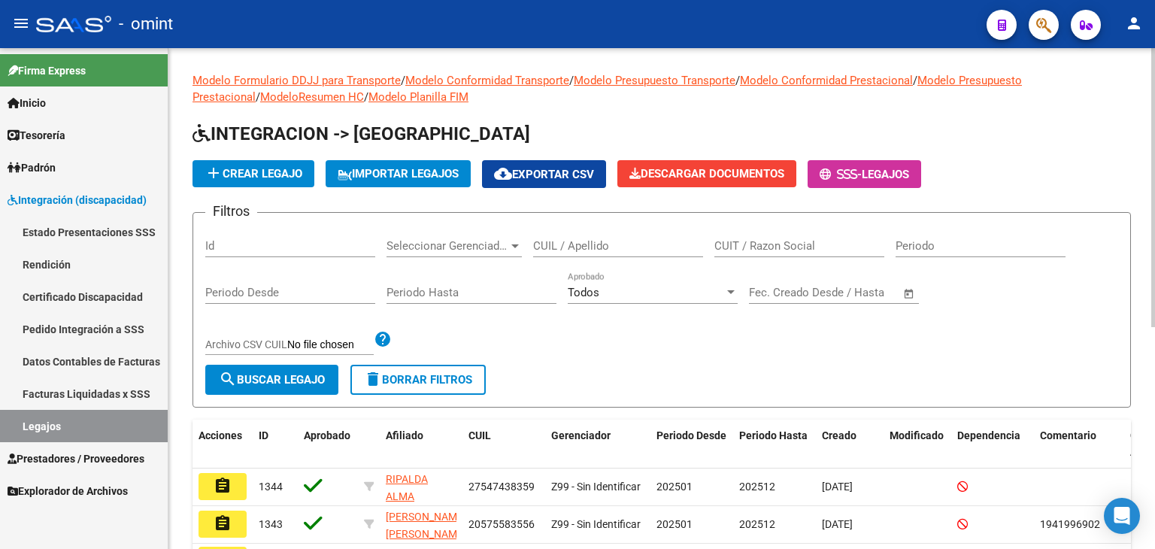
click at [574, 249] on input "CUIL / Apellido" at bounding box center [618, 246] width 170 height 14
paste input "20-51712458-4"
click at [590, 241] on input "20517124584" at bounding box center [618, 246] width 170 height 14
type input "20517124584"
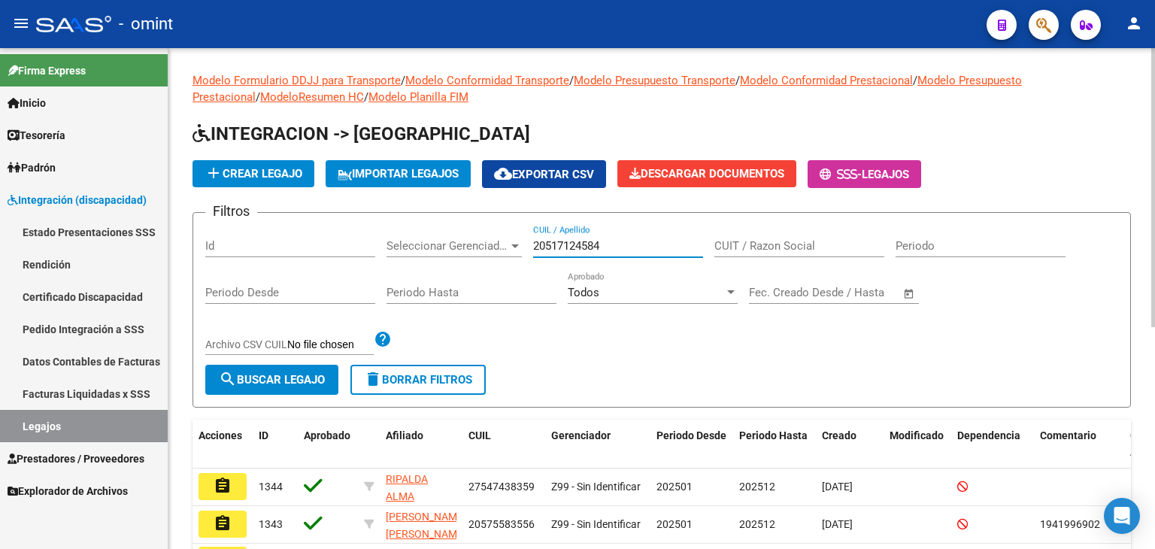
click at [271, 386] on button "search Buscar Legajo" at bounding box center [271, 380] width 133 height 30
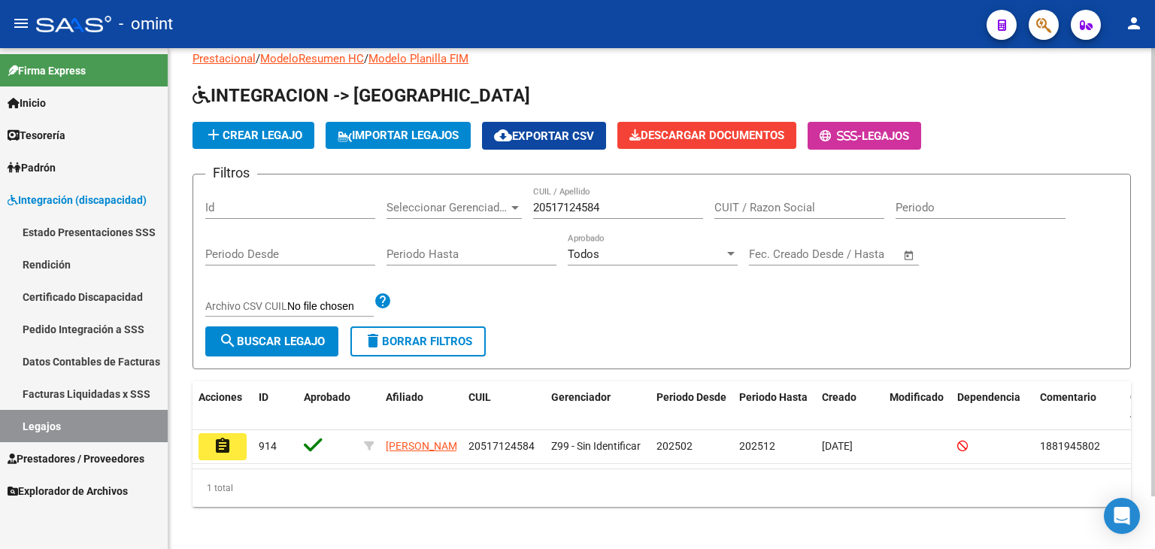
scroll to position [59, 0]
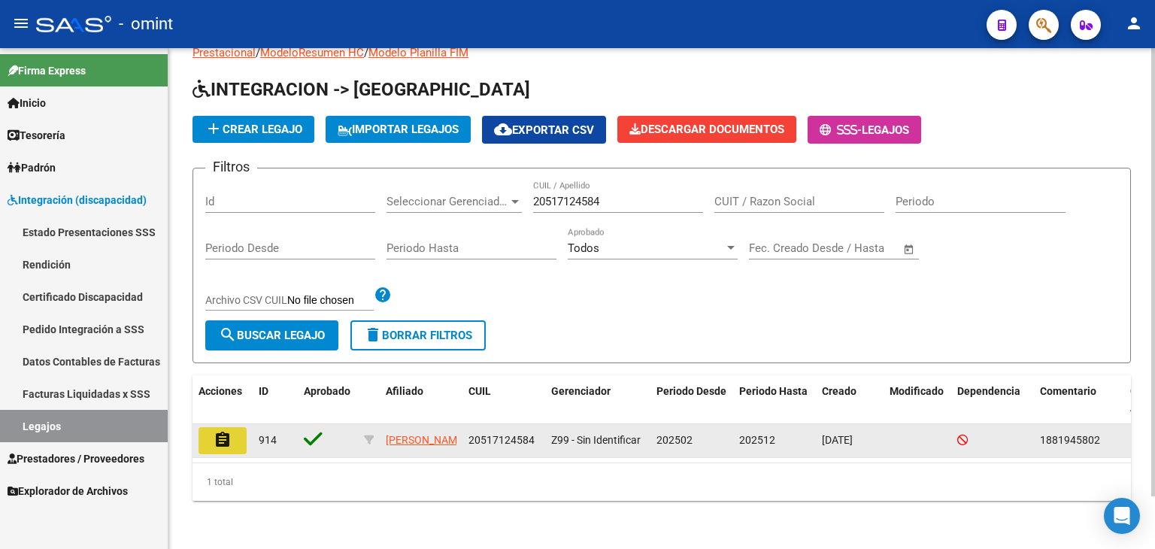
click at [229, 431] on mat-icon "assignment" at bounding box center [223, 440] width 18 height 18
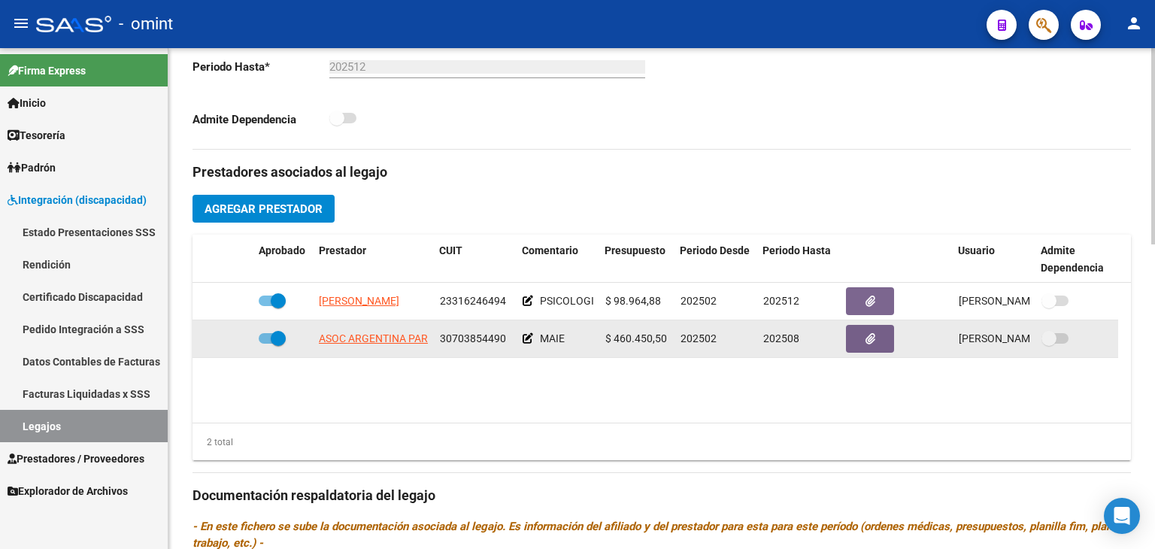
scroll to position [526, 0]
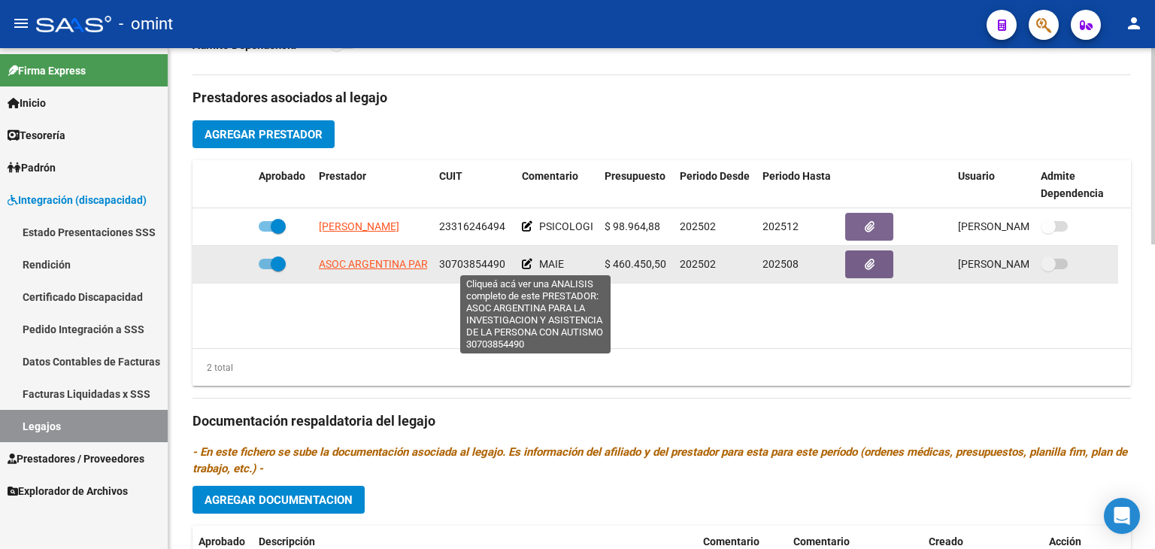
click at [352, 266] on span "ASOC ARGENTINA PARA LA INVESTIGACION Y ASISTENCIA DE LA PERSONA CON AUTISMO" at bounding box center [534, 264] width 430 height 12
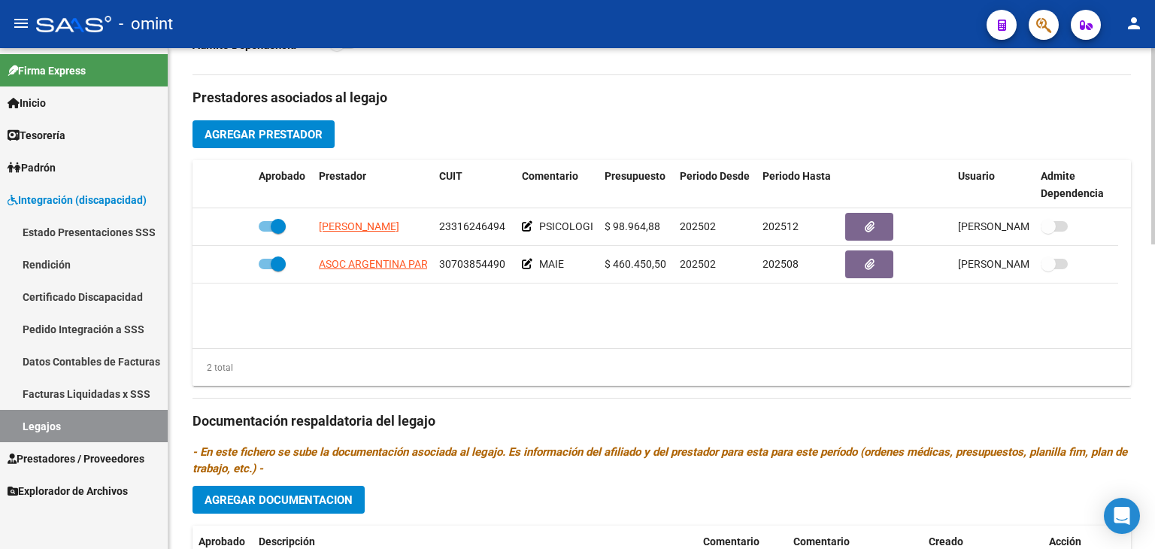
click at [467, 293] on datatable-body "VISCIGLIA AMALIA SUSANA 23316246494 PSICOLOGIA 8 MES $ 98.964,88 202502 202512 …" at bounding box center [662, 278] width 938 height 140
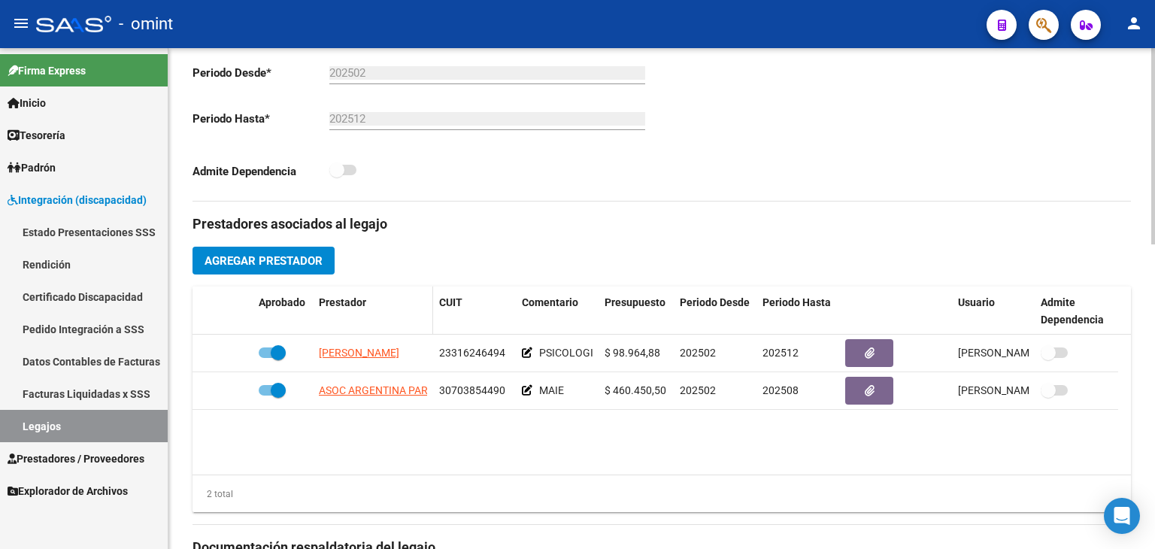
scroll to position [626, 0]
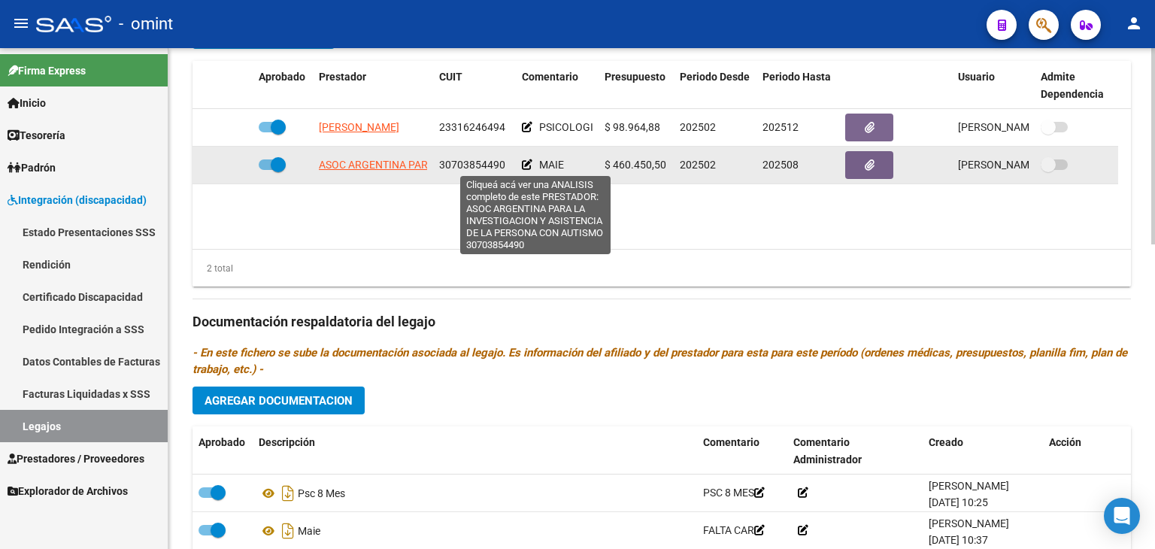
click at [341, 160] on span "ASOC ARGENTINA PARA LA INVESTIGACION Y ASISTENCIA DE LA PERSONA CON AUTISMO" at bounding box center [534, 165] width 430 height 12
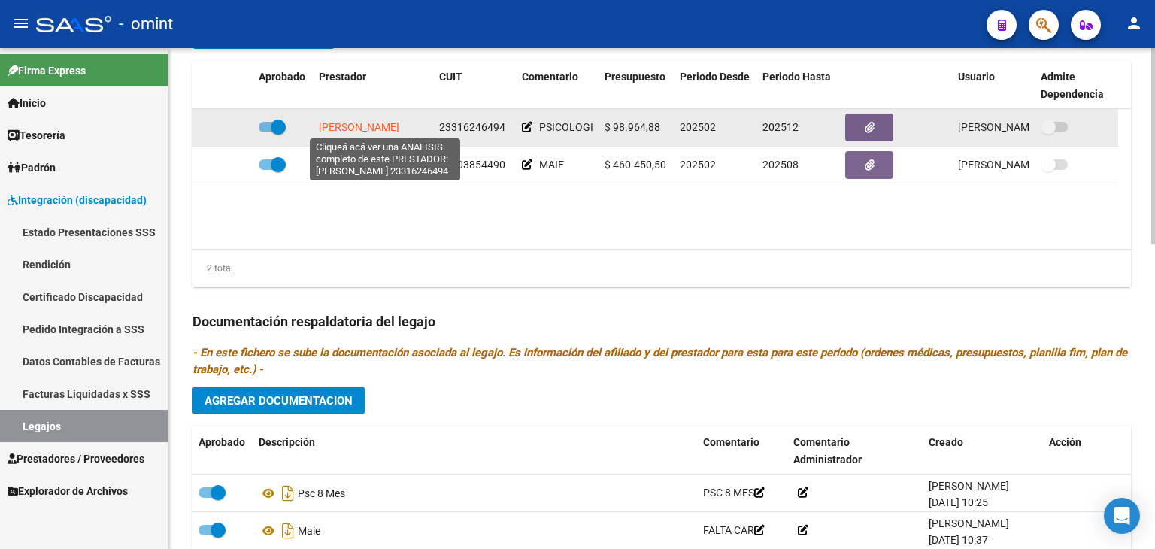
click at [353, 121] on span "VISCIGLIA AMALIA SUSANA" at bounding box center [359, 127] width 80 height 12
type textarea "23316246494"
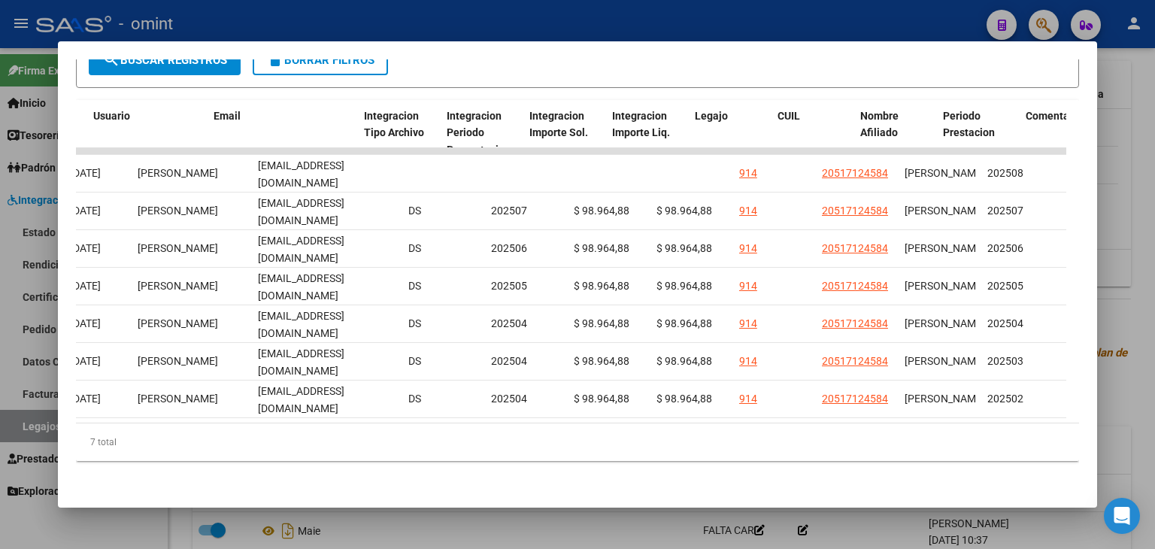
scroll to position [0, 1770]
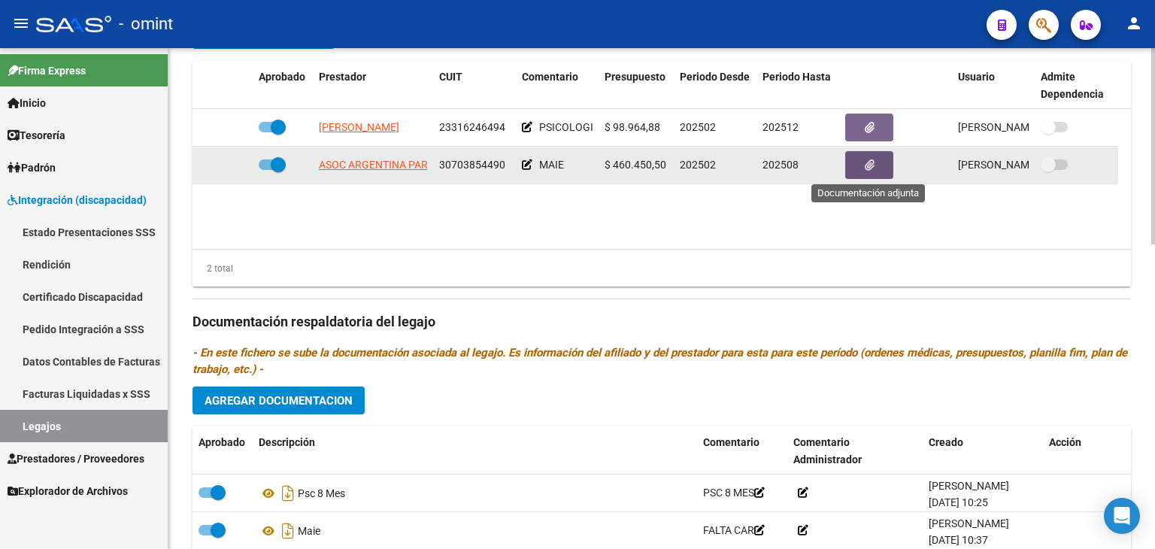
click at [851, 168] on button "button" at bounding box center [869, 165] width 48 height 28
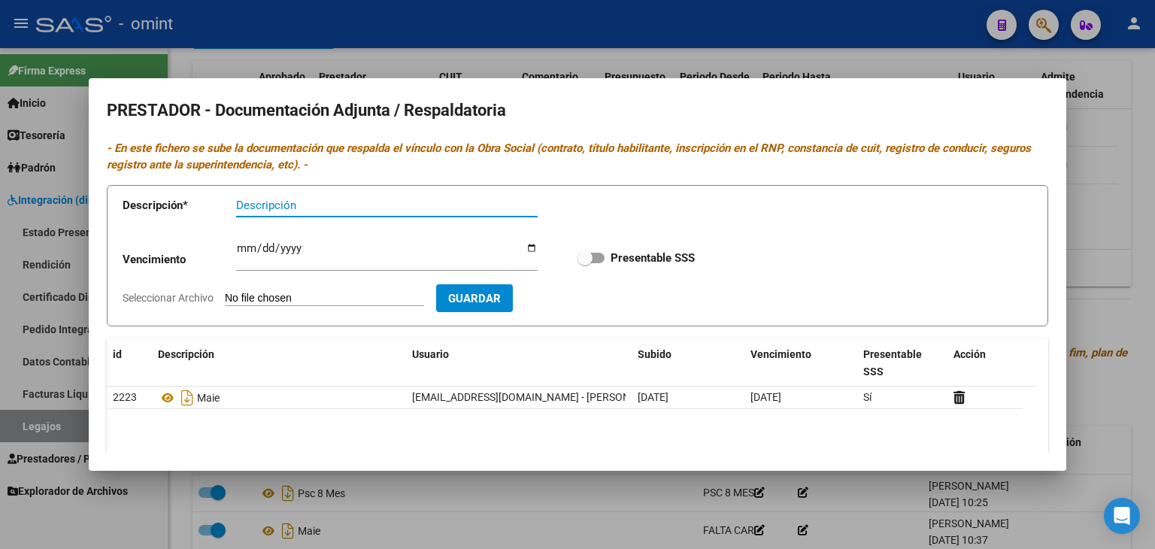
click at [815, 242] on div "Vencimiento Ingresar vencimiento Presentable SSS" at bounding box center [578, 258] width 910 height 54
click at [581, 259] on span at bounding box center [585, 257] width 15 height 15
click at [584, 263] on input "Presentable SSS" at bounding box center [584, 263] width 1 height 1
checkbox input "true"
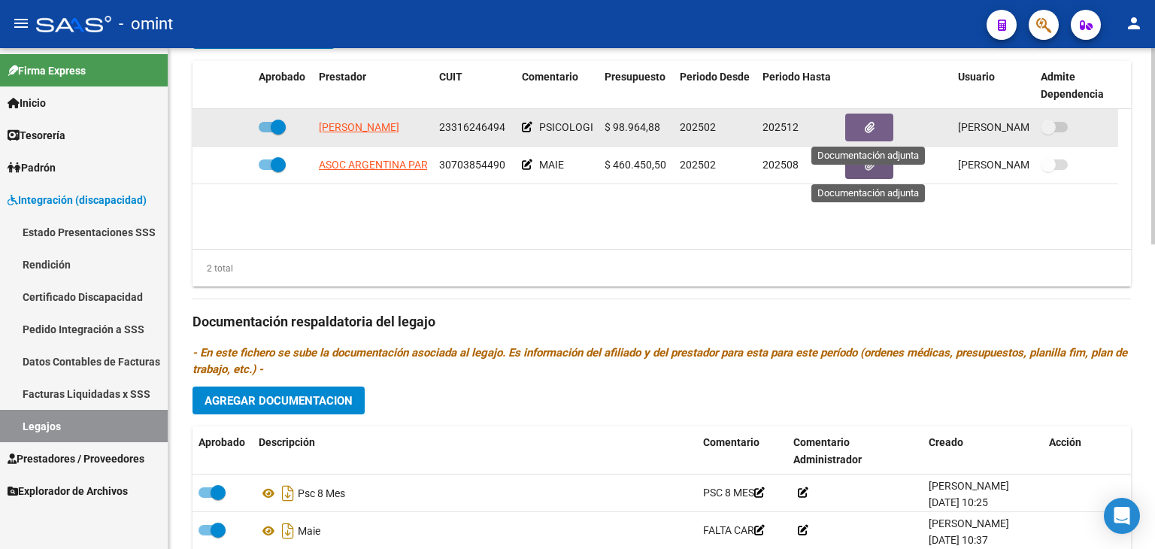
click at [856, 132] on button "button" at bounding box center [869, 128] width 48 height 28
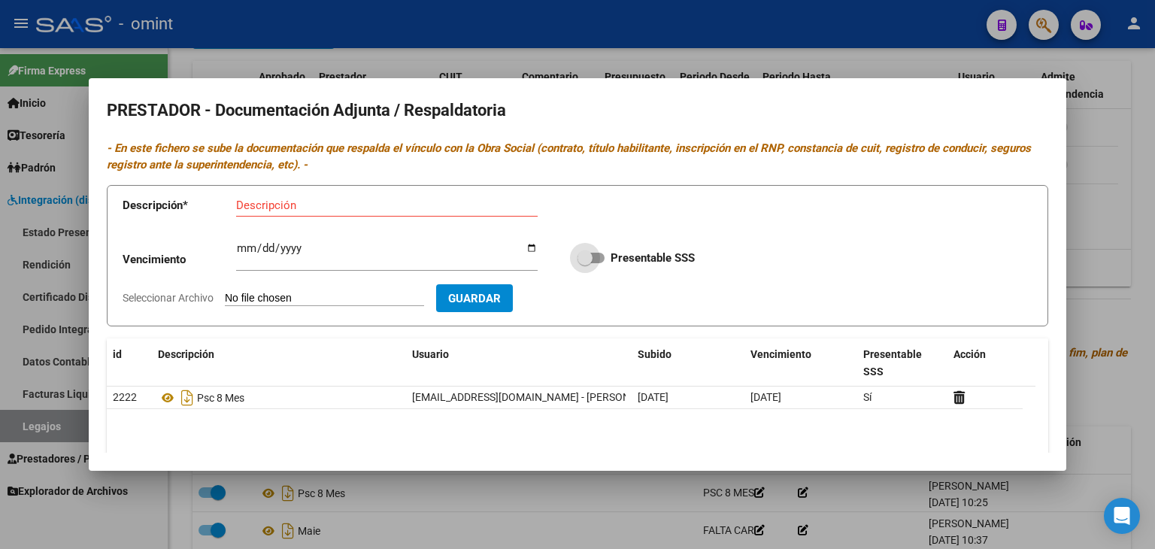
click at [587, 260] on span at bounding box center [591, 258] width 27 height 11
click at [585, 263] on input "Presentable SSS" at bounding box center [584, 263] width 1 height 1
checkbox input "true"
click at [770, 227] on form "Descripción * Descripción Vencimiento Ingresar vencimiento Presentable SSS Sele…" at bounding box center [578, 256] width 942 height 142
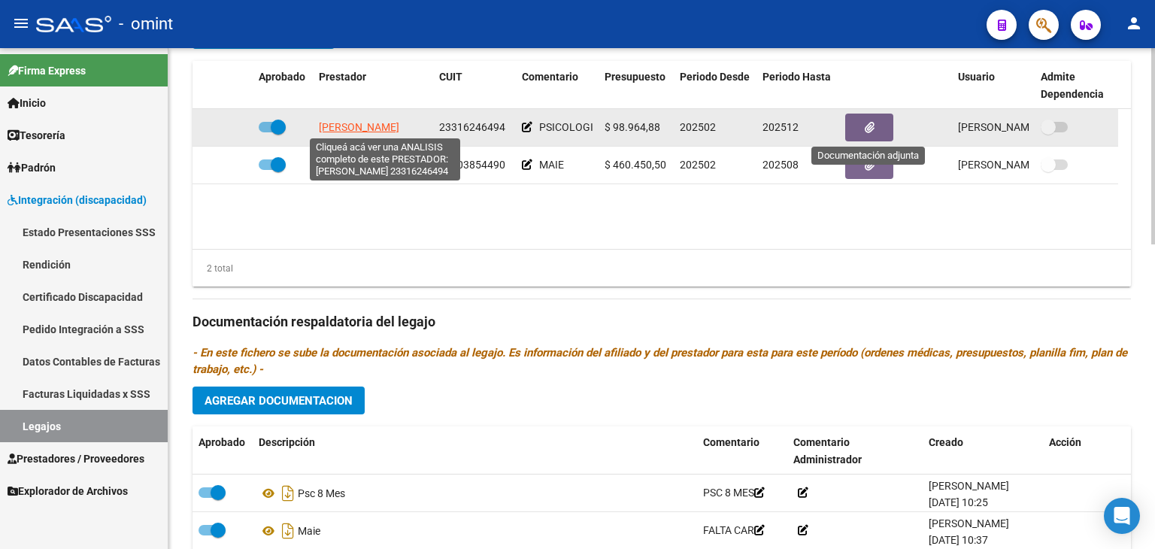
click at [343, 125] on span "VISCIGLIA AMALIA SUSANA" at bounding box center [359, 127] width 80 height 12
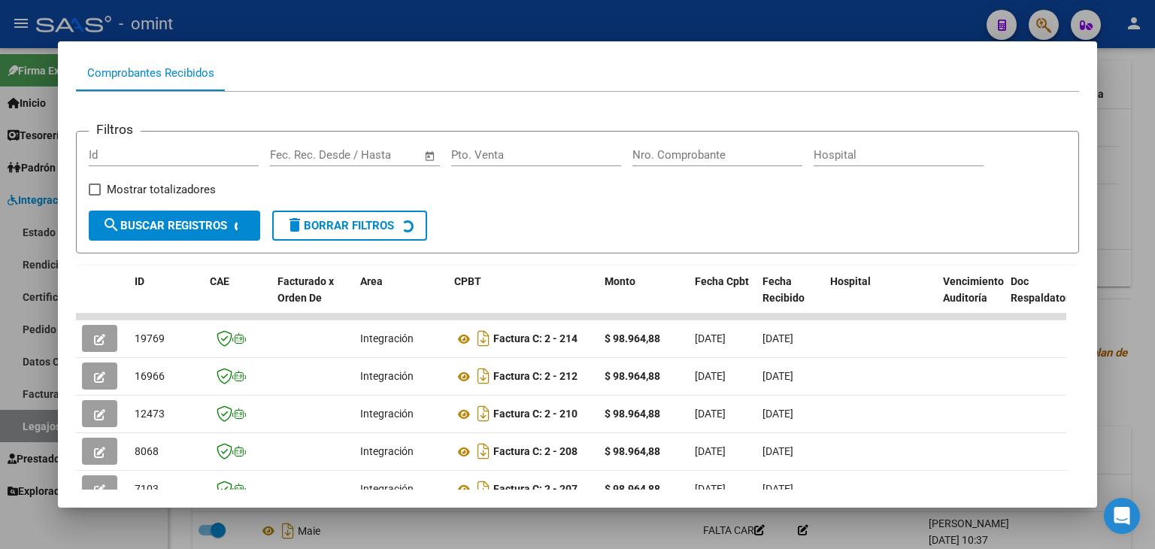
scroll to position [329, 0]
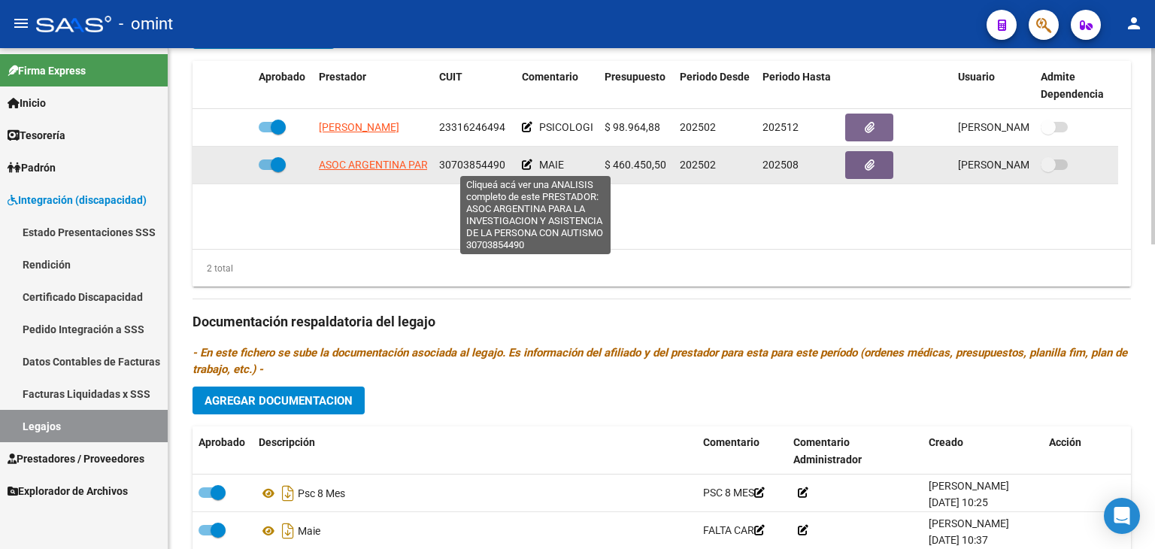
click at [369, 163] on span "ASOC ARGENTINA PARA LA INVESTIGACION Y ASISTENCIA DE LA PERSONA CON AUTISMO" at bounding box center [534, 165] width 430 height 12
type textarea "30703854490"
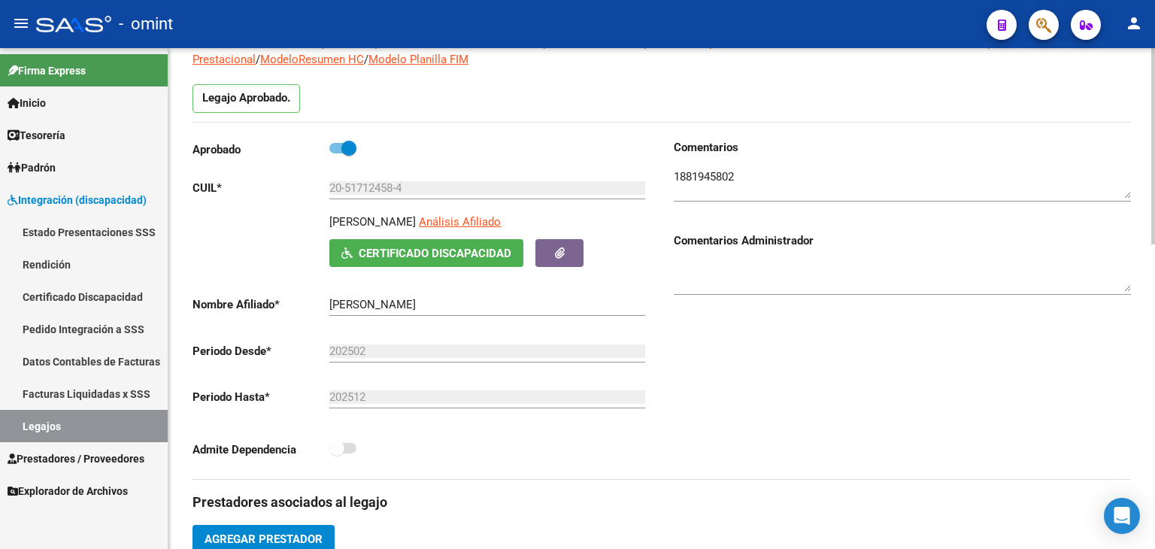
scroll to position [99, 0]
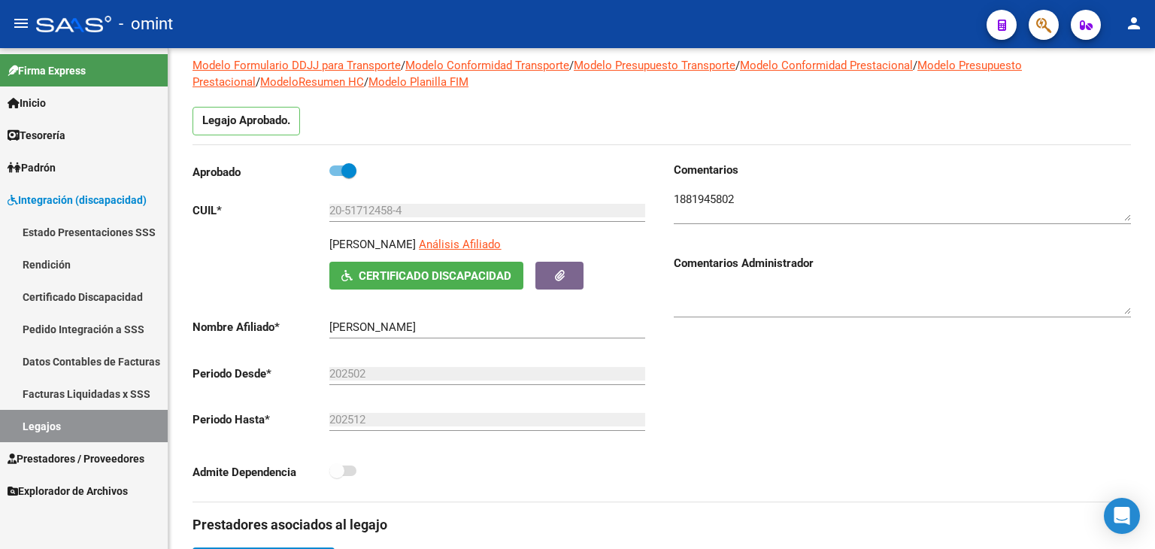
click at [33, 422] on link "Legajos" at bounding box center [84, 426] width 168 height 32
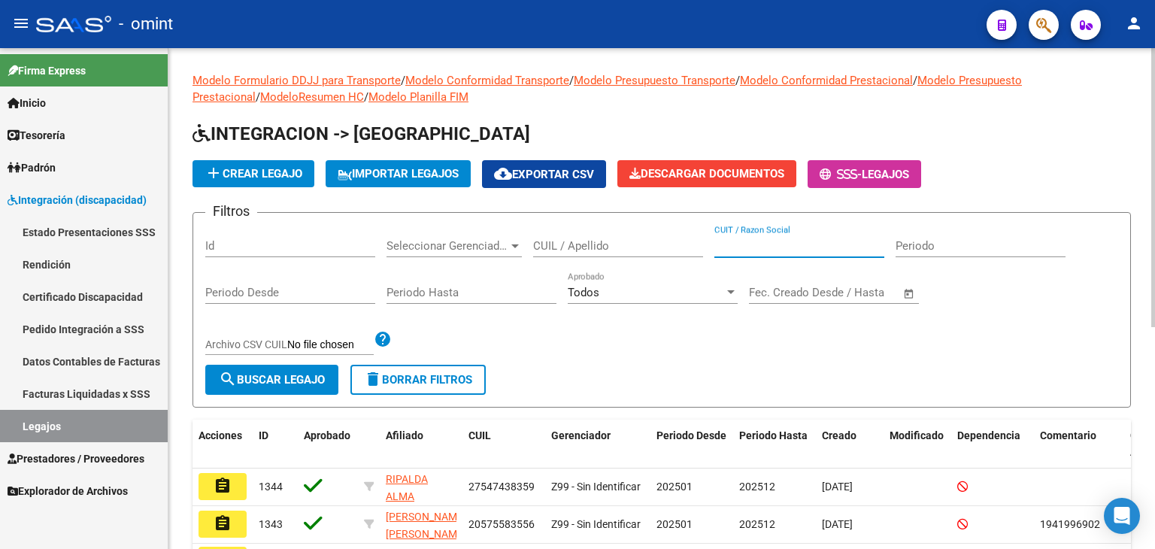
click at [835, 239] on input "CUIT / Razon Social" at bounding box center [799, 246] width 170 height 14
paste input "30-70385449-0"
click at [250, 374] on span "search Buscar Legajo" at bounding box center [272, 380] width 106 height 14
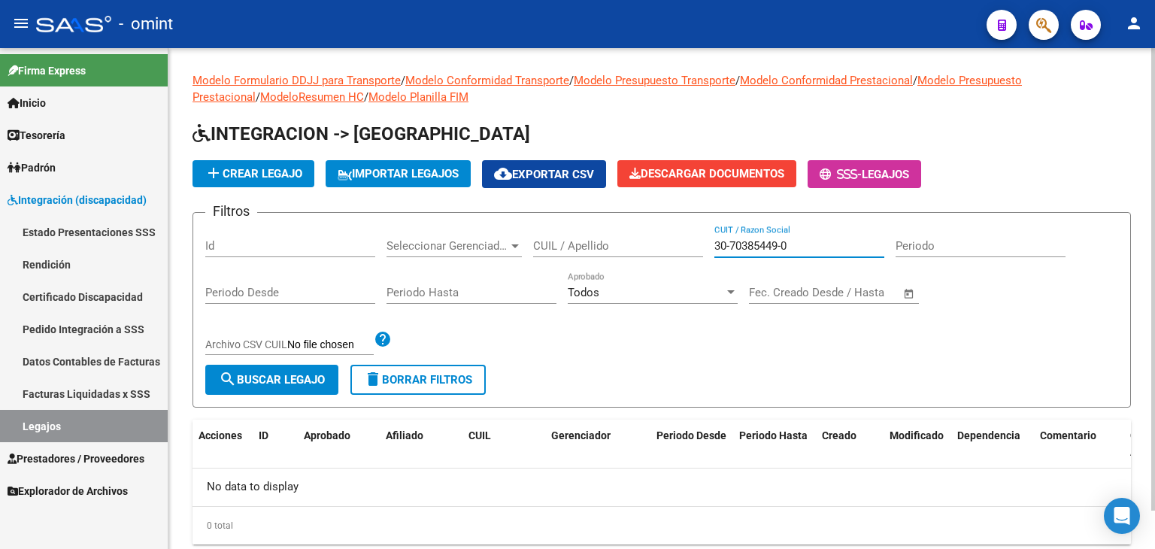
click at [785, 248] on input "30-70385449-0" at bounding box center [799, 246] width 170 height 14
type input "30703854490"
click at [303, 368] on button "search Buscar Legajo" at bounding box center [271, 380] width 133 height 30
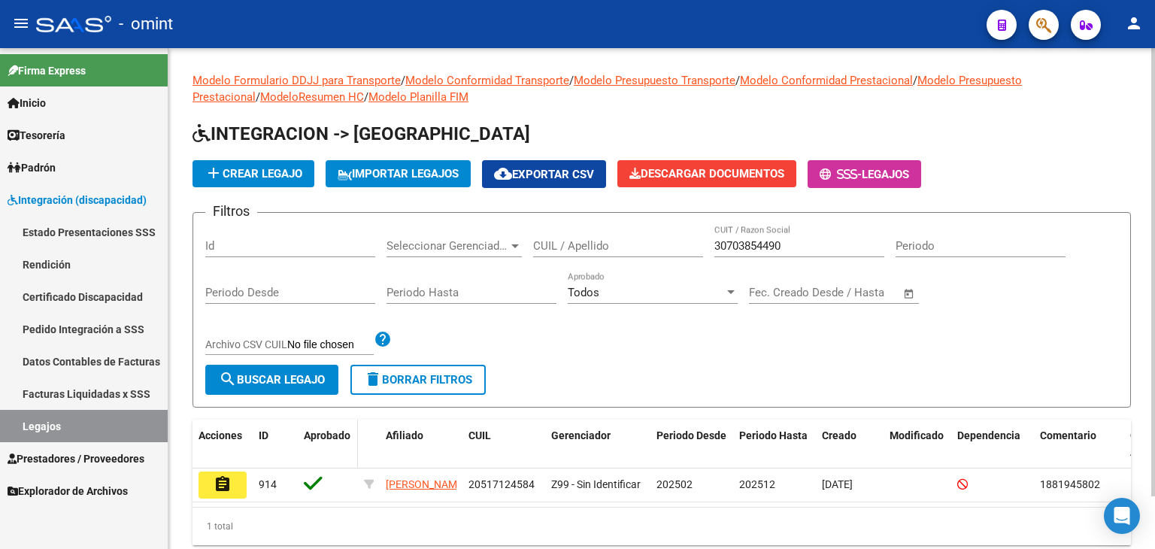
scroll to position [59, 0]
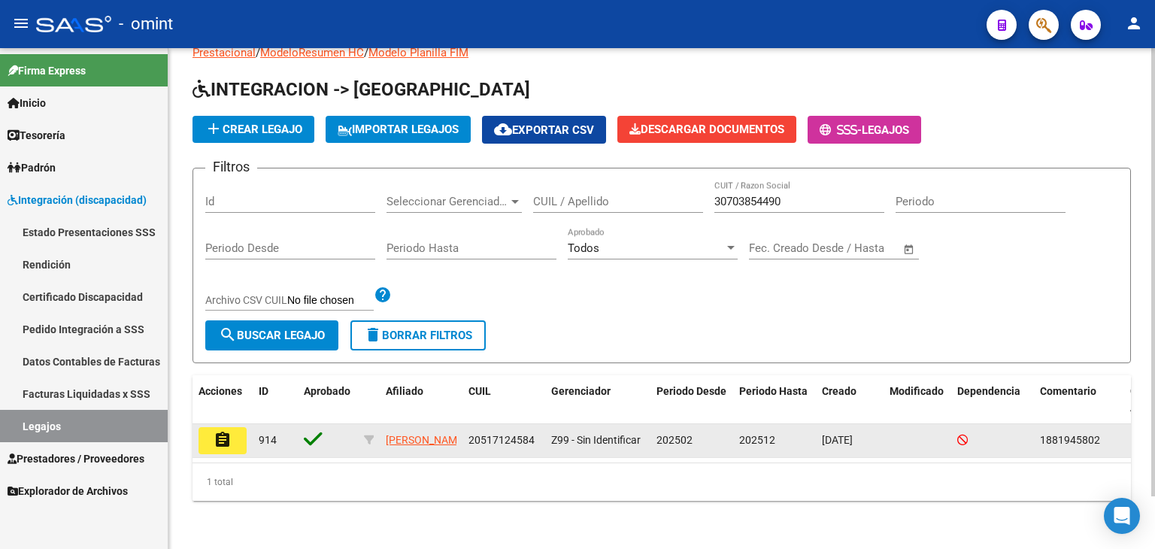
click at [224, 435] on button "assignment" at bounding box center [223, 440] width 48 height 27
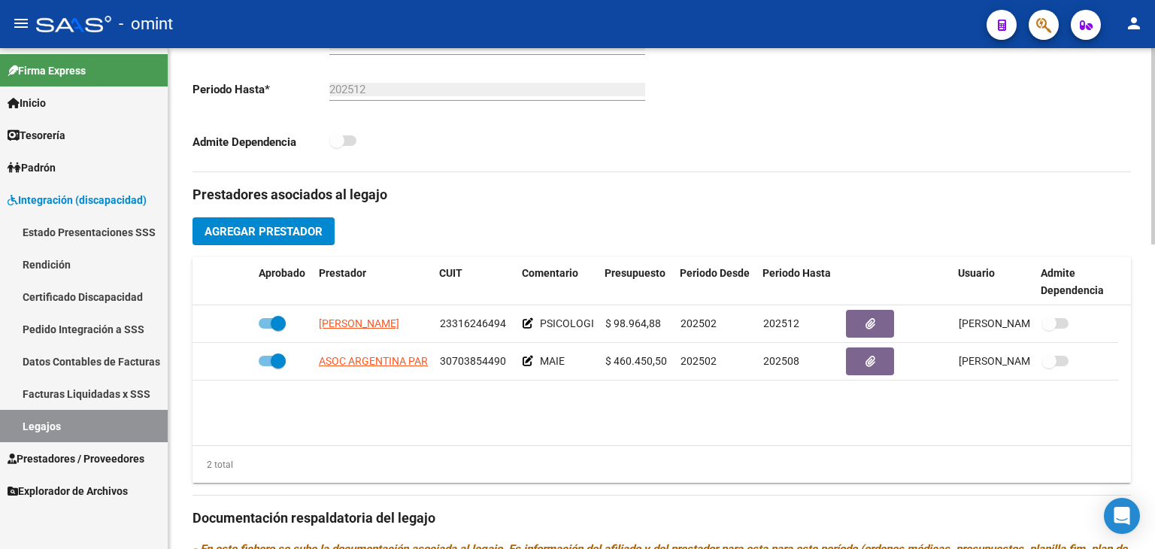
scroll to position [451, 0]
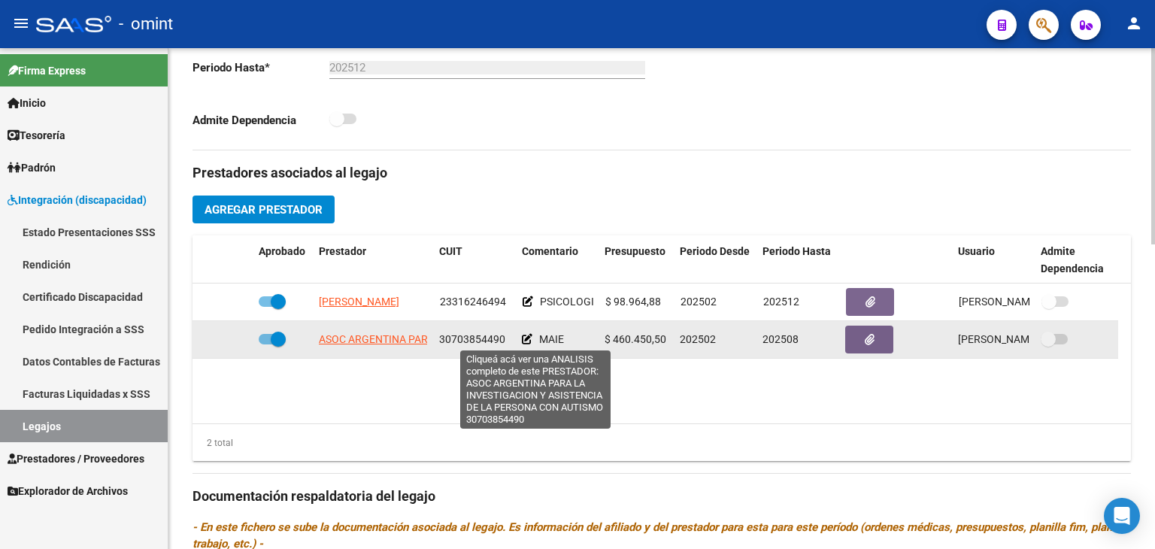
click at [388, 341] on span "ASOC ARGENTINA PARA LA INVESTIGACION Y ASISTENCIA DE LA PERSONA CON AUTISMO" at bounding box center [534, 339] width 430 height 12
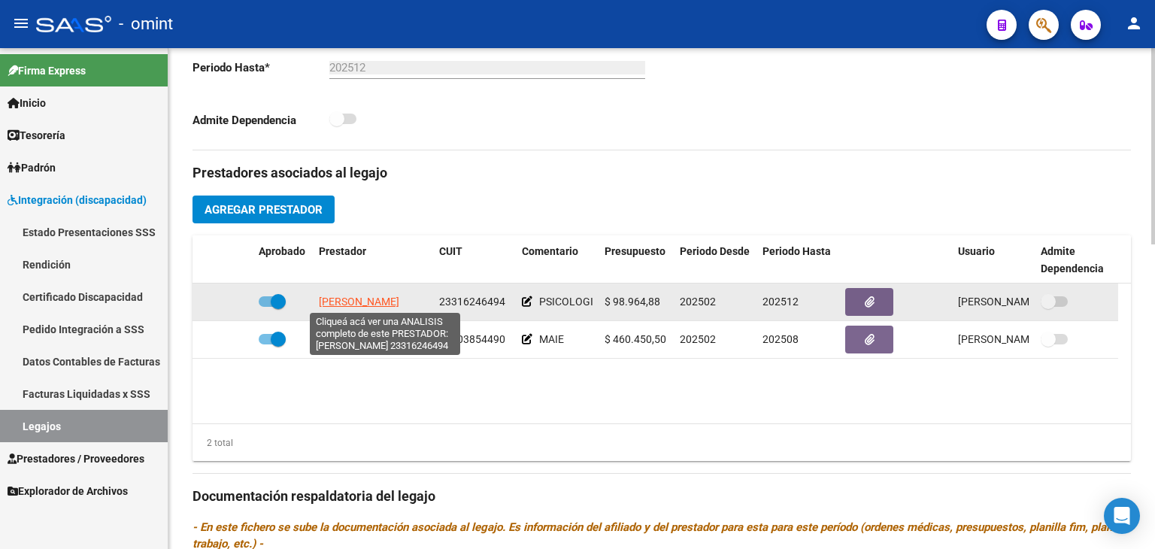
click at [341, 305] on span "VISCIGLIA AMALIA SUSANA" at bounding box center [359, 302] width 80 height 12
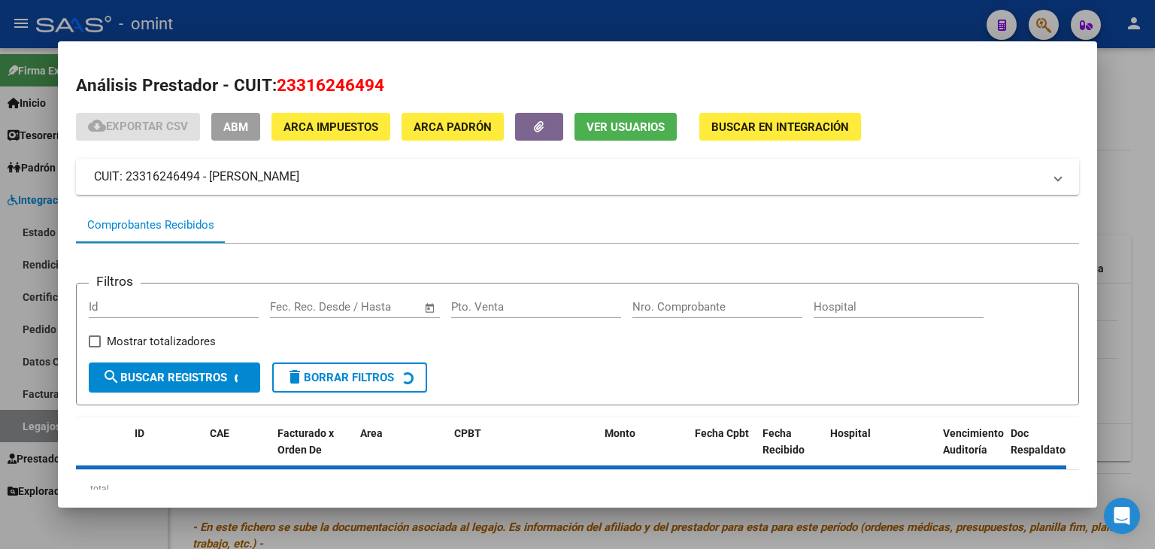
click at [462, 527] on div at bounding box center [577, 274] width 1155 height 549
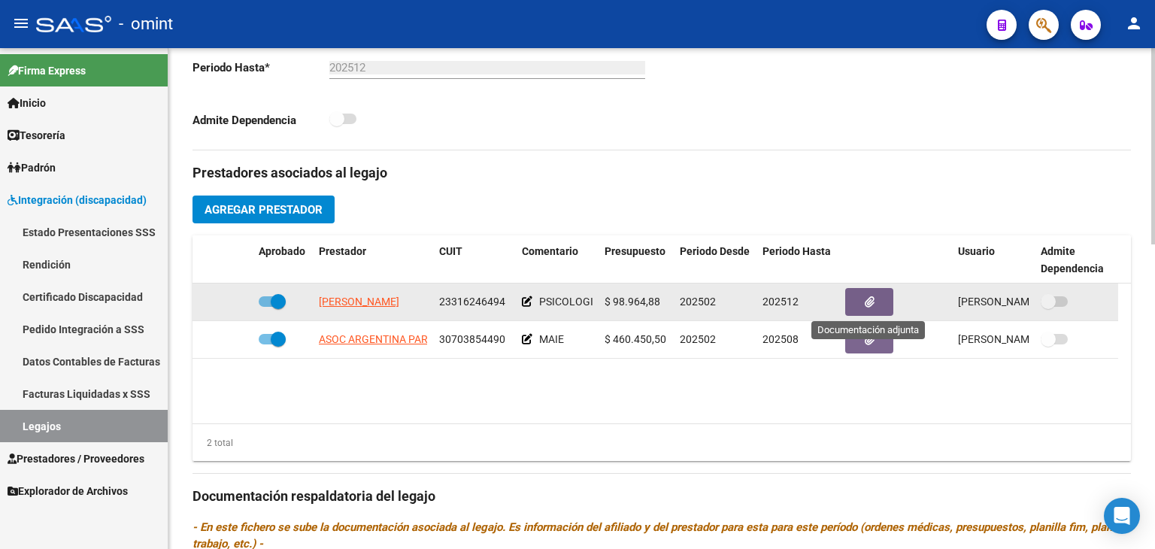
click at [869, 302] on icon "button" at bounding box center [870, 301] width 10 height 11
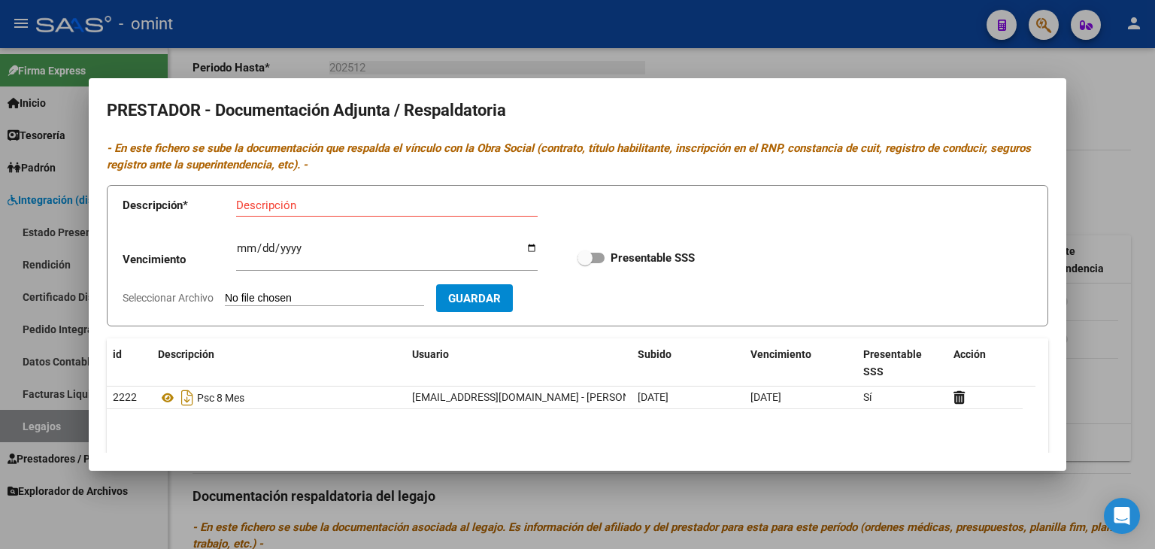
click at [812, 512] on div at bounding box center [577, 274] width 1155 height 549
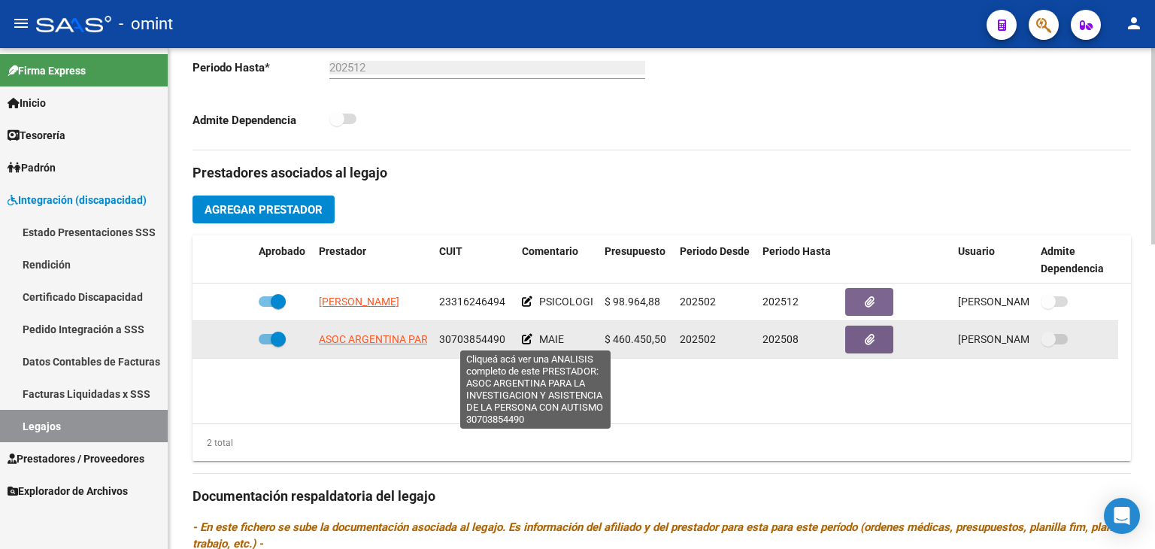
click at [342, 335] on span "ASOC ARGENTINA PARA LA INVESTIGACION Y ASISTENCIA DE LA PERSONA CON AUTISMO" at bounding box center [534, 339] width 430 height 12
type textarea "30703854490"
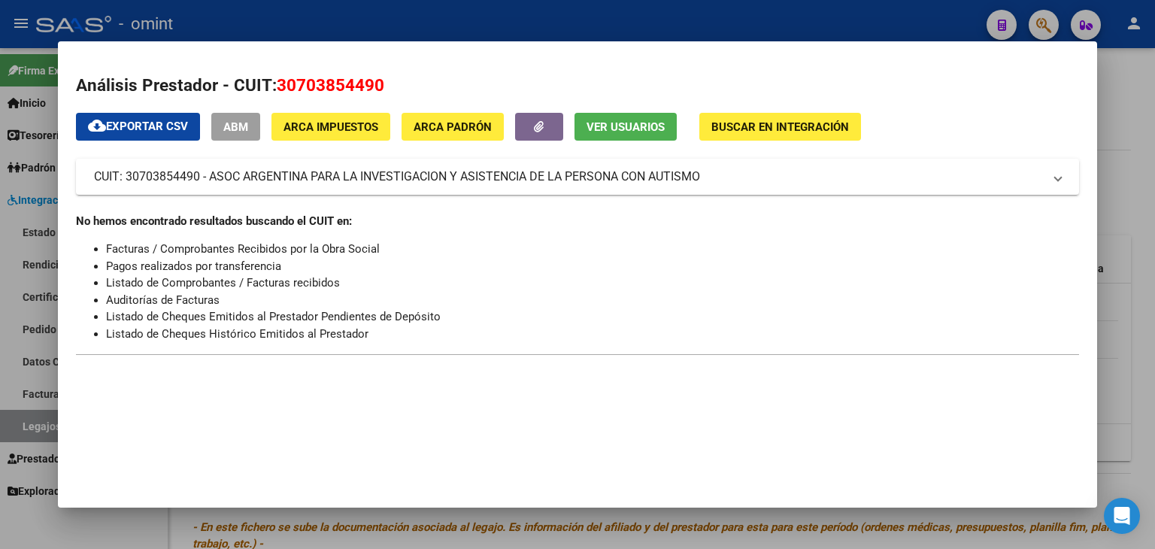
click at [344, 83] on span "30703854490" at bounding box center [331, 85] width 108 height 20
copy span "30703854490"
click at [355, 529] on div at bounding box center [577, 274] width 1155 height 549
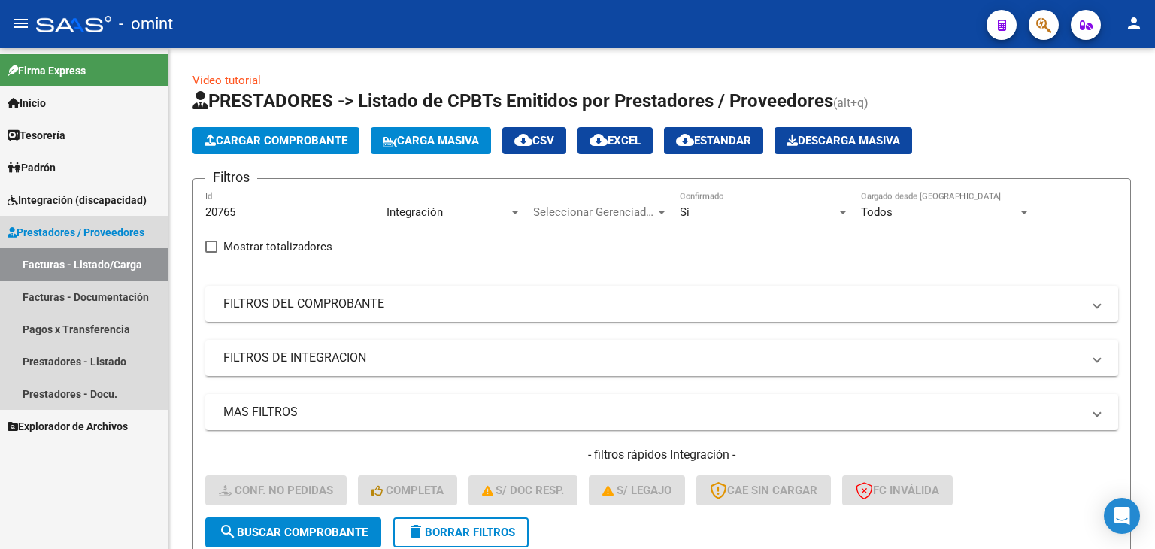
click at [69, 266] on link "Facturas - Listado/Carga" at bounding box center [84, 264] width 168 height 32
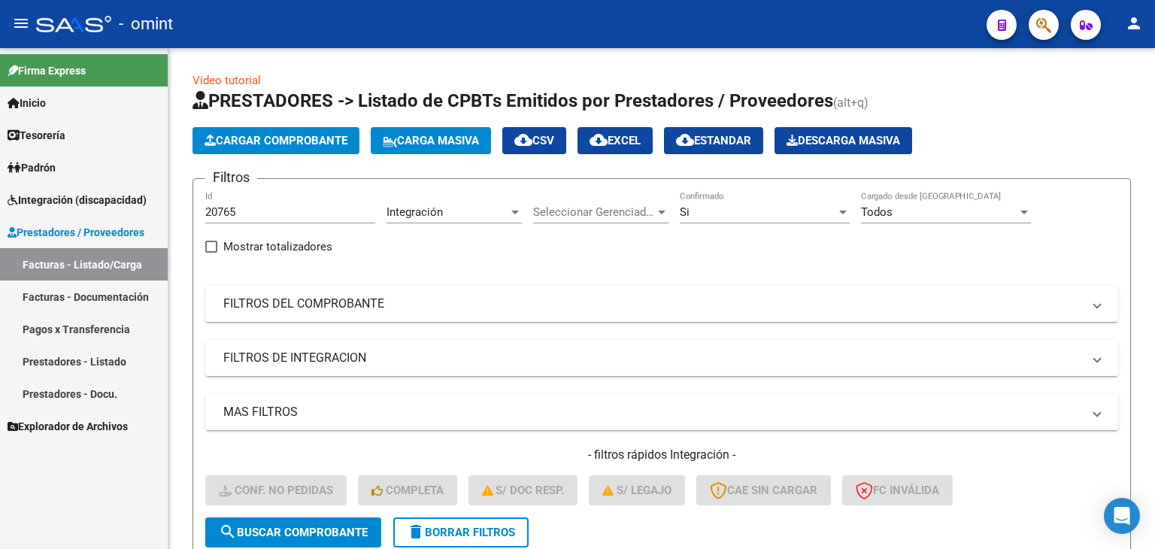
click at [62, 198] on span "Integración (discapacidad)" at bounding box center [77, 200] width 139 height 17
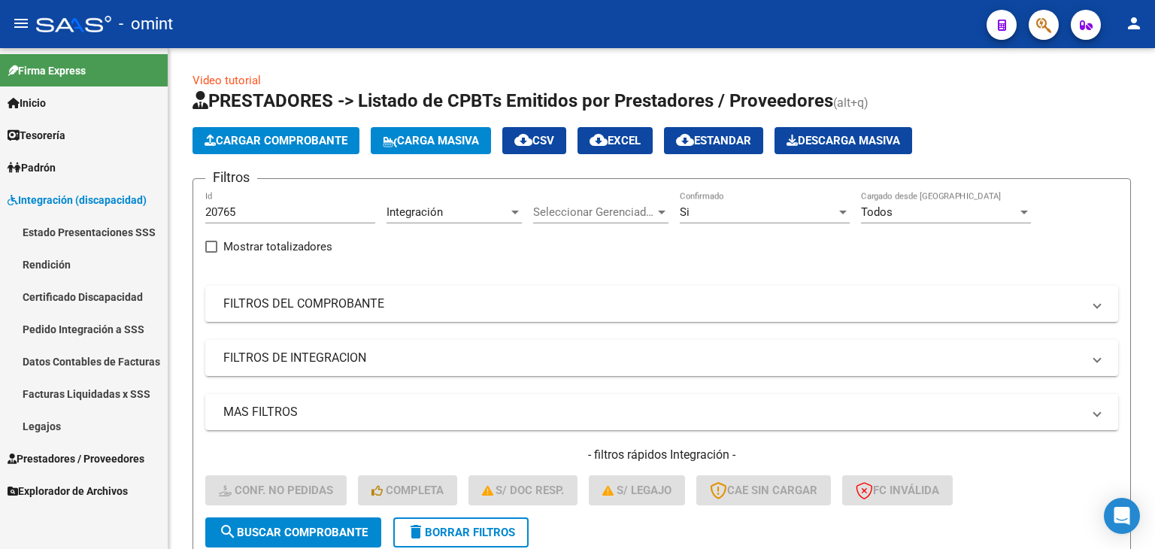
click at [74, 389] on link "Facturas Liquidadas x SSS" at bounding box center [84, 394] width 168 height 32
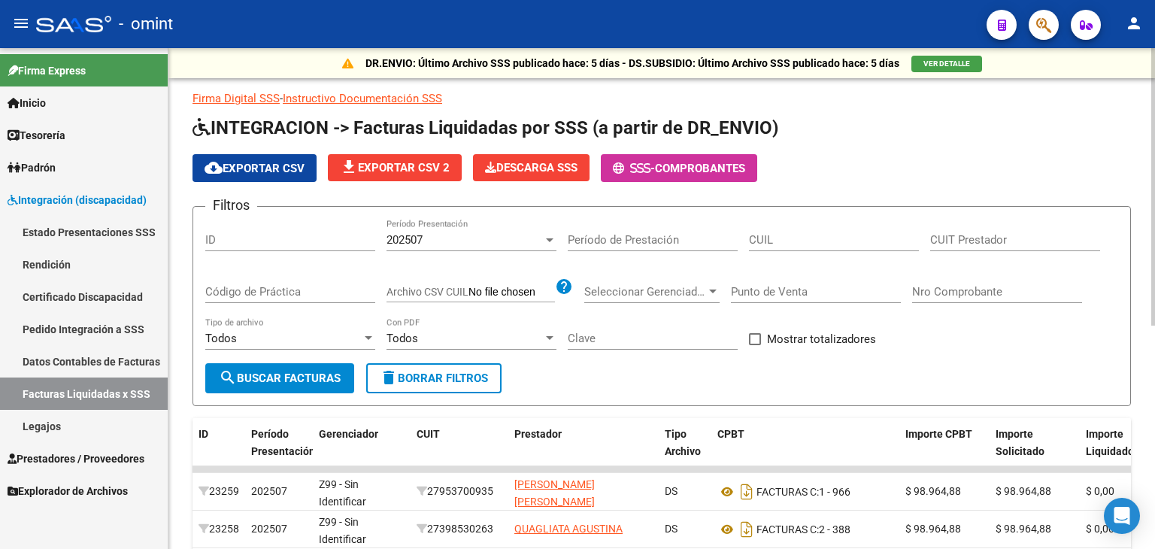
click at [454, 378] on span "delete Borrar Filtros" at bounding box center [434, 378] width 108 height 14
click at [978, 238] on input "CUIT Prestador" at bounding box center [1015, 240] width 170 height 14
paste input "30-70385449-0"
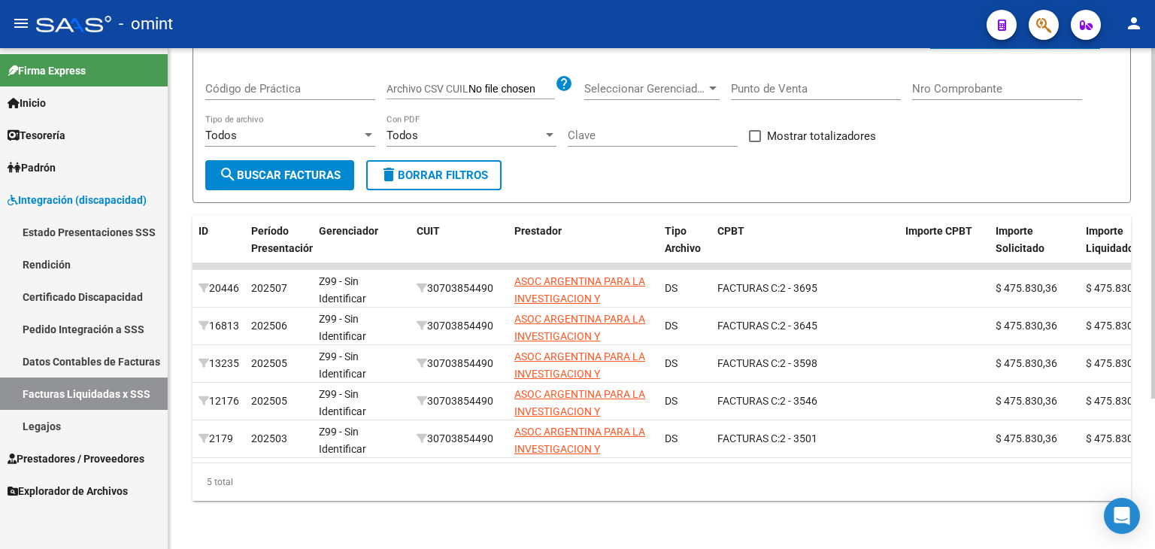
type input "30-70385449-0"
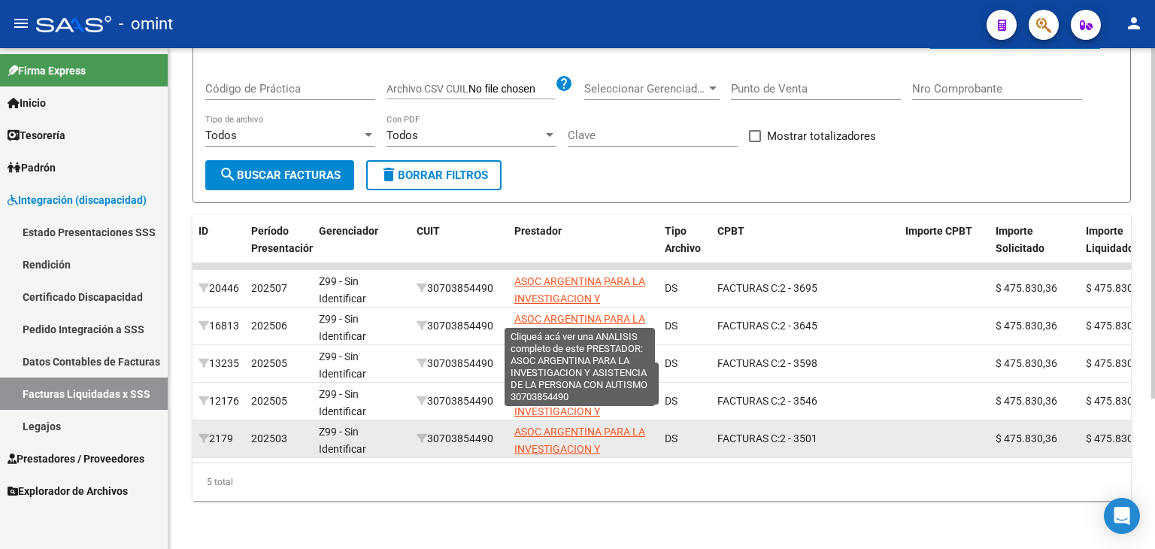
click at [550, 426] on span "ASOC ARGENTINA PARA LA INVESTIGACION Y ASISTENCIA DE LA PERSONA CON AUTISMO" at bounding box center [583, 457] width 138 height 63
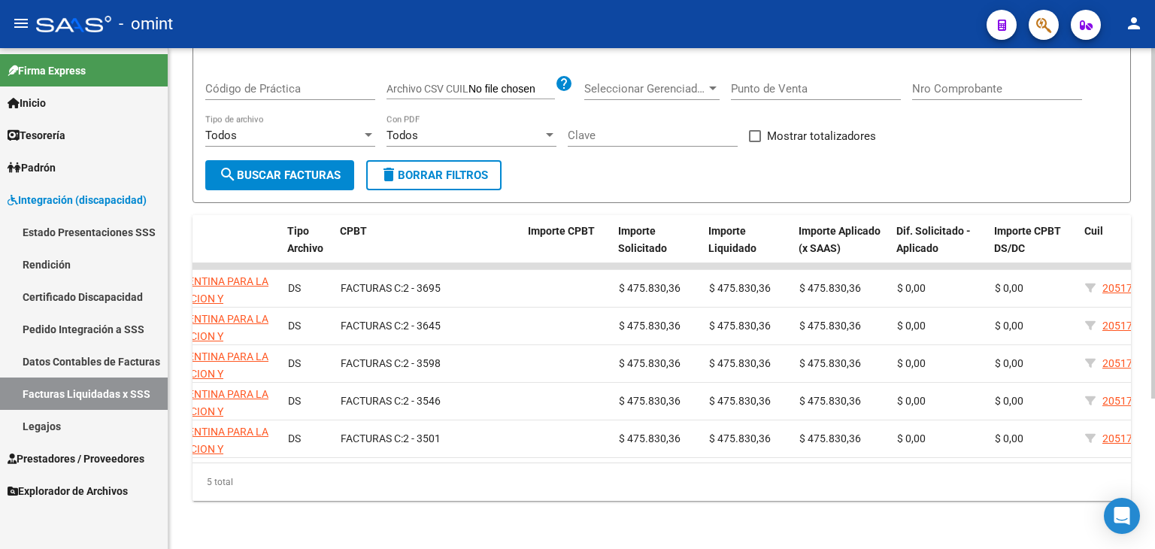
scroll to position [0, 75]
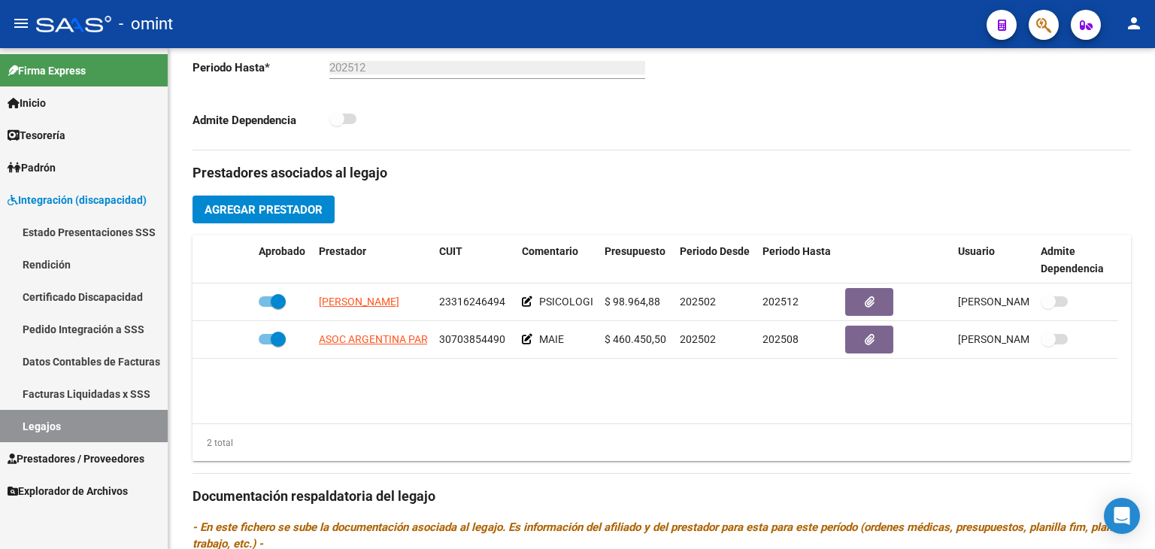
click at [60, 422] on link "Legajos" at bounding box center [84, 426] width 168 height 32
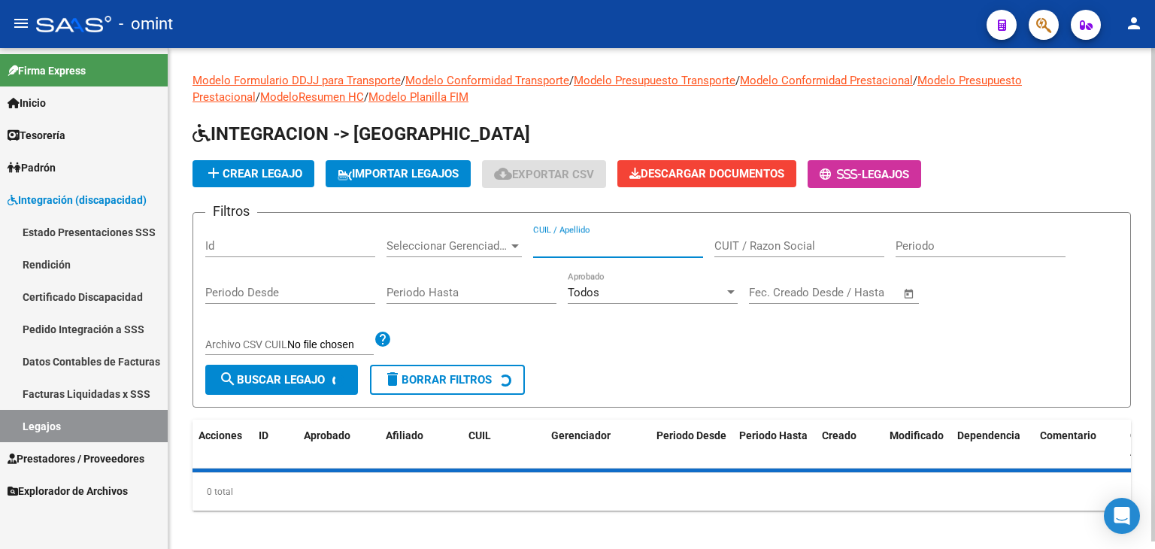
click at [563, 241] on input "CUIL / Apellido" at bounding box center [618, 246] width 170 height 14
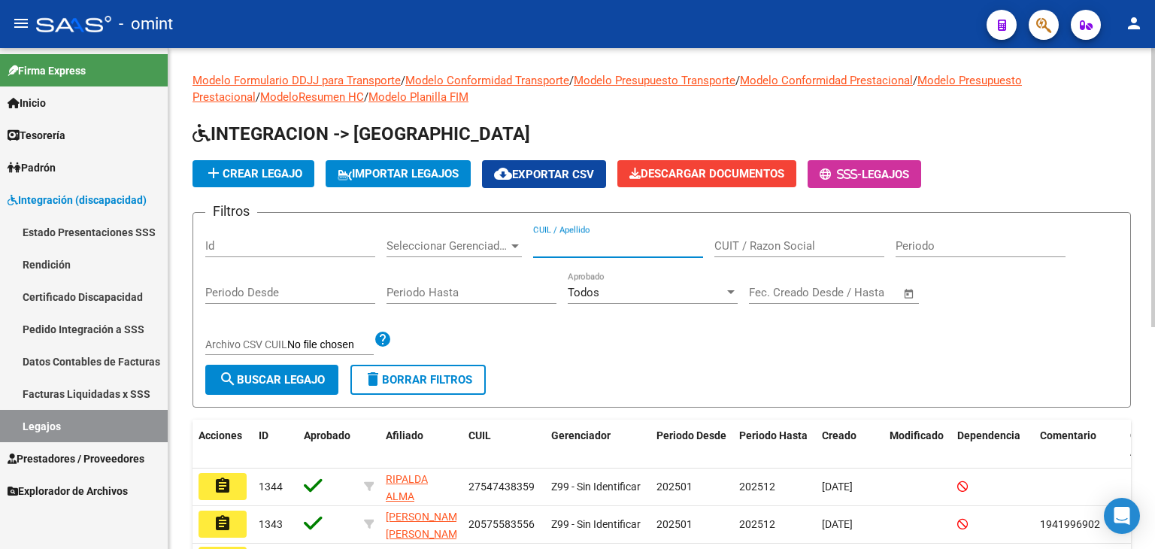
paste input "20-57086562-6"
type input "20570865626"
click at [226, 374] on mat-icon "search" at bounding box center [228, 379] width 18 height 18
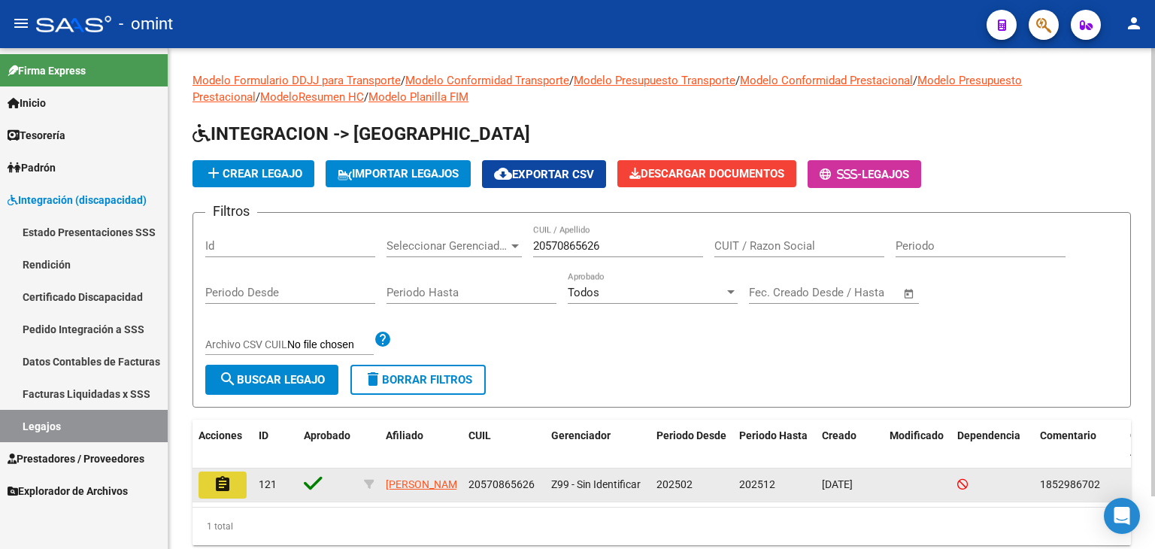
click at [217, 476] on mat-icon "assignment" at bounding box center [223, 484] width 18 height 18
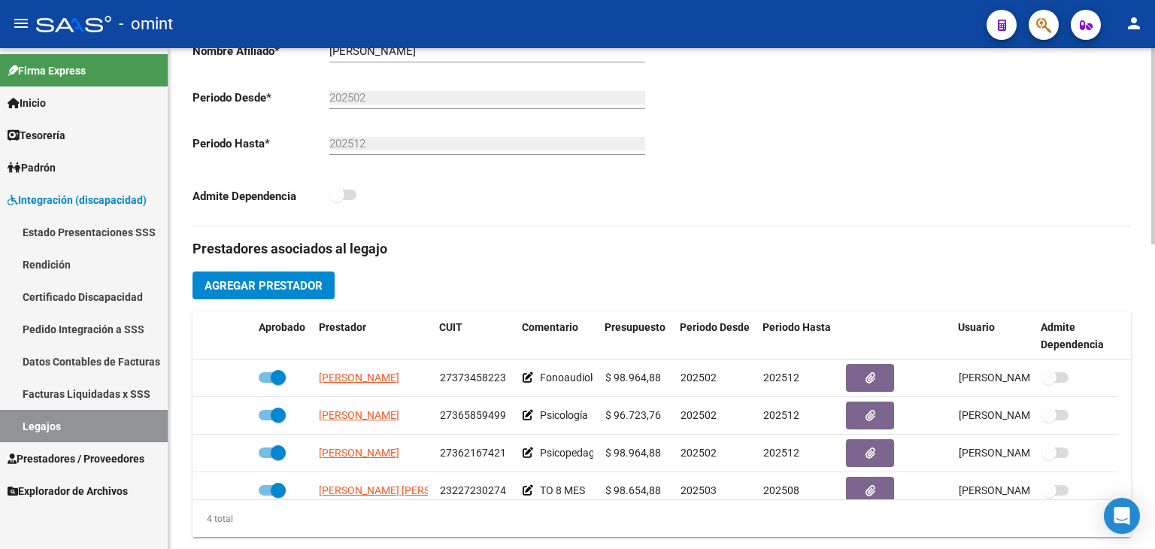
scroll to position [376, 0]
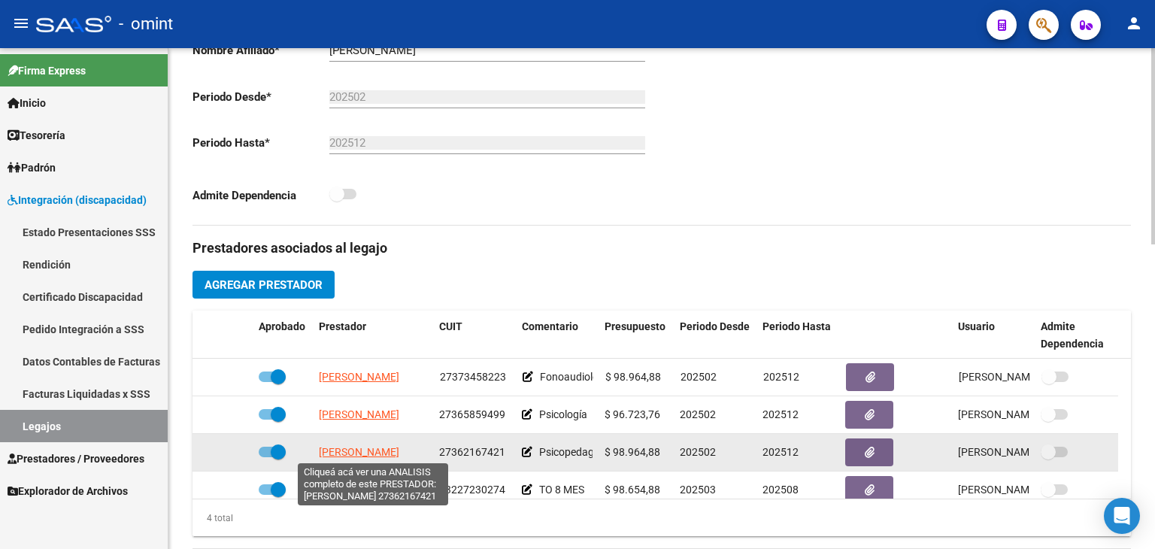
click at [371, 455] on span "LEON MICAELA PAOLA" at bounding box center [359, 452] width 80 height 12
type textarea "27362167421"
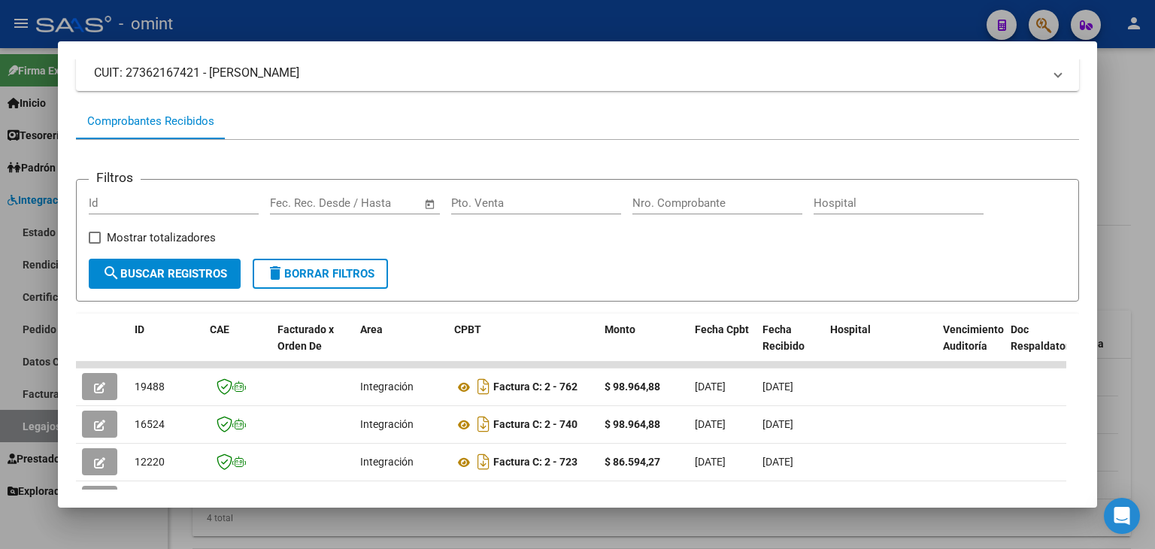
scroll to position [292, 0]
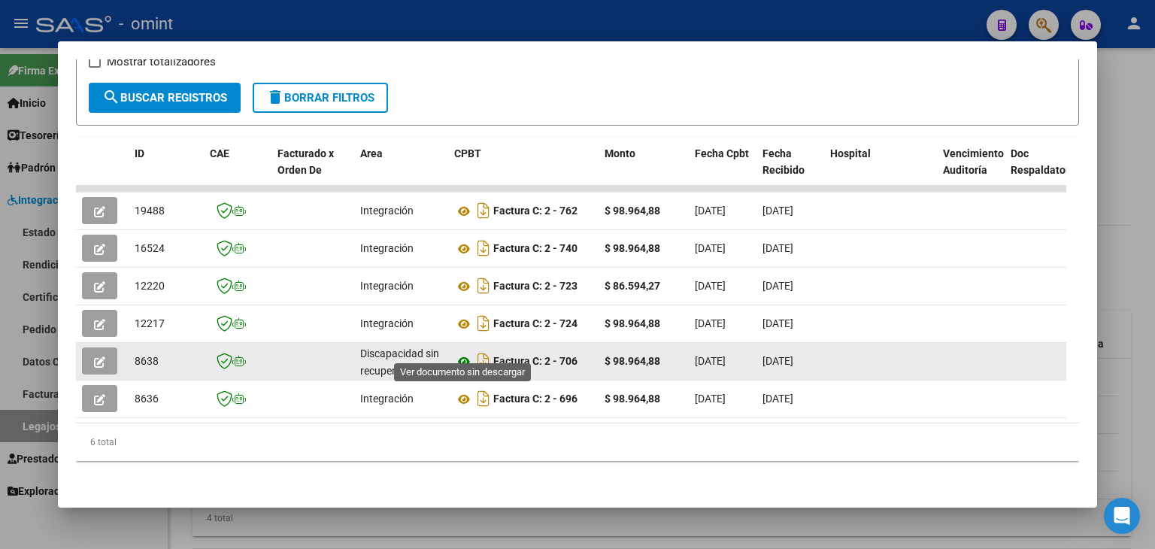
click at [459, 353] on icon at bounding box center [464, 362] width 20 height 18
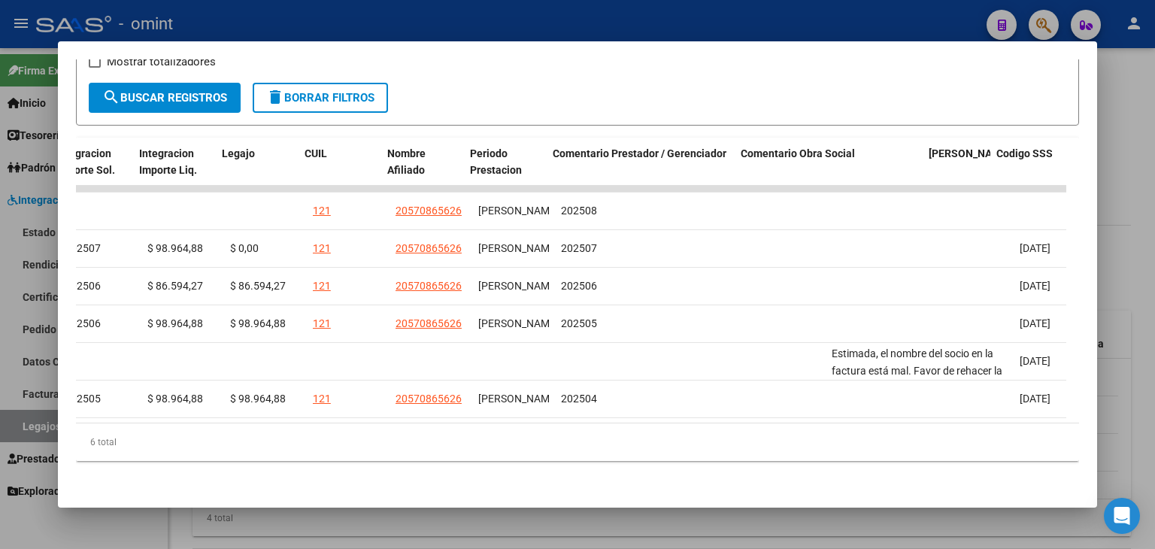
scroll to position [0, 2258]
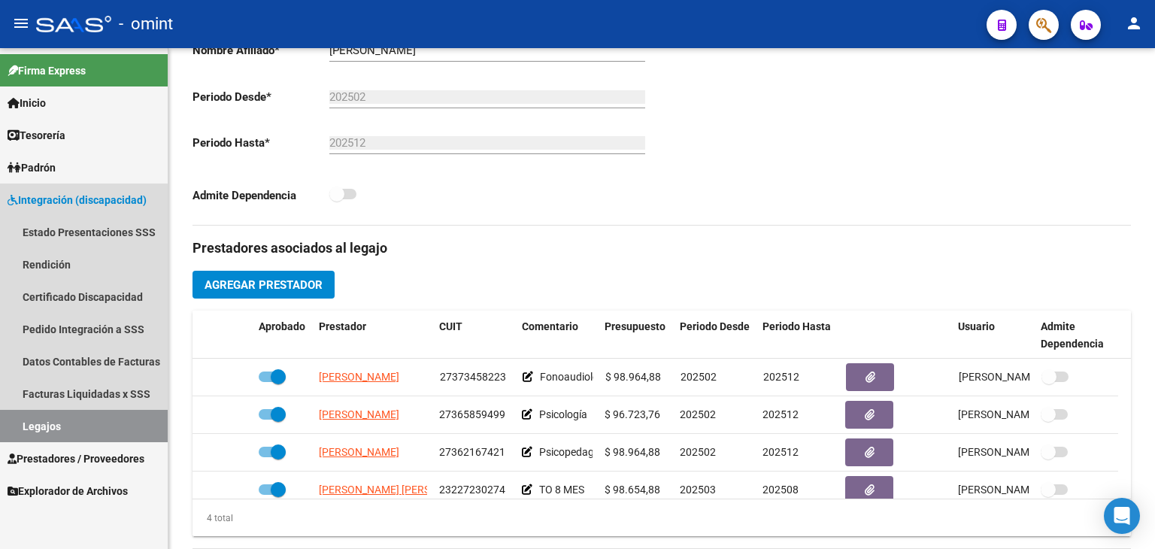
drag, startPoint x: 75, startPoint y: 428, endPoint x: 118, endPoint y: 413, distance: 45.4
click at [75, 428] on link "Legajos" at bounding box center [84, 426] width 168 height 32
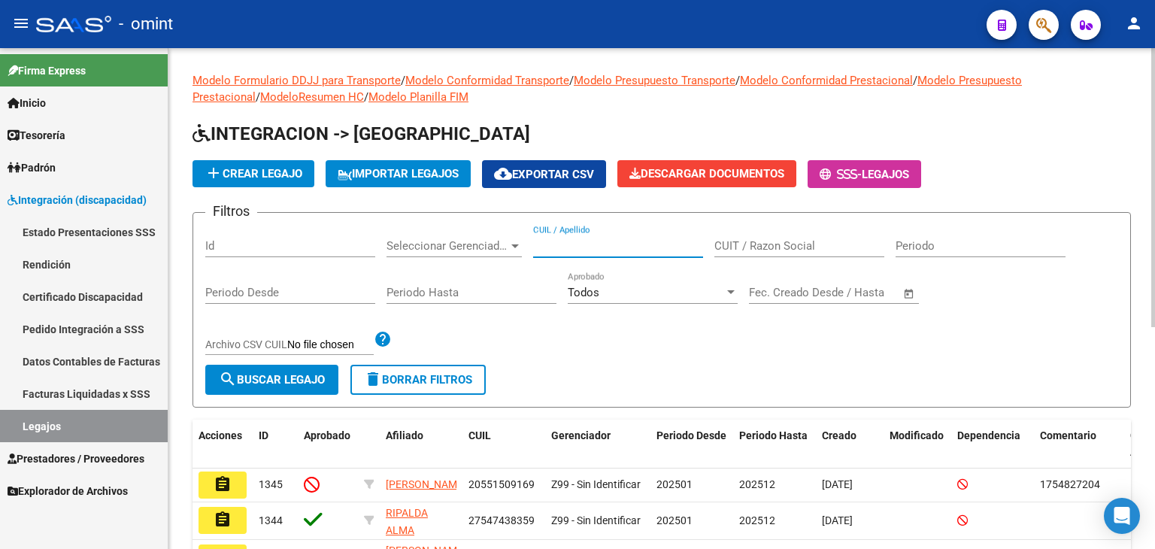
click at [593, 244] on input "CUIL / Apellido" at bounding box center [618, 246] width 170 height 14
paste input "27517036752"
type input "27517036752"
click at [302, 383] on span "search Buscar Legajo" at bounding box center [272, 380] width 106 height 14
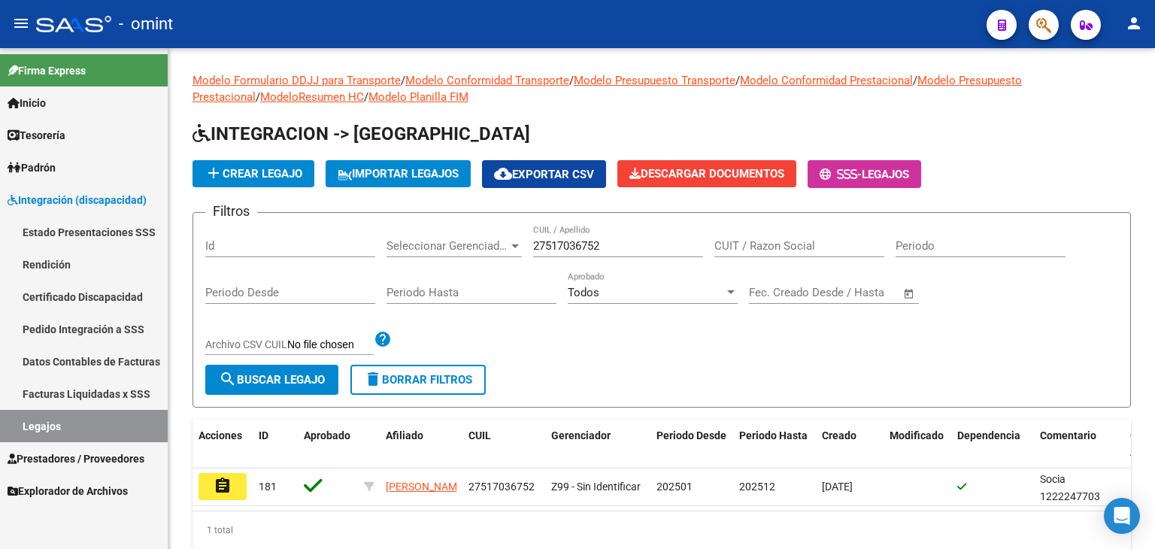
click at [211, 482] on button "assignment" at bounding box center [223, 486] width 48 height 27
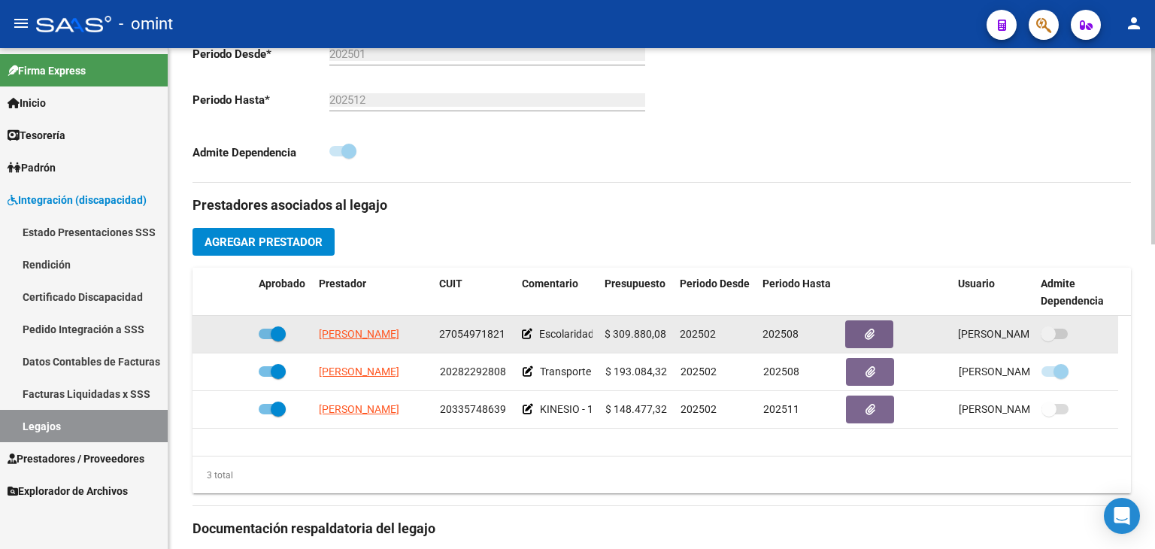
scroll to position [451, 0]
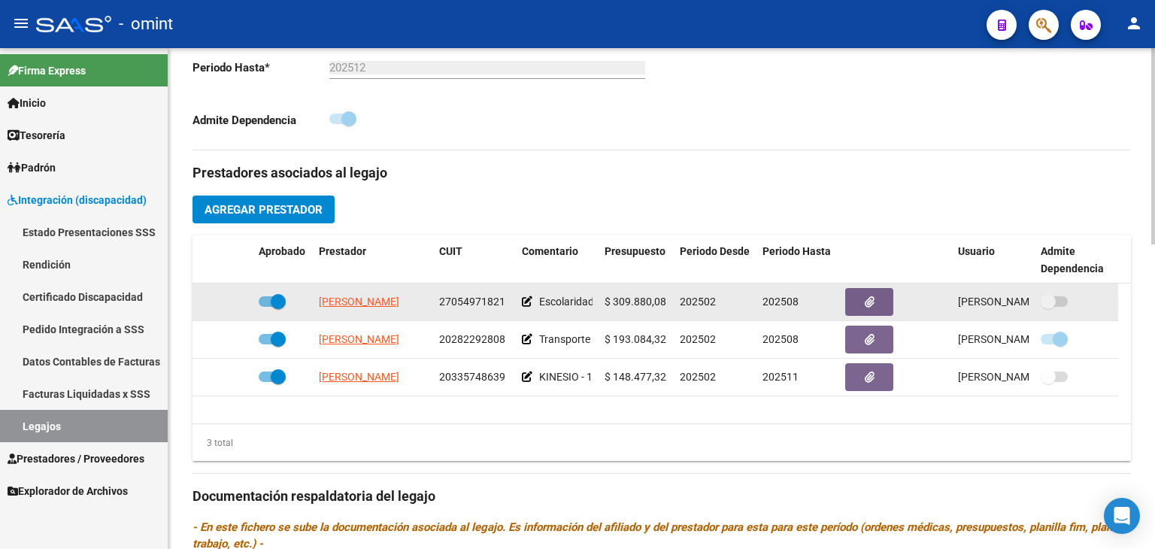
click at [367, 293] on app-link-go-to "JOSCH ESTER PATRICIA" at bounding box center [359, 301] width 80 height 17
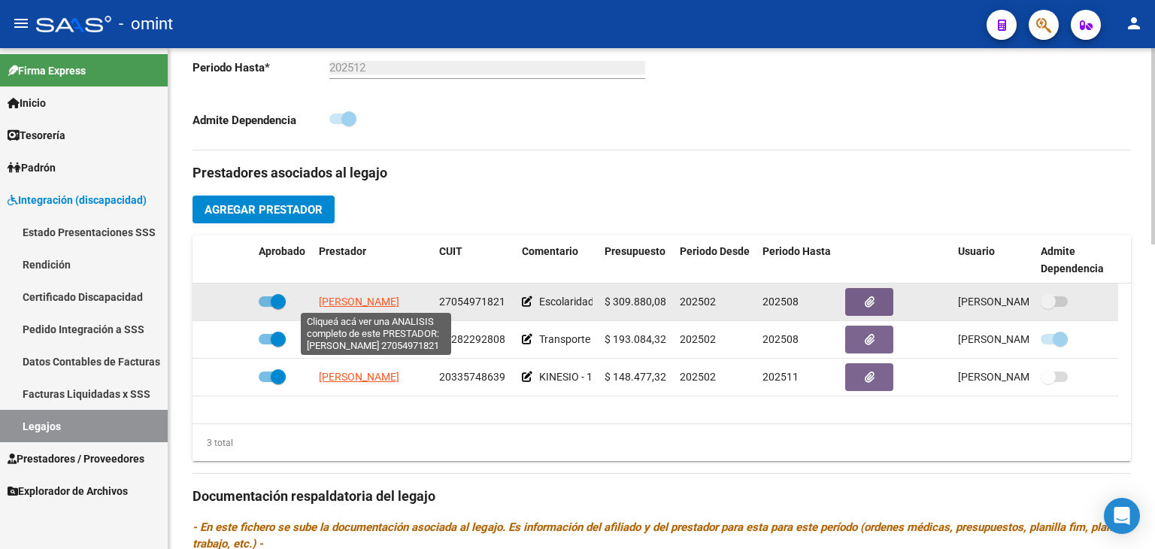
click at [369, 299] on span "JOSCH ESTER PATRICIA" at bounding box center [359, 302] width 80 height 12
type textarea "27054971821"
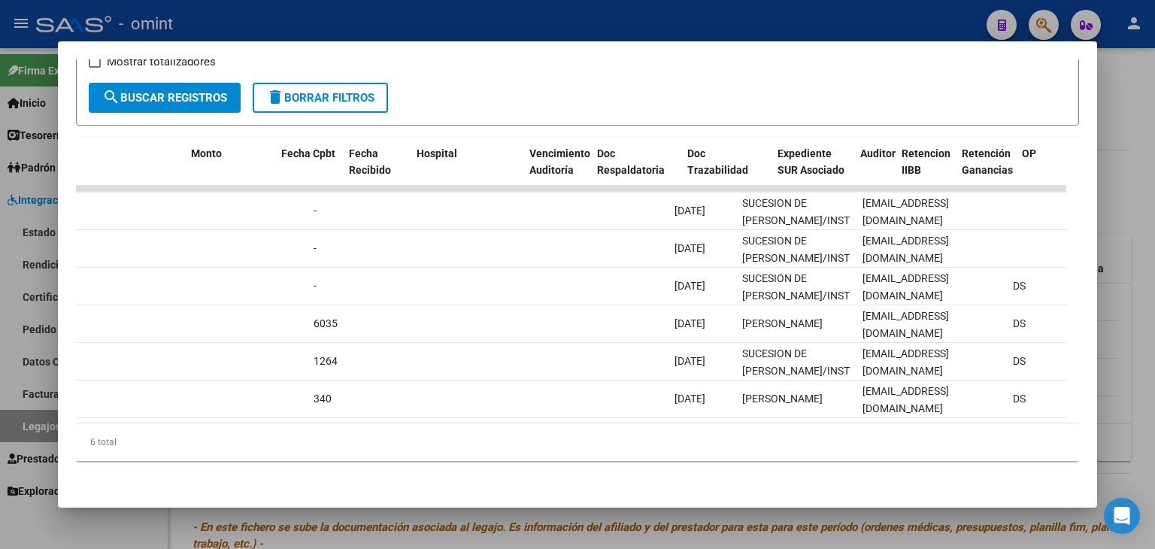
scroll to position [0, 0]
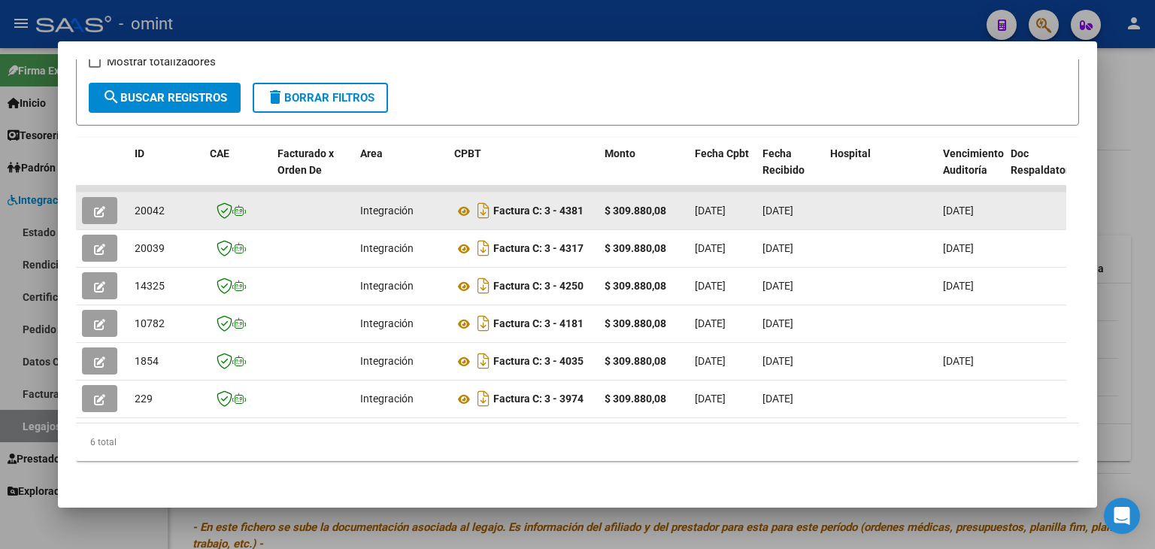
click at [95, 206] on icon "button" at bounding box center [99, 211] width 11 height 11
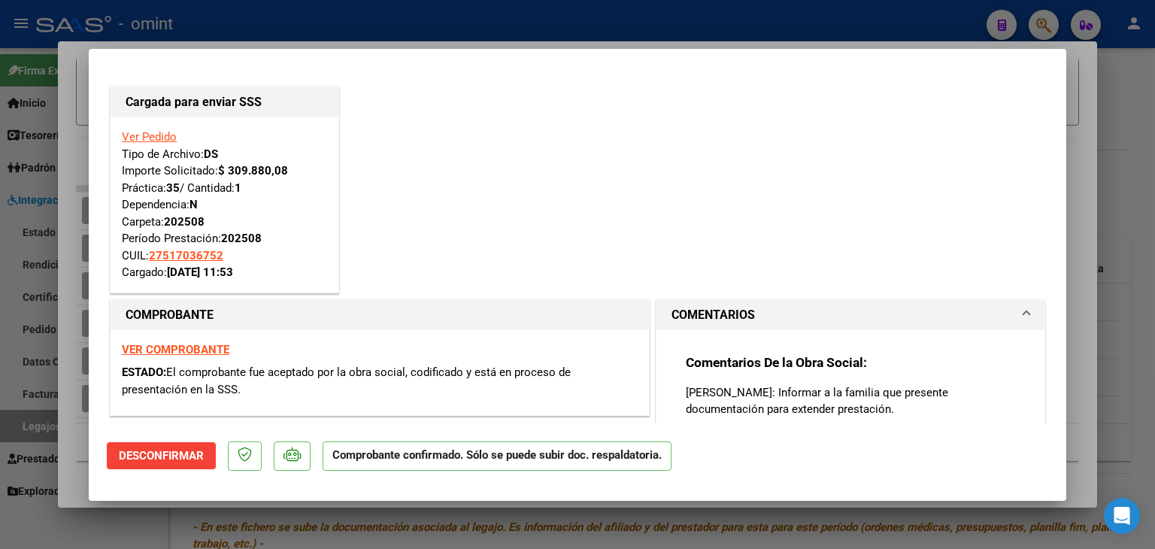
type input "$ 0,00"
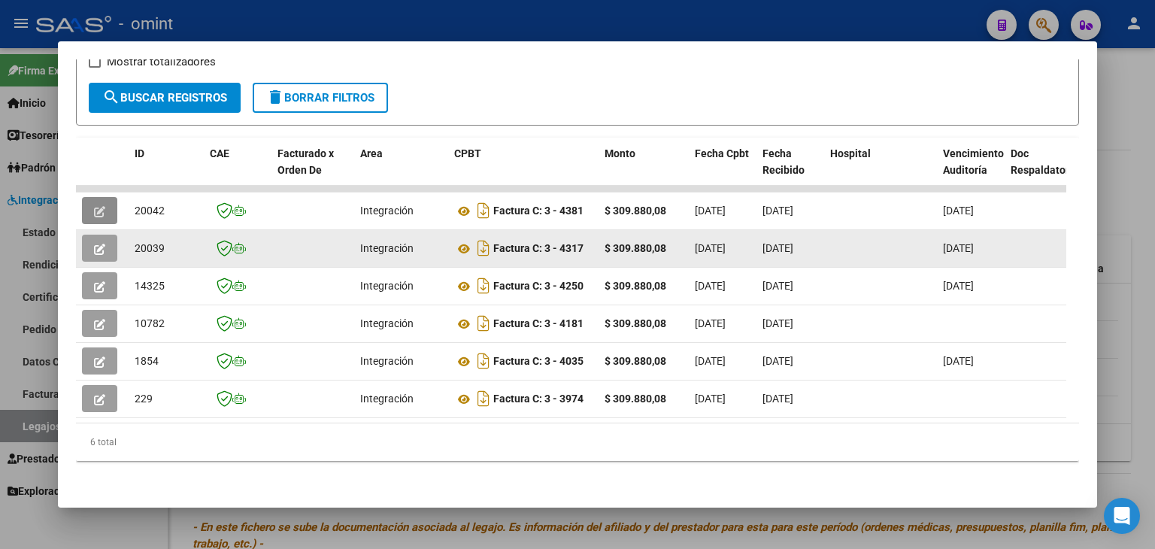
click at [103, 244] on icon "button" at bounding box center [99, 249] width 11 height 11
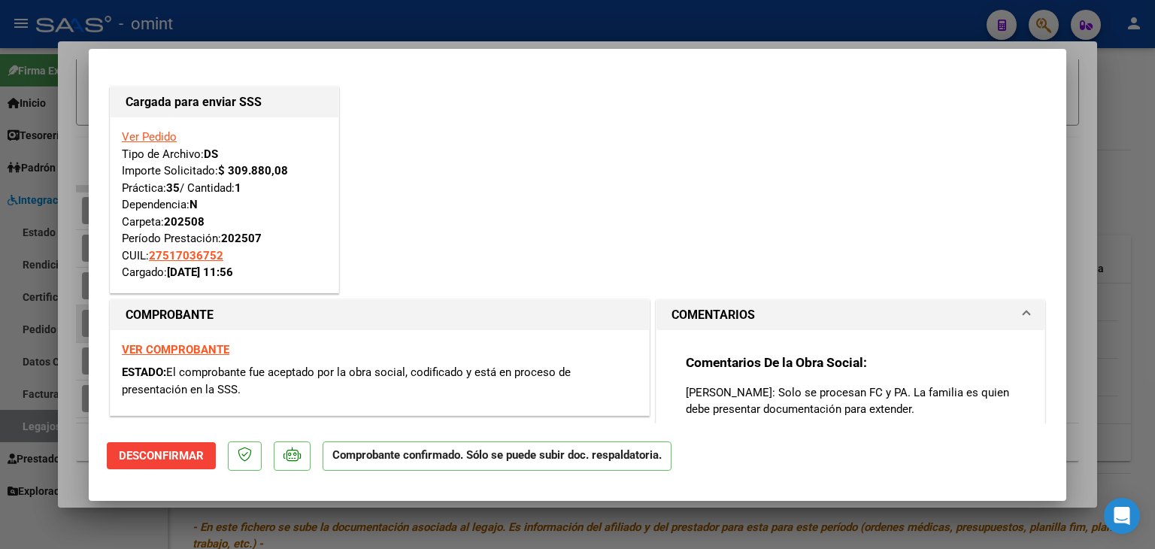
type input "$ 0,00"
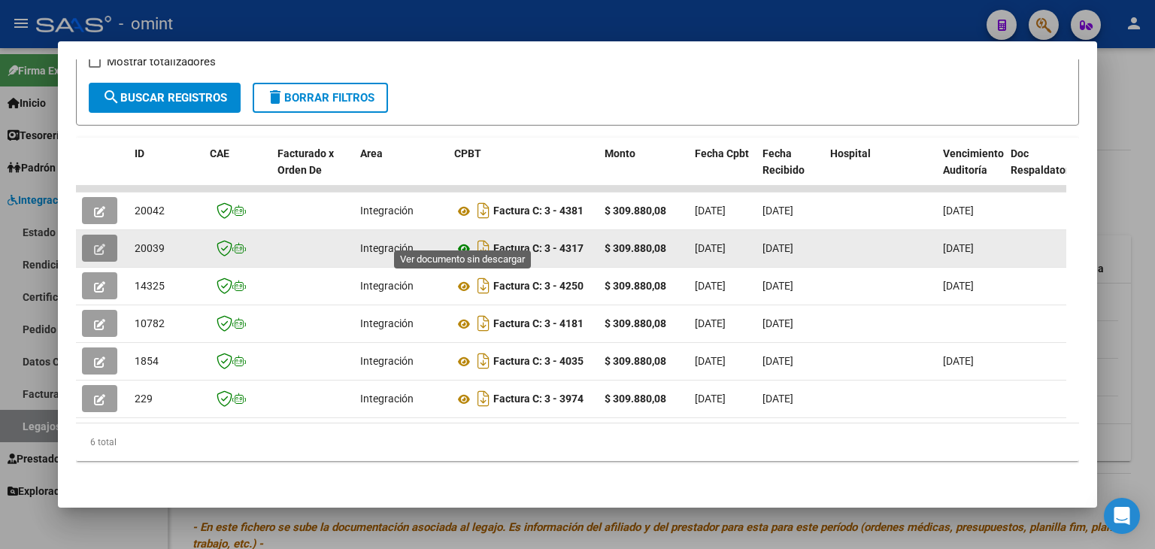
click at [465, 240] on icon at bounding box center [464, 249] width 20 height 18
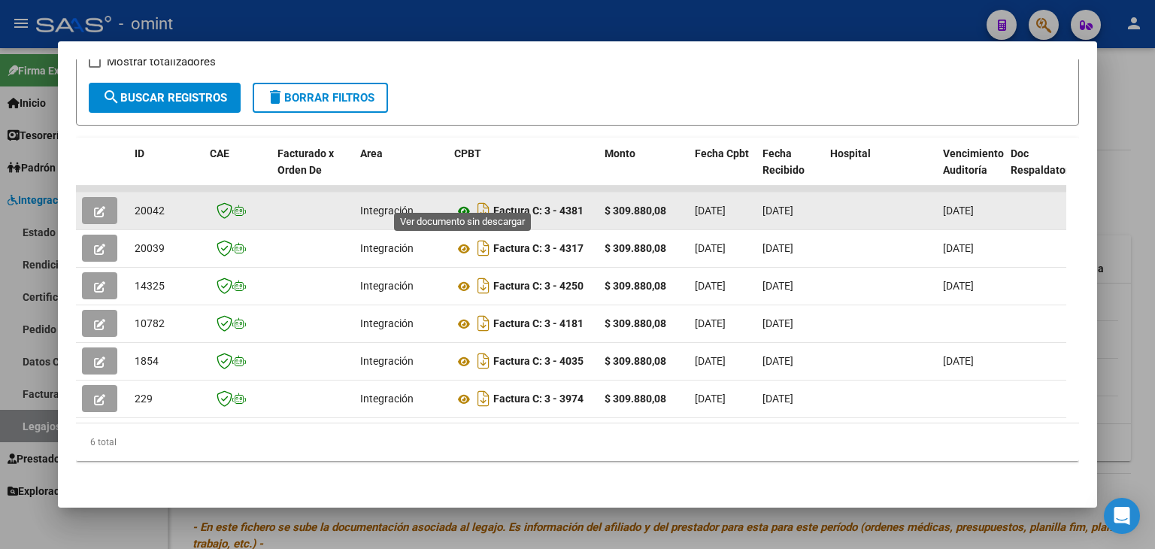
click at [462, 202] on icon at bounding box center [464, 211] width 20 height 18
